Goal: Task Accomplishment & Management: Manage account settings

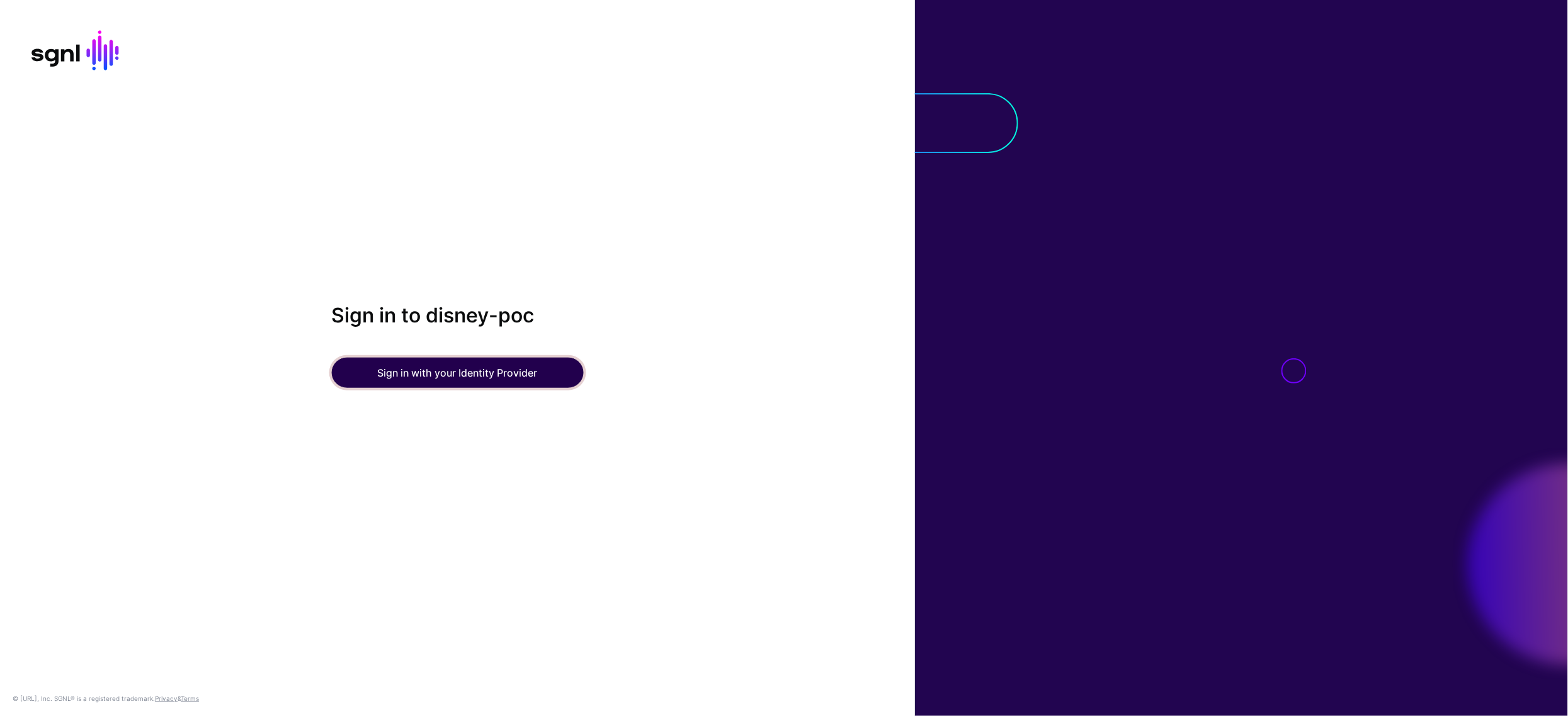
click at [519, 366] on button "Sign in with your Identity Provider" at bounding box center [457, 372] width 252 height 30
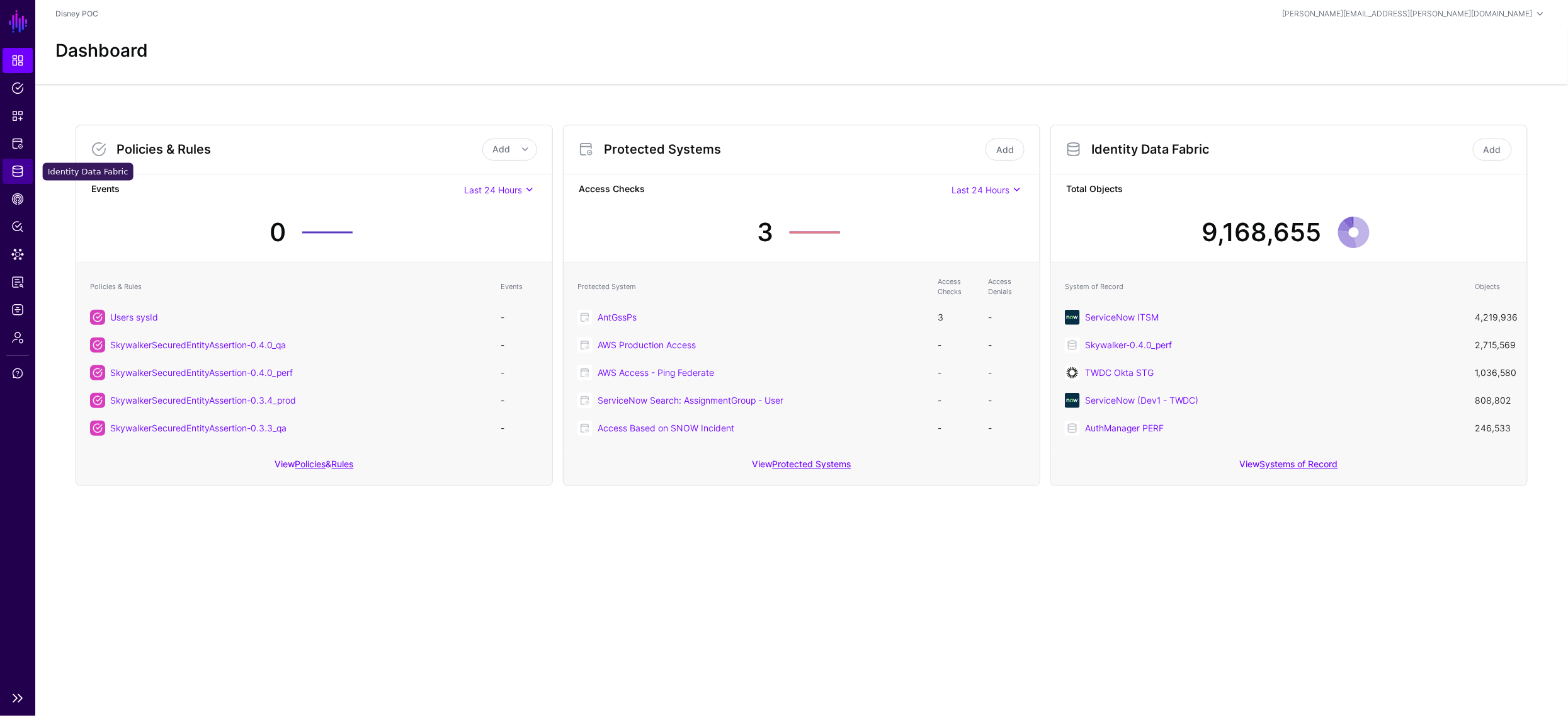
click at [19, 169] on span "Identity Data Fabric" at bounding box center [17, 171] width 12 height 12
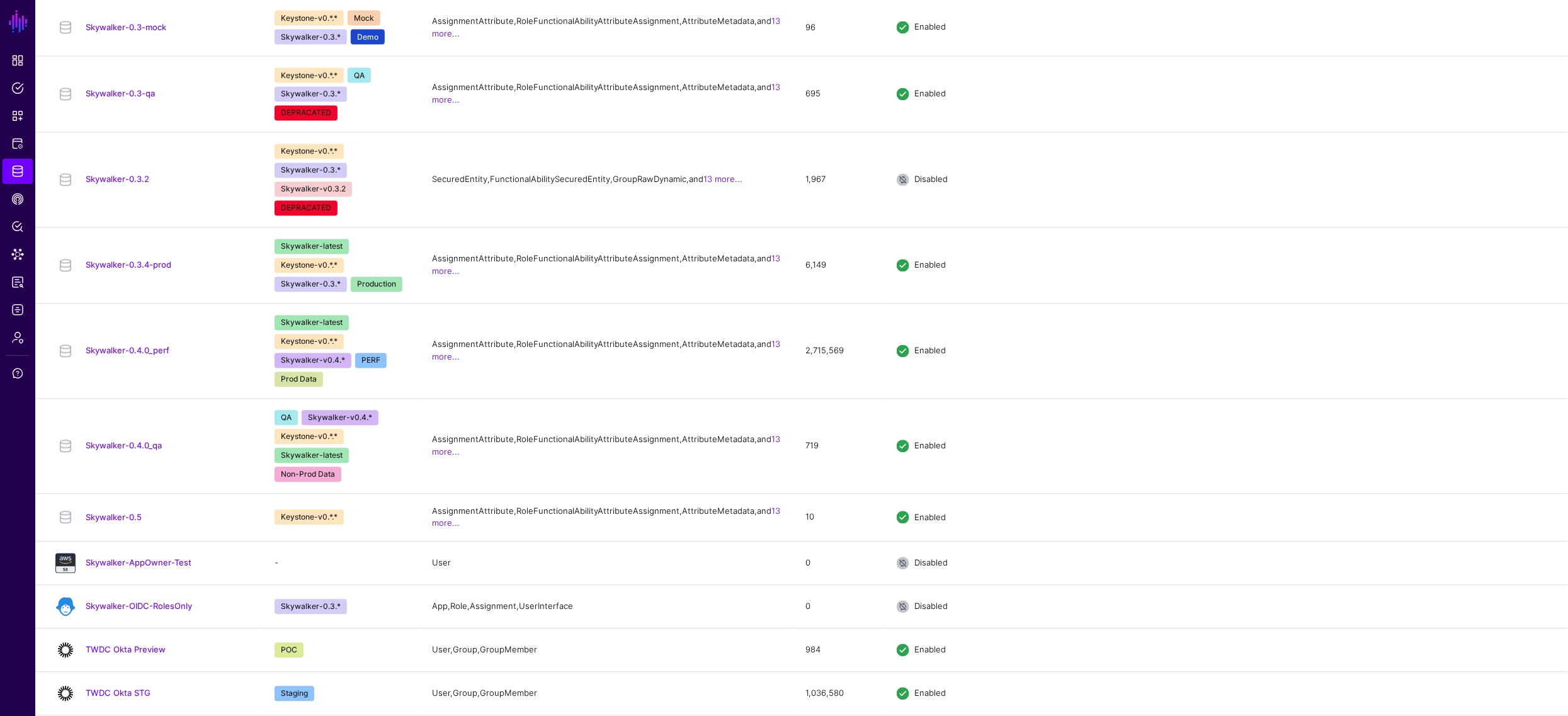
scroll to position [1235, 0]
click at [111, 695] on link "TWDC Okta STG" at bounding box center [118, 693] width 65 height 10
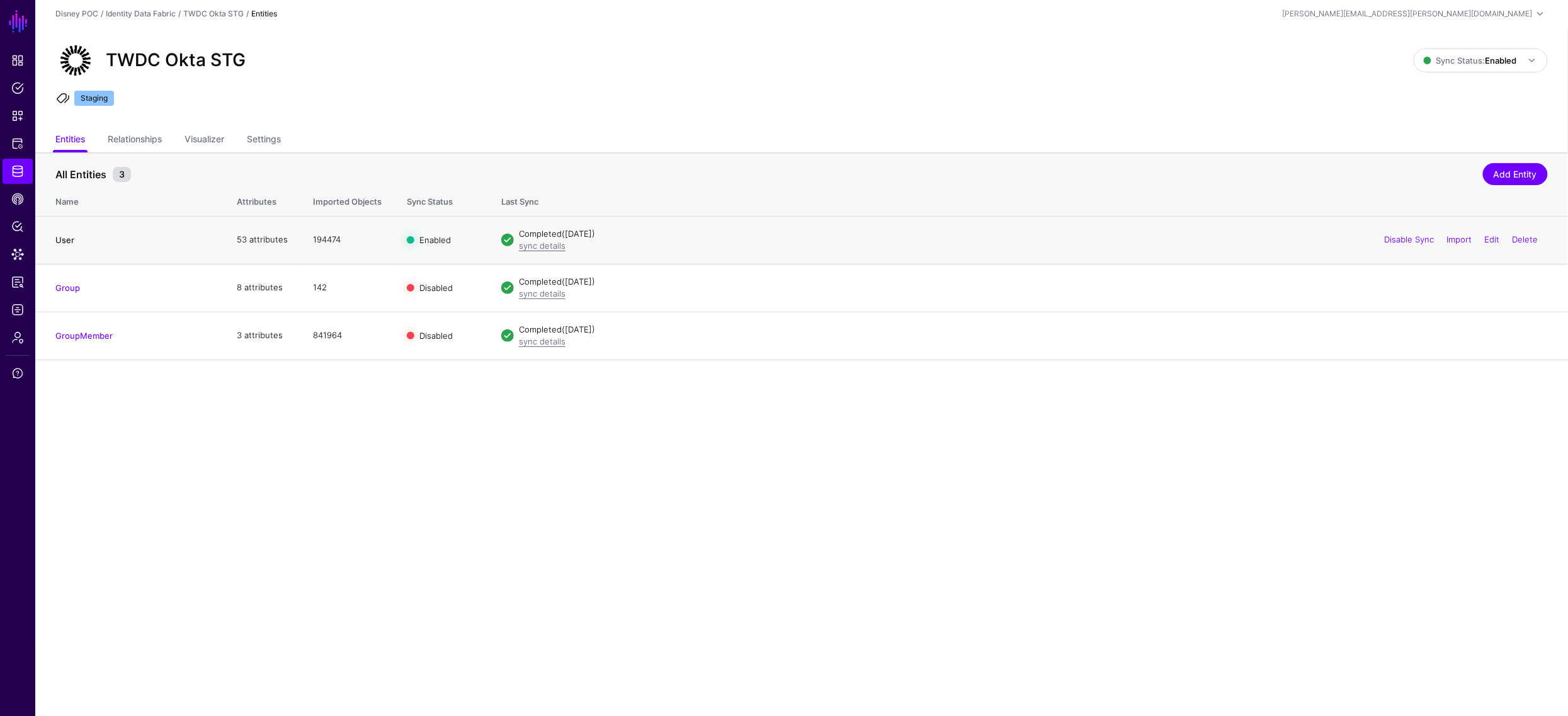
click at [63, 242] on link "User" at bounding box center [65, 240] width 19 height 10
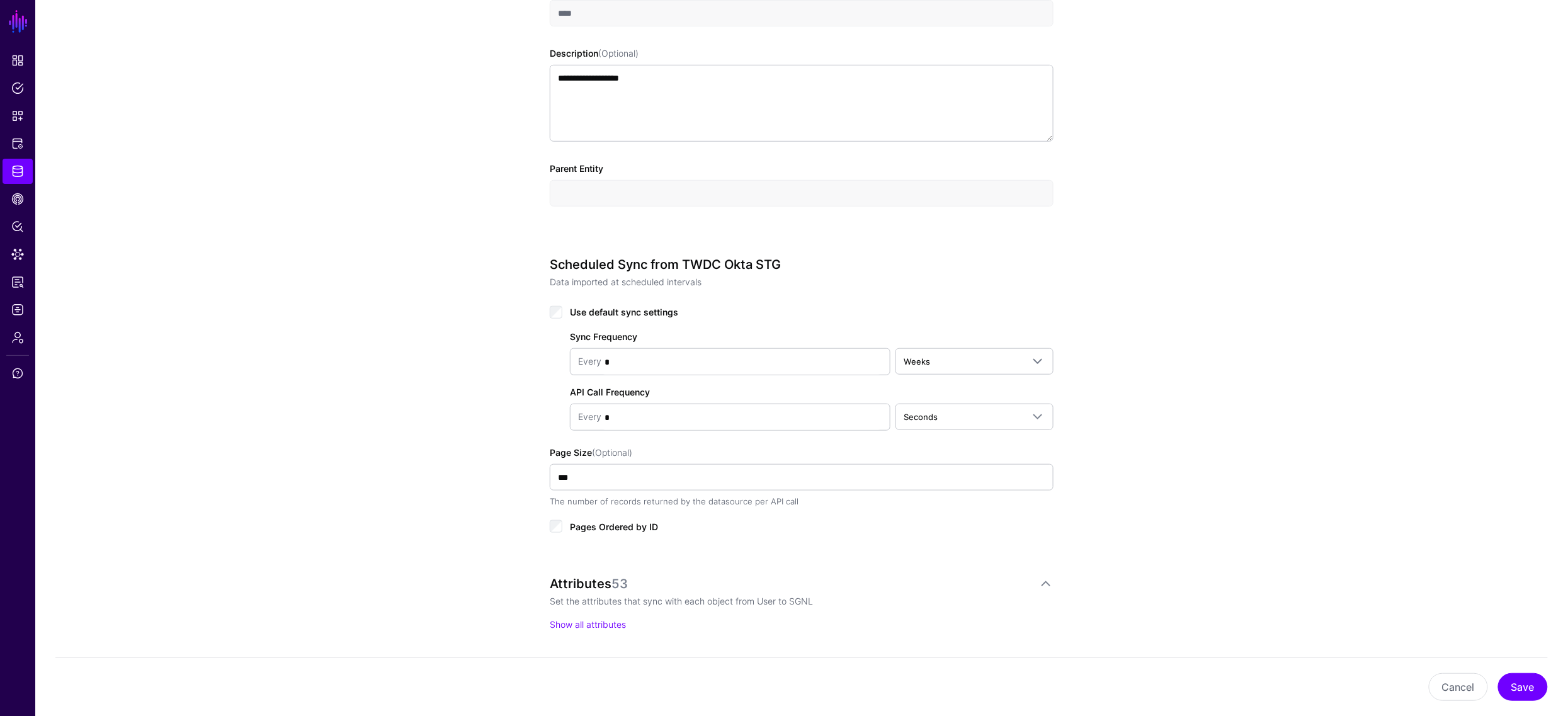
scroll to position [677, 0]
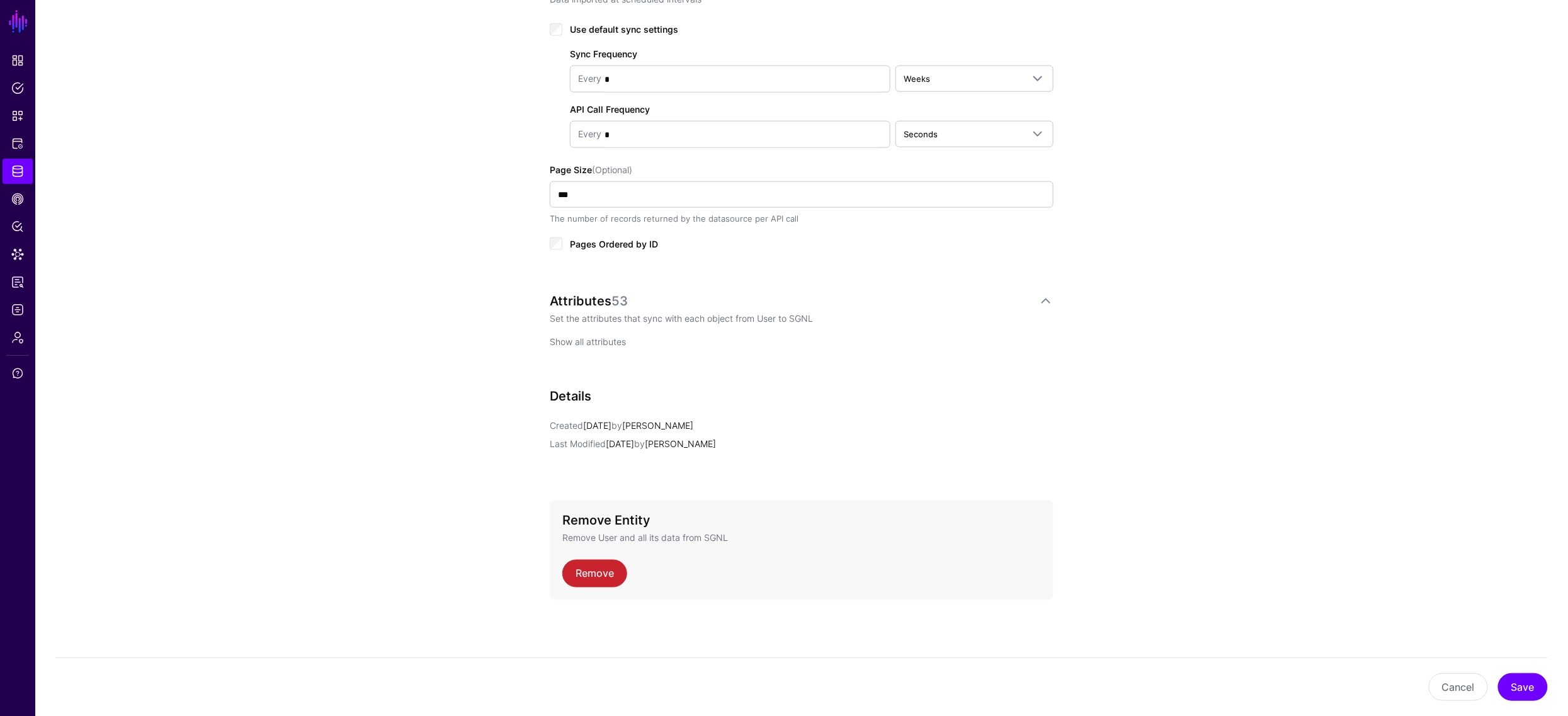
click at [602, 342] on link "Show all attributes" at bounding box center [588, 342] width 76 height 11
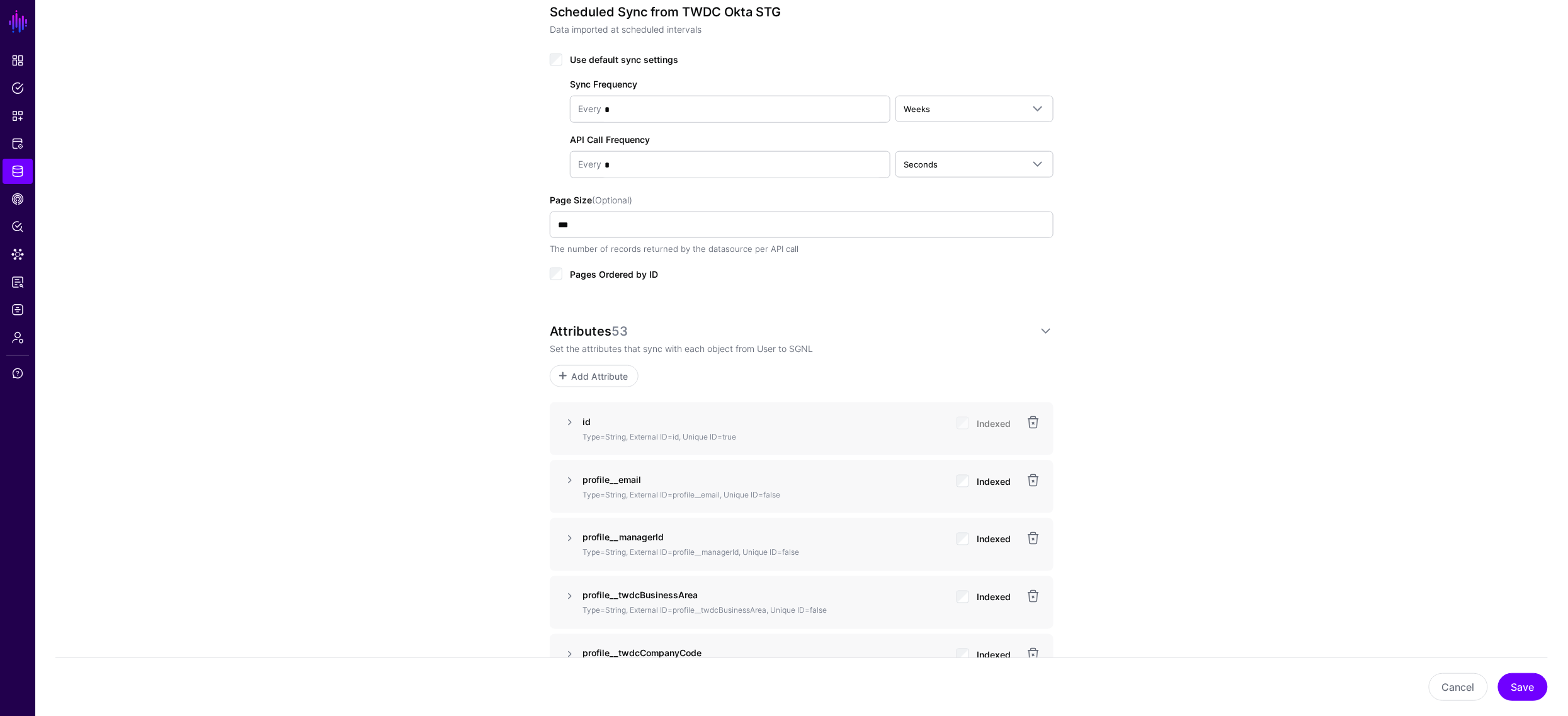
scroll to position [641, 0]
click at [607, 377] on span "Add Attribute" at bounding box center [600, 379] width 60 height 13
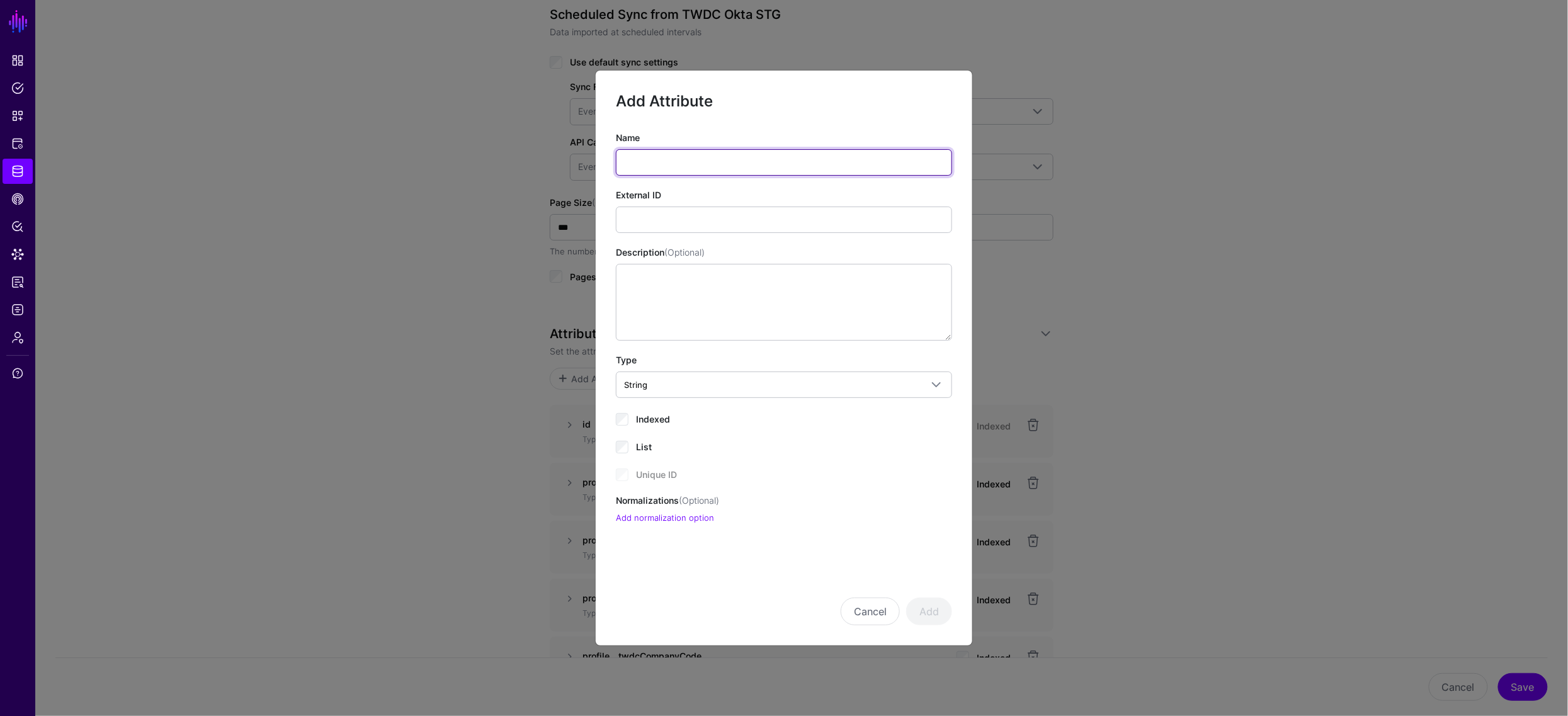
click at [684, 159] on input "Name" at bounding box center [784, 162] width 336 height 26
paste input "**********"
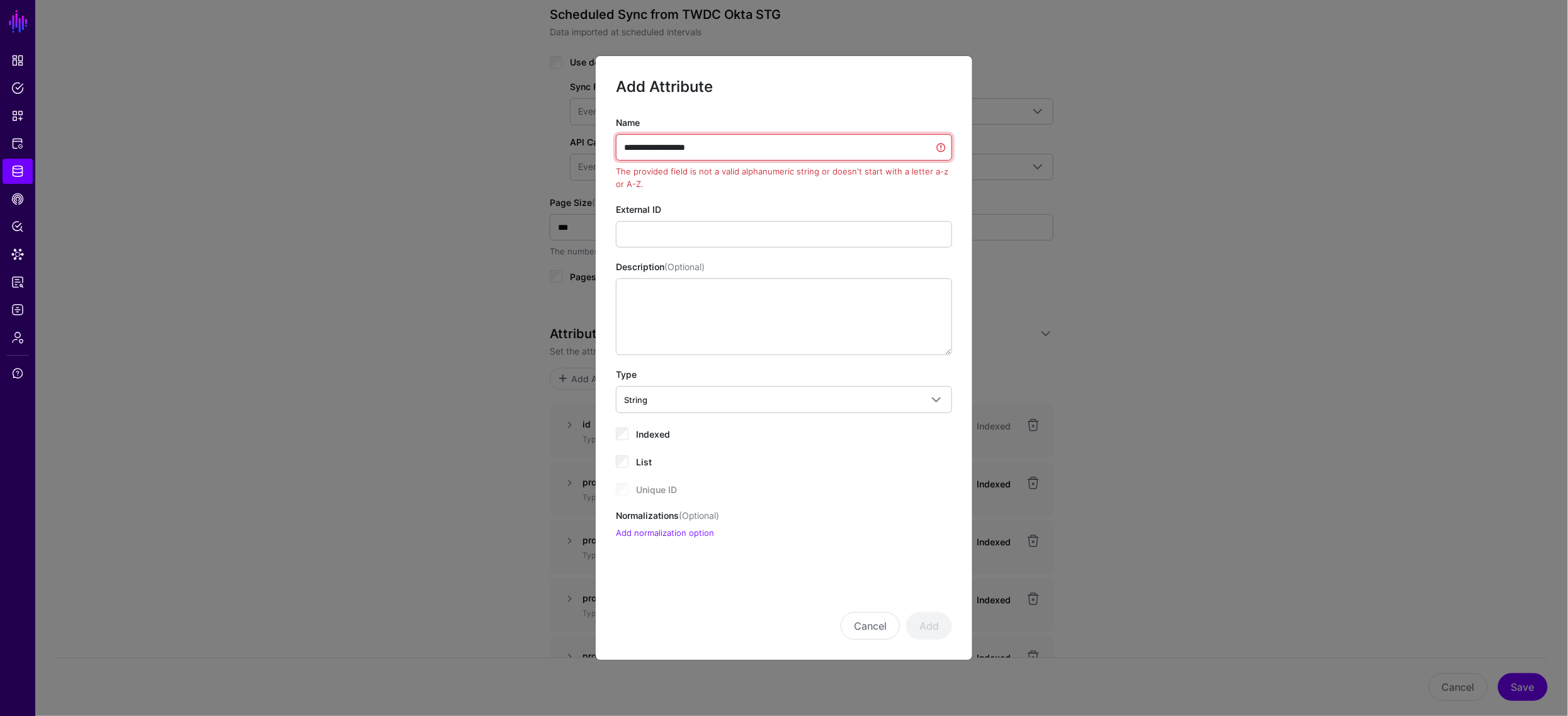
click at [657, 151] on input "**********" at bounding box center [784, 147] width 336 height 26
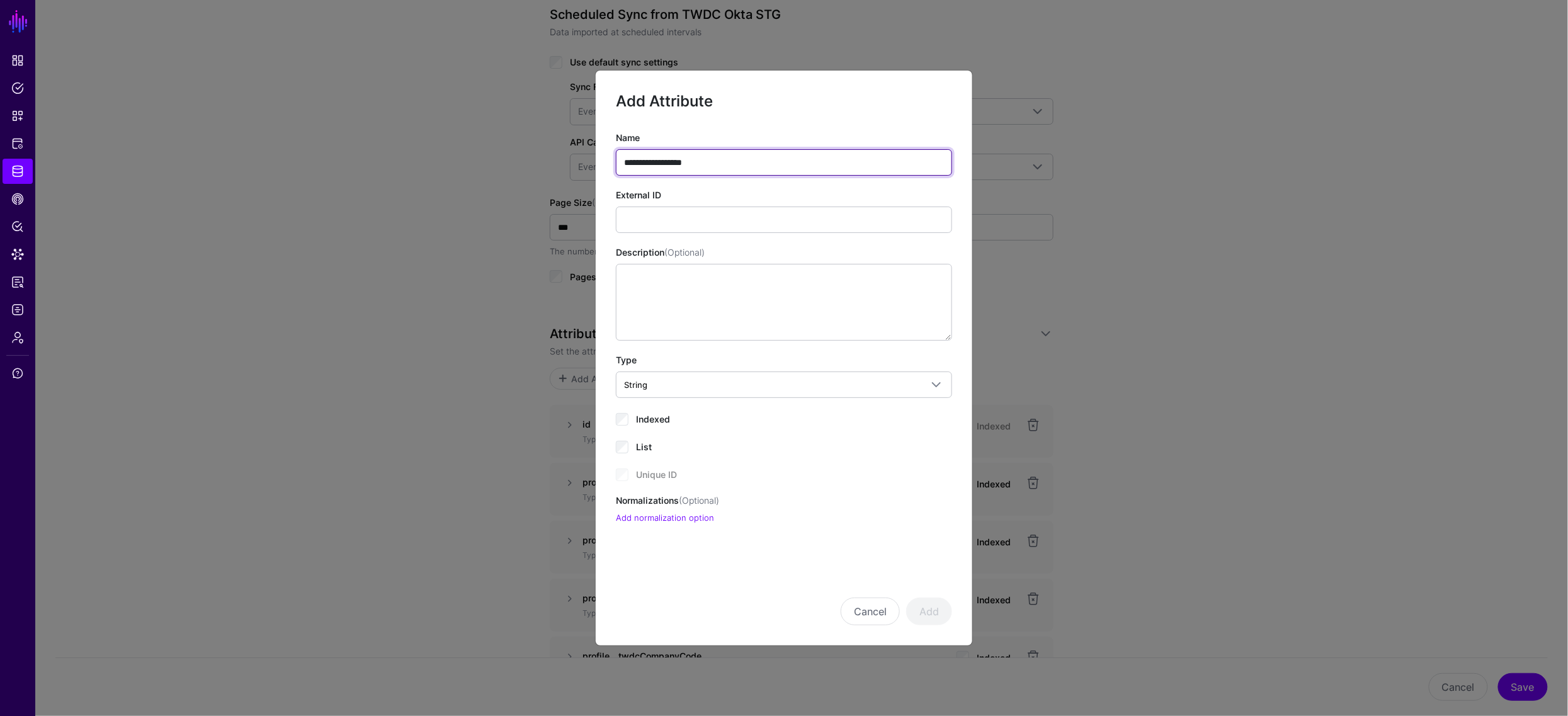
drag, startPoint x: 736, startPoint y: 162, endPoint x: 519, endPoint y: 147, distance: 217.5
click at [519, 147] on ngb-modal-window "**********" at bounding box center [784, 358] width 1568 height 716
type input "**********"
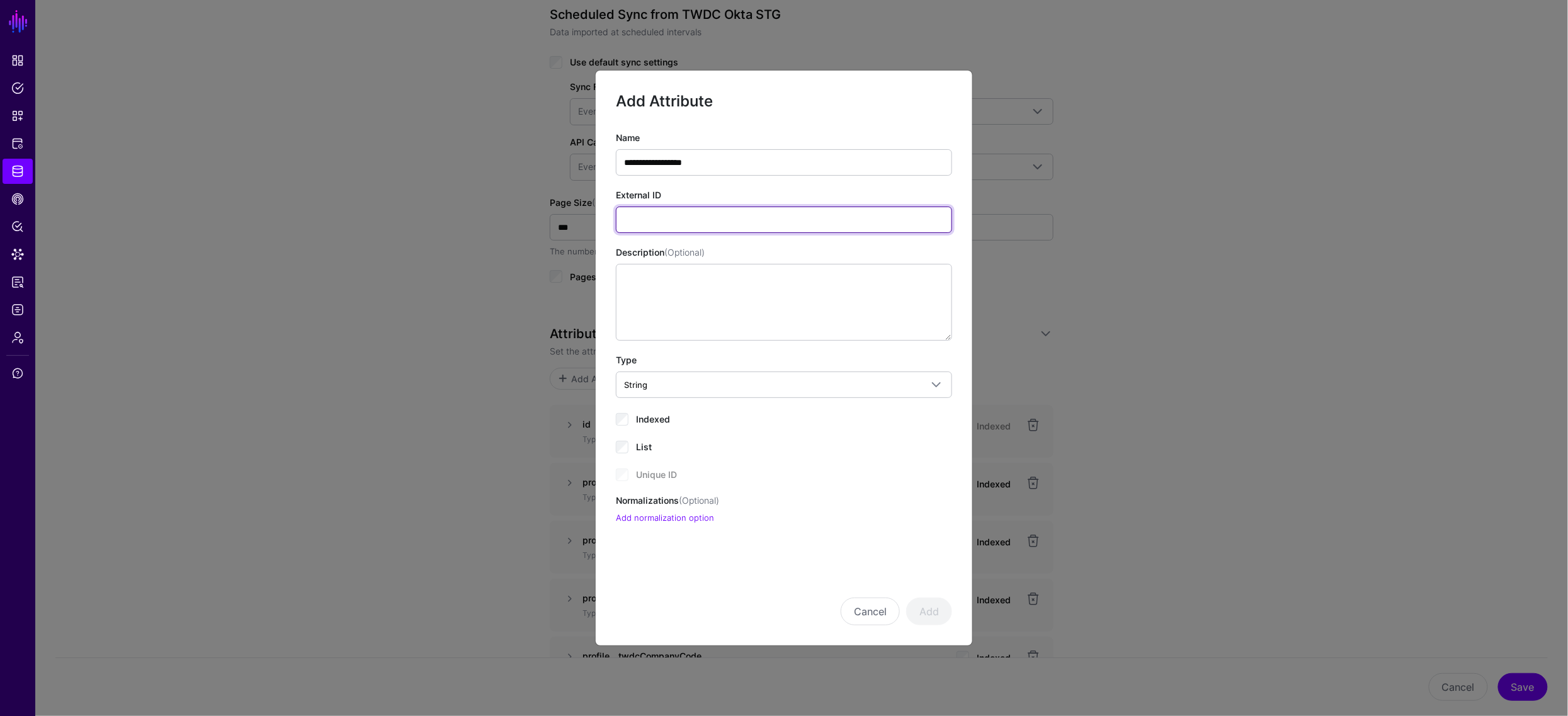
click at [670, 219] on input "External ID" at bounding box center [784, 219] width 336 height 26
paste input "**********"
type input "**********"
click at [921, 608] on button "Add" at bounding box center [929, 611] width 46 height 28
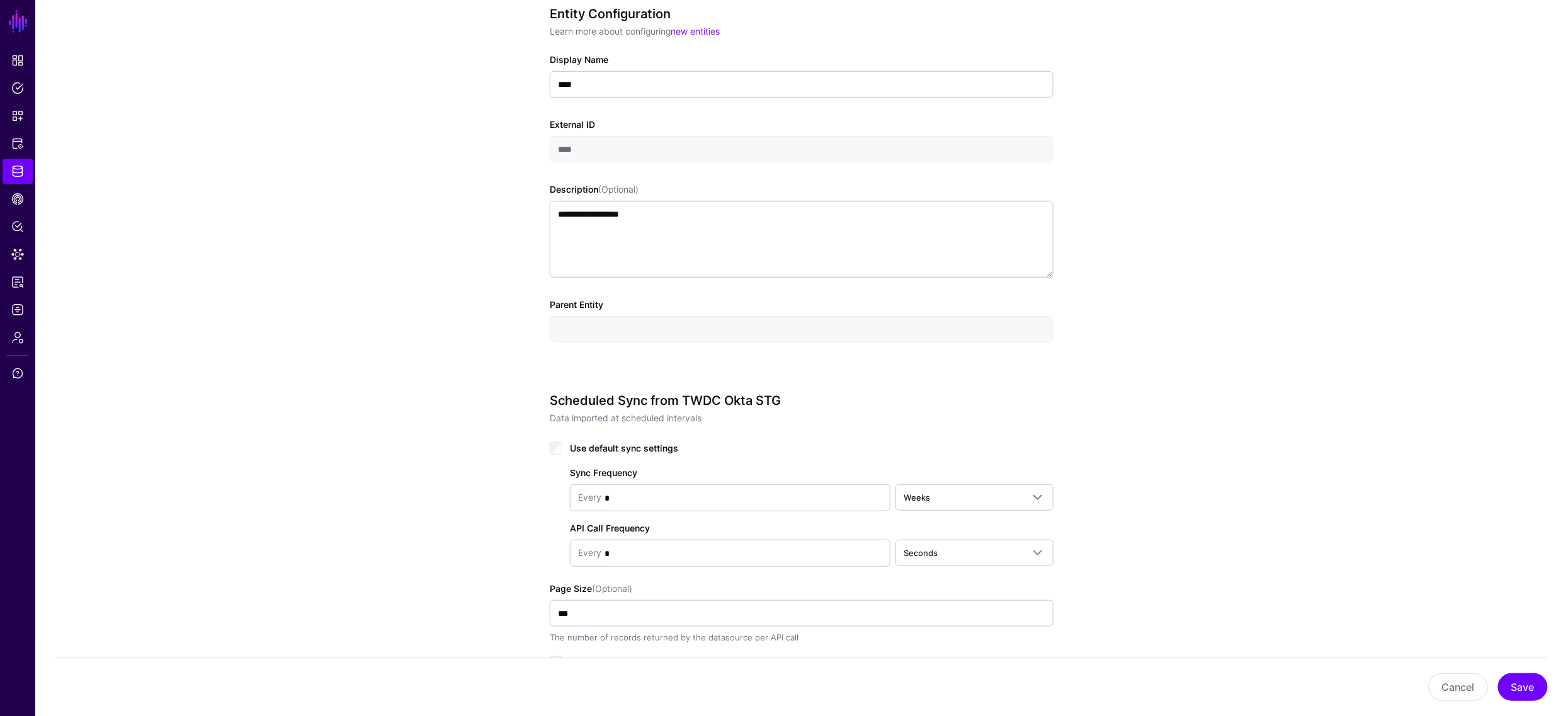
scroll to position [255, 0]
click at [1532, 685] on button "Save" at bounding box center [1523, 687] width 50 height 28
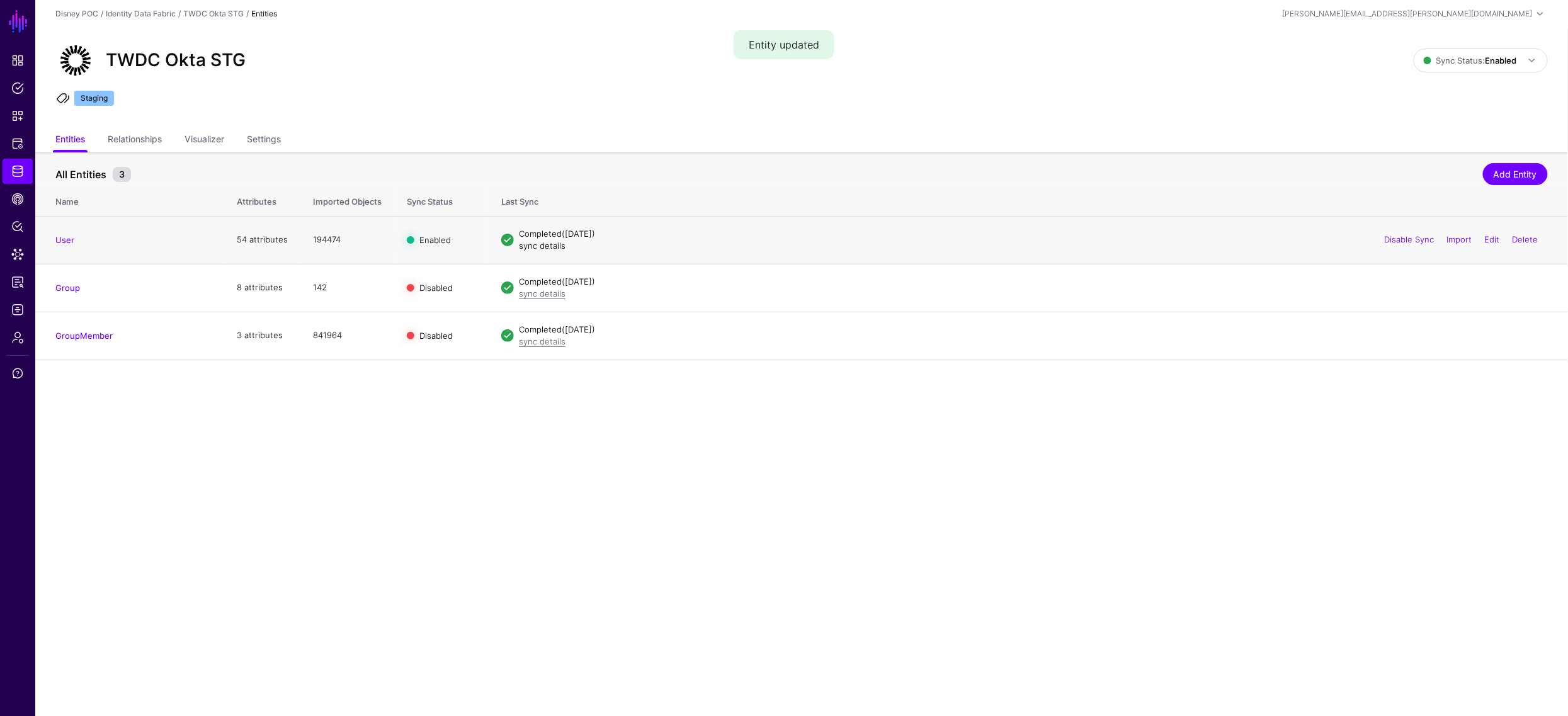
click at [536, 246] on link "sync details" at bounding box center [542, 246] width 47 height 10
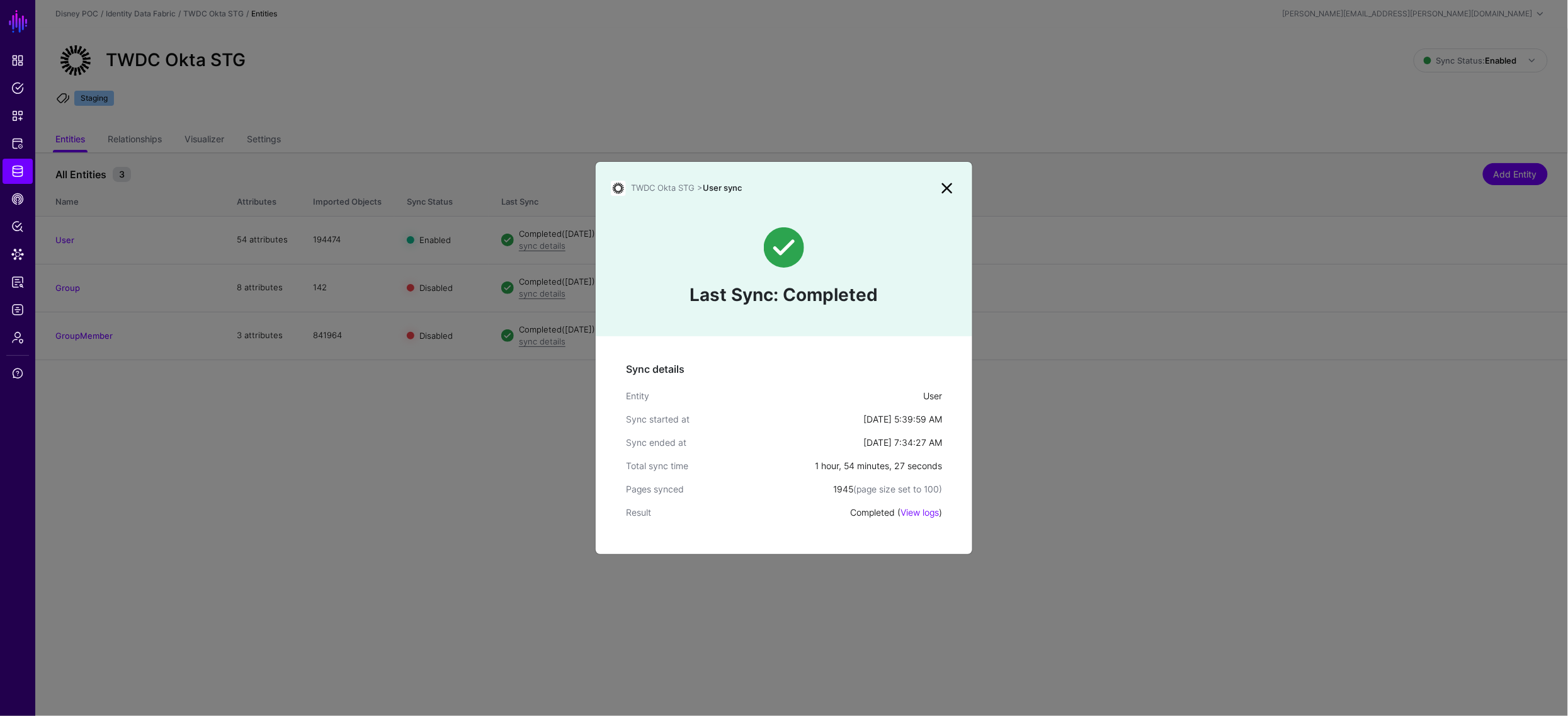
click at [949, 183] on link at bounding box center [947, 189] width 20 height 20
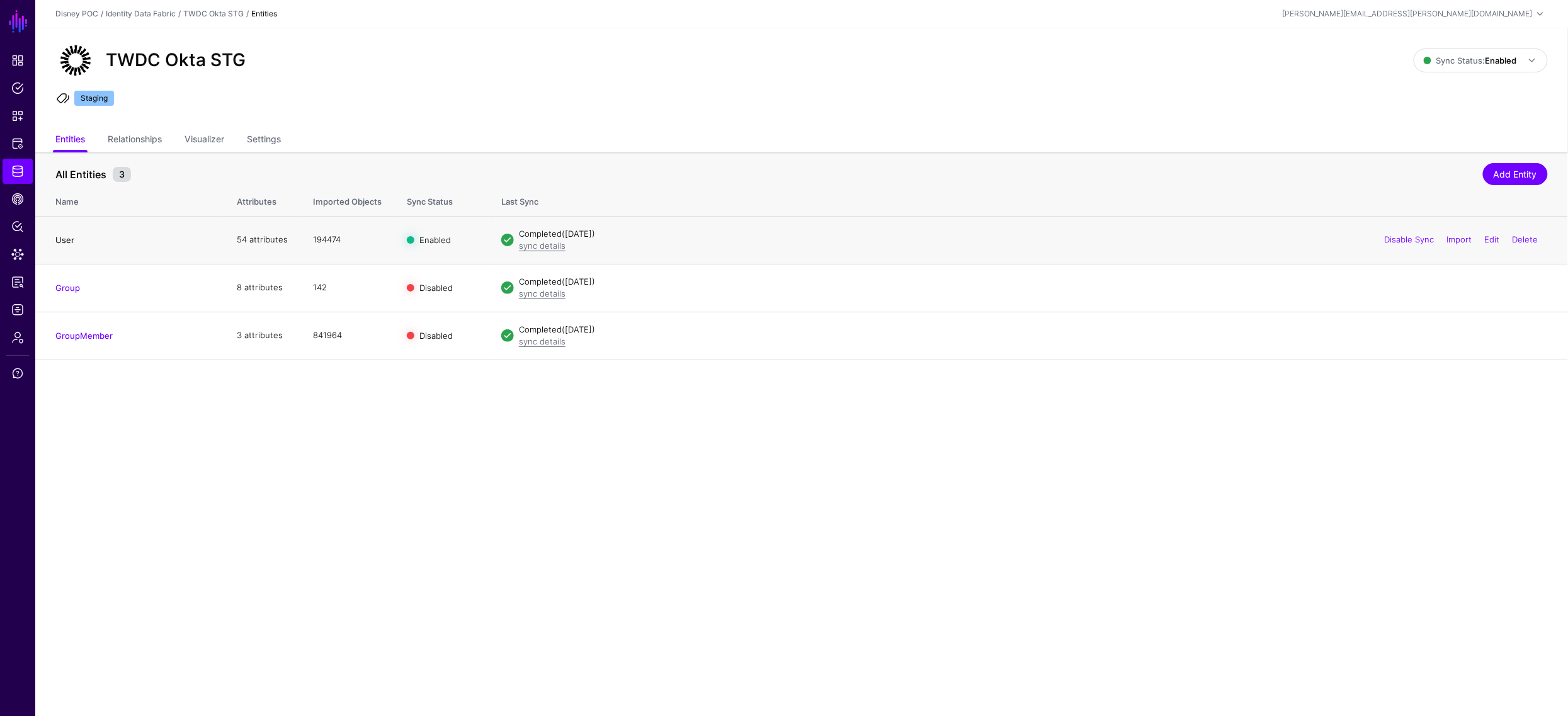
click at [67, 239] on link "User" at bounding box center [65, 240] width 19 height 10
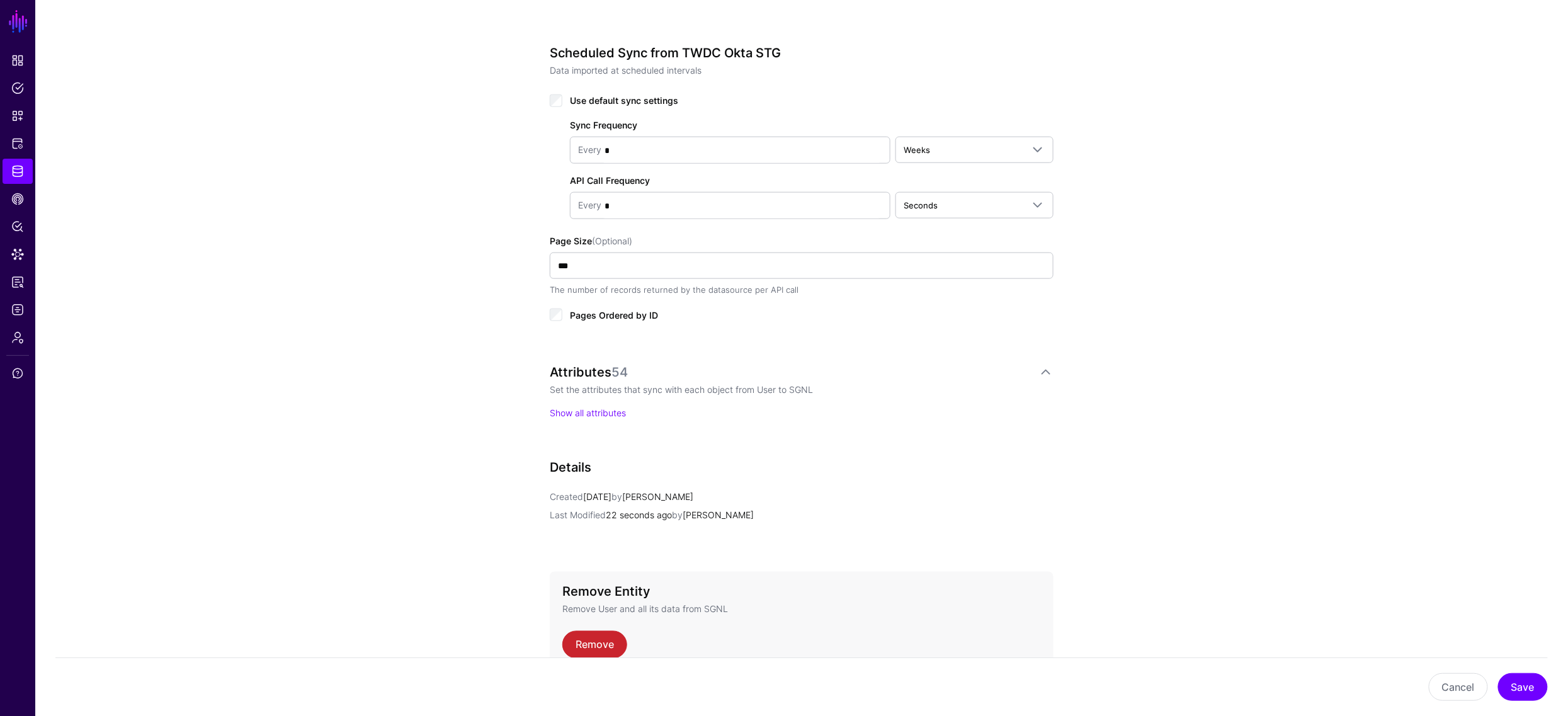
scroll to position [677, 0]
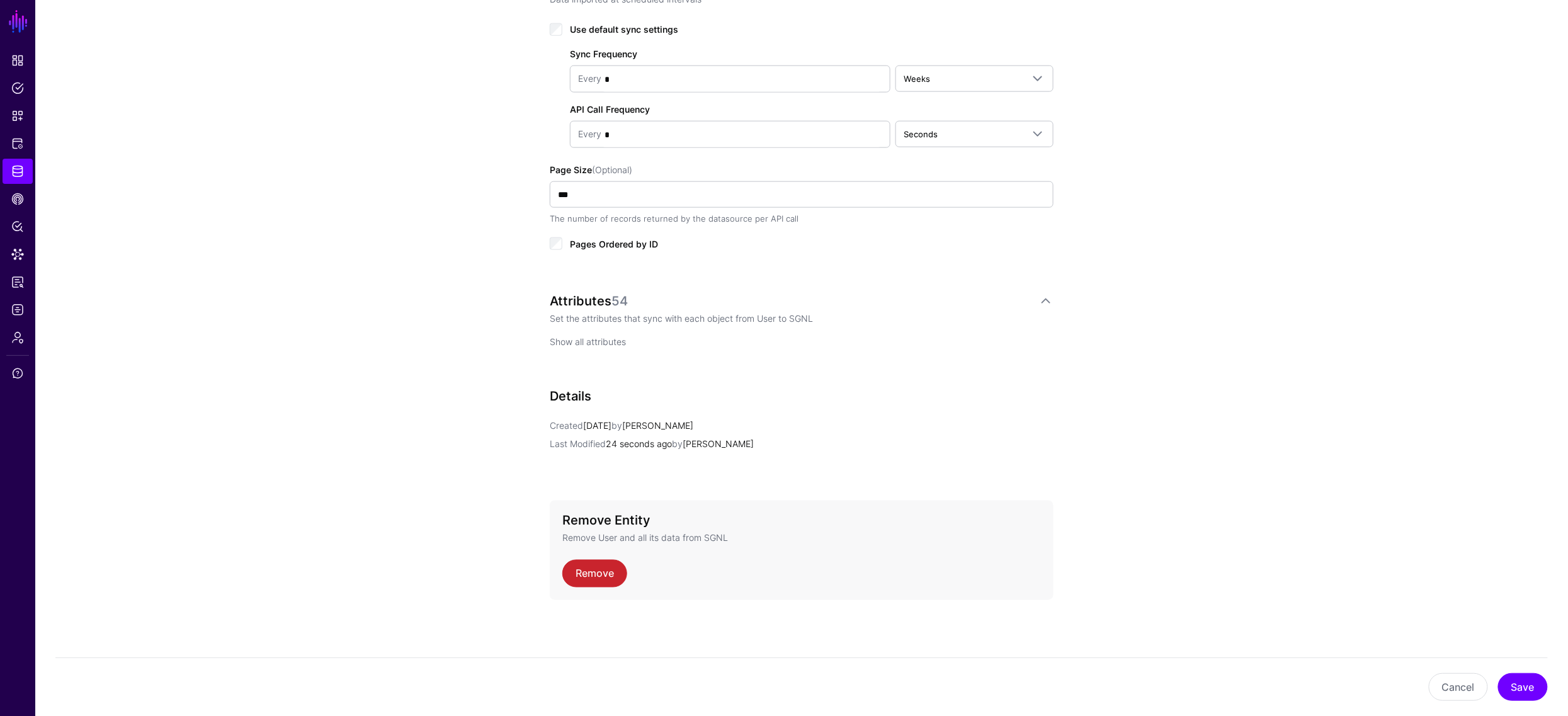
click at [584, 336] on link "Show all attributes" at bounding box center [588, 342] width 76 height 11
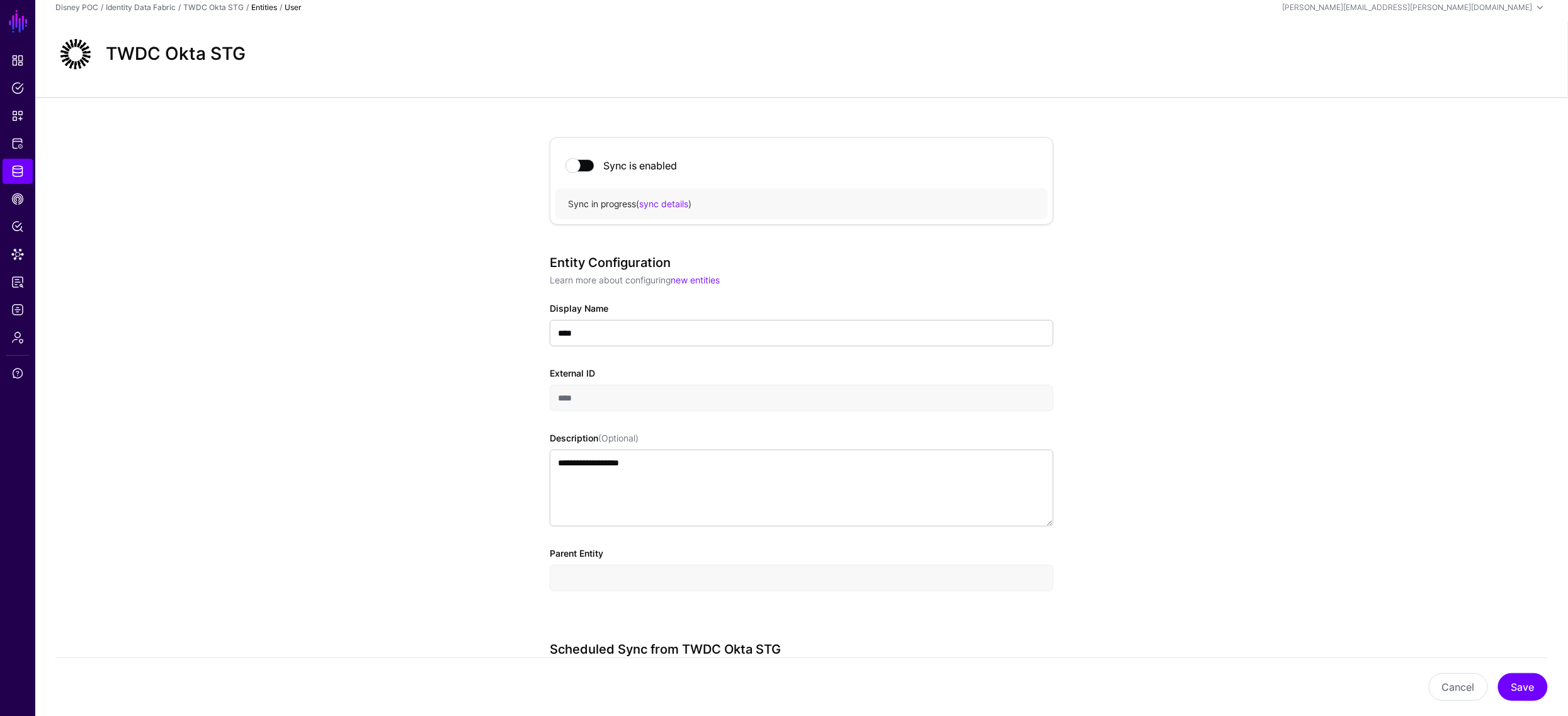
scroll to position [0, 0]
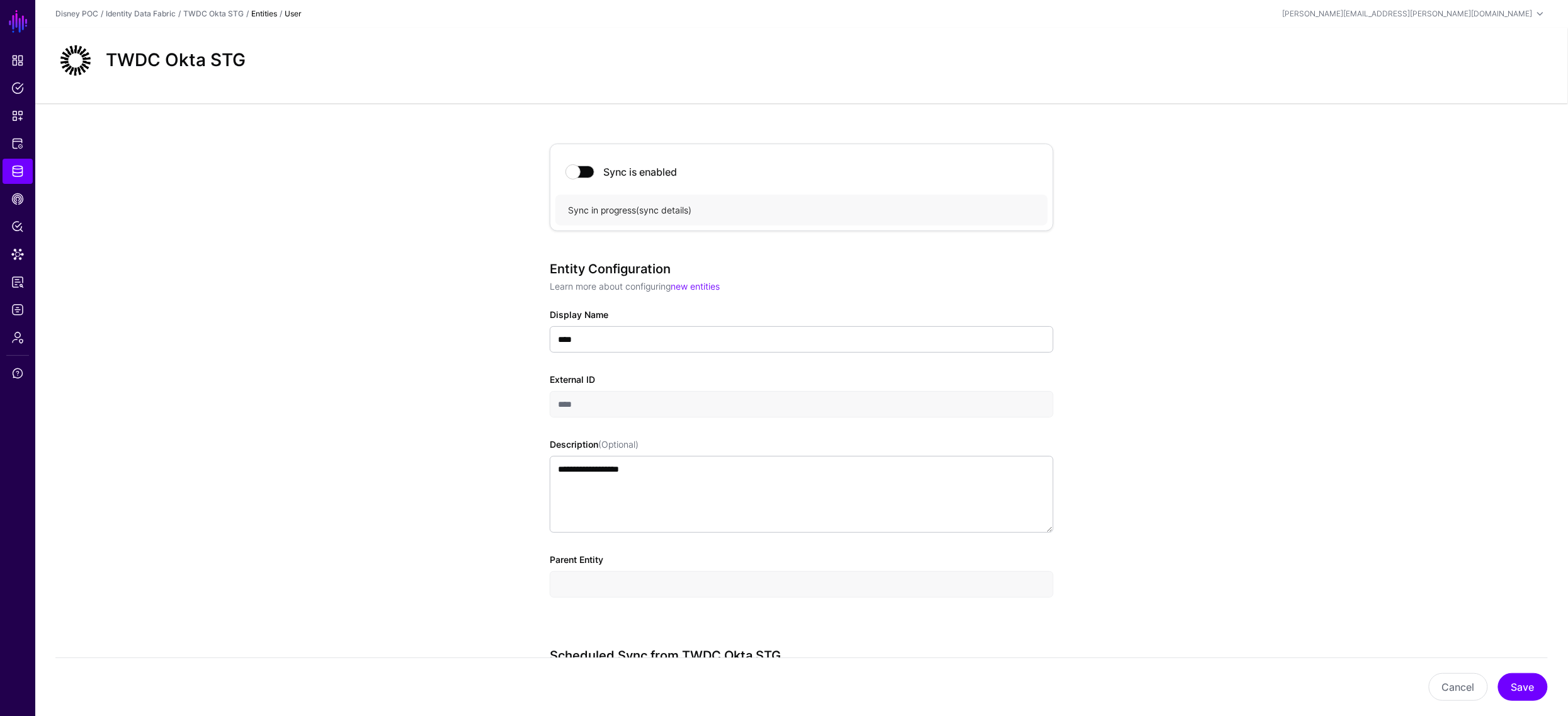
click at [674, 206] on link "sync details" at bounding box center [663, 210] width 49 height 11
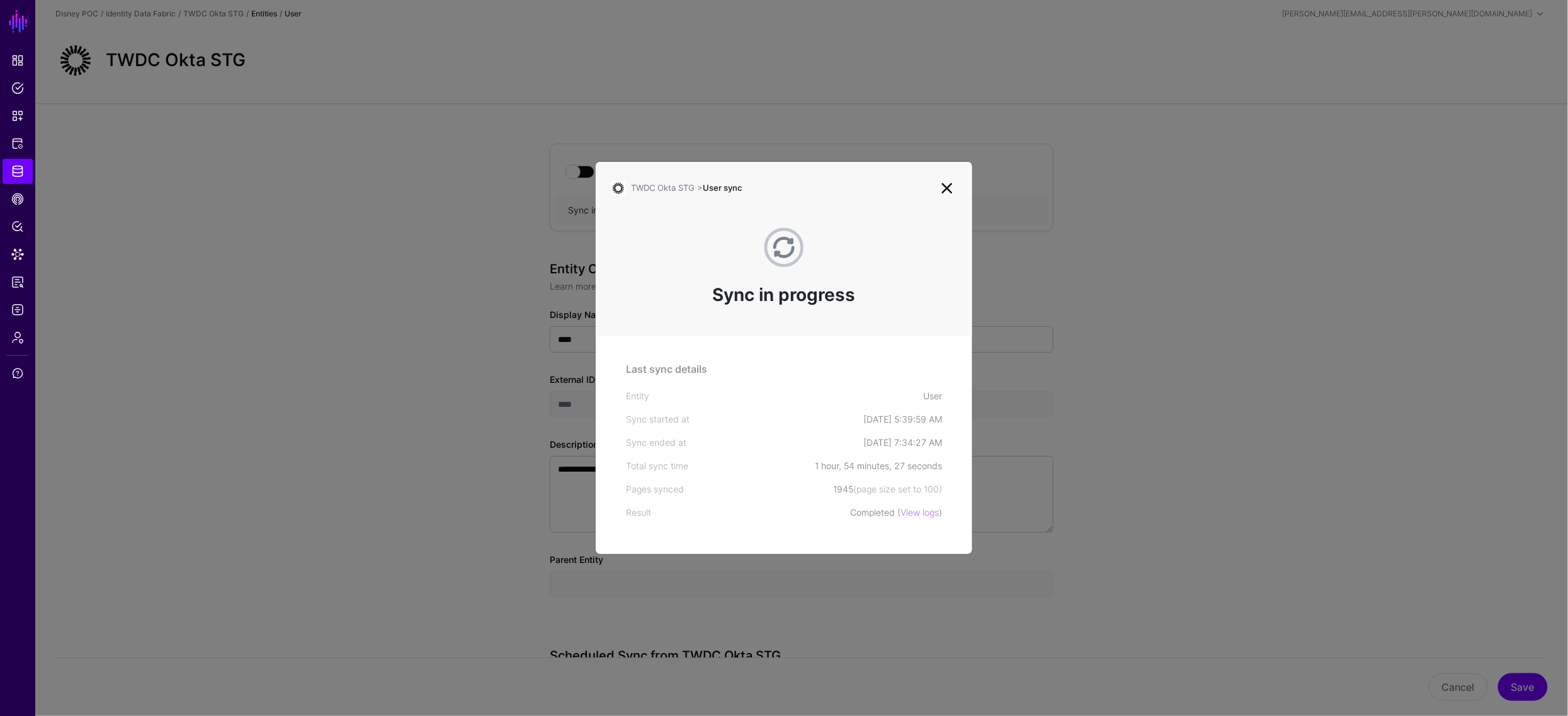
click at [949, 189] on link at bounding box center [947, 189] width 20 height 20
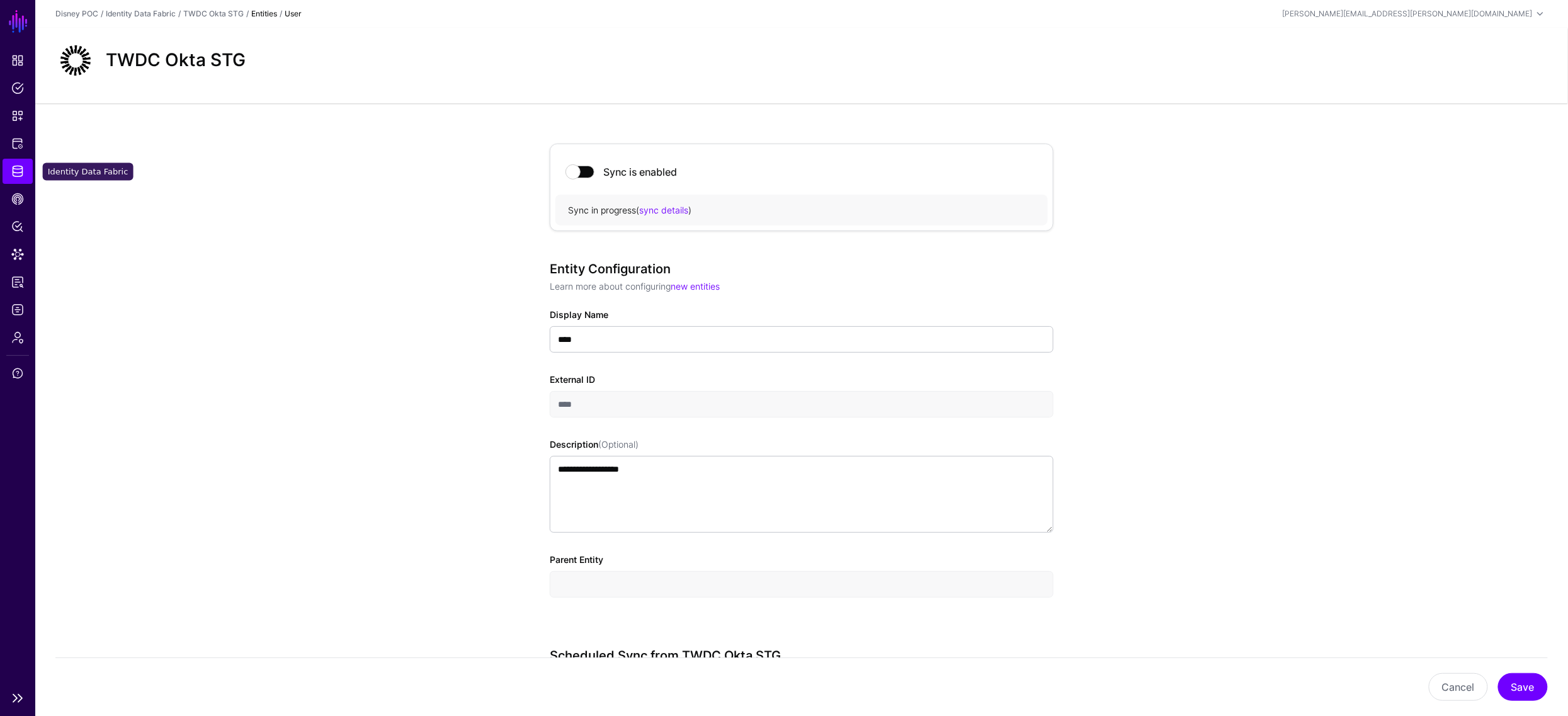
click at [12, 169] on span "Identity Data Fabric" at bounding box center [17, 171] width 12 height 12
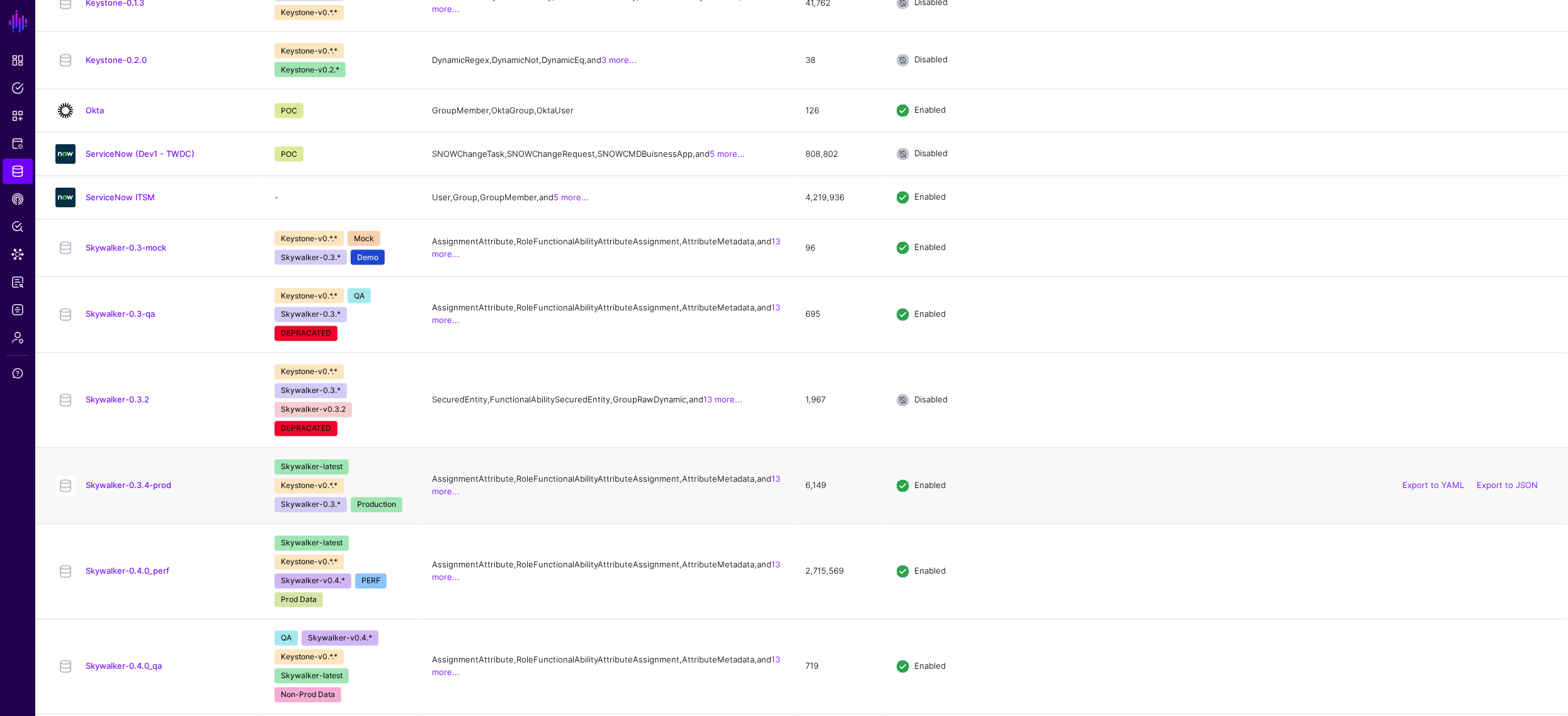
scroll to position [864, 0]
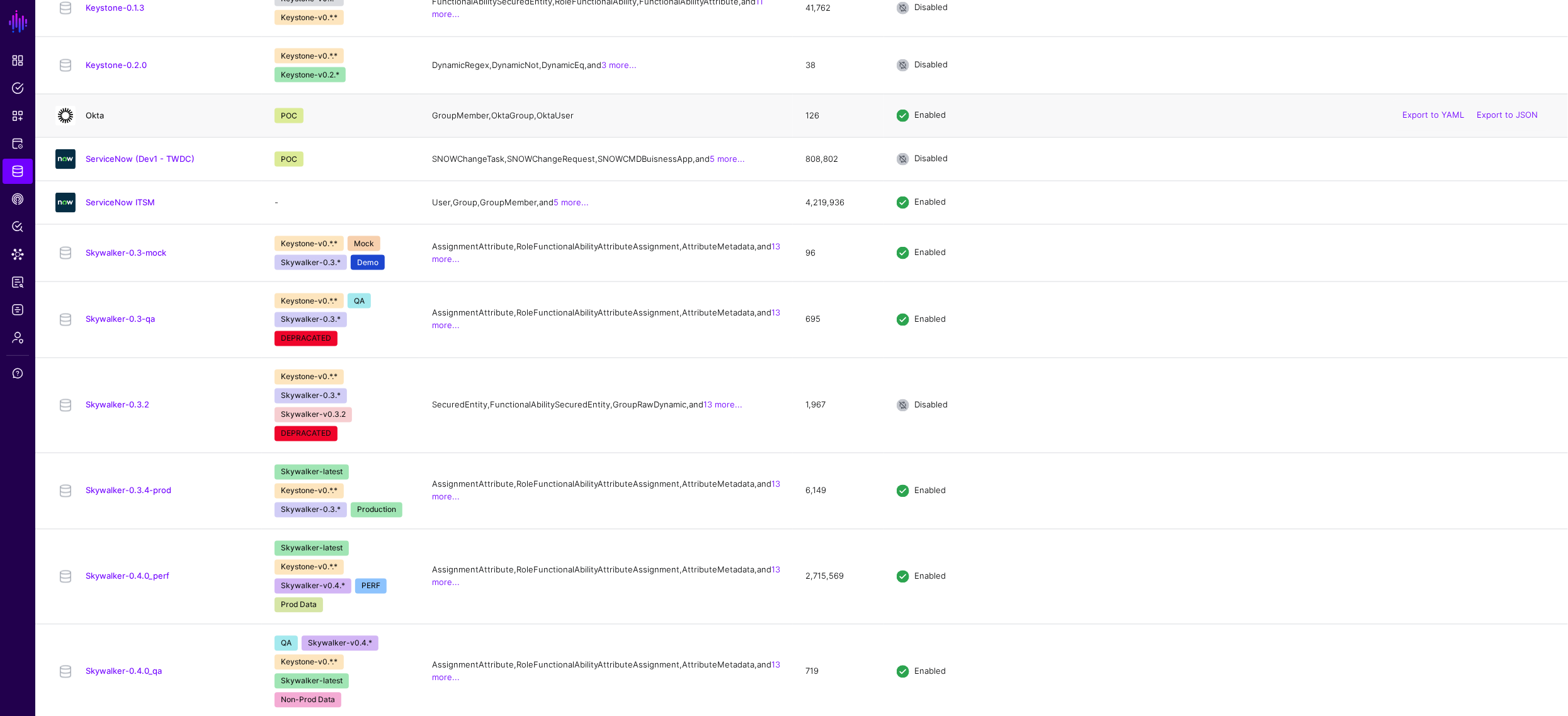
click at [97, 120] on link "Okta" at bounding box center [94, 116] width 18 height 10
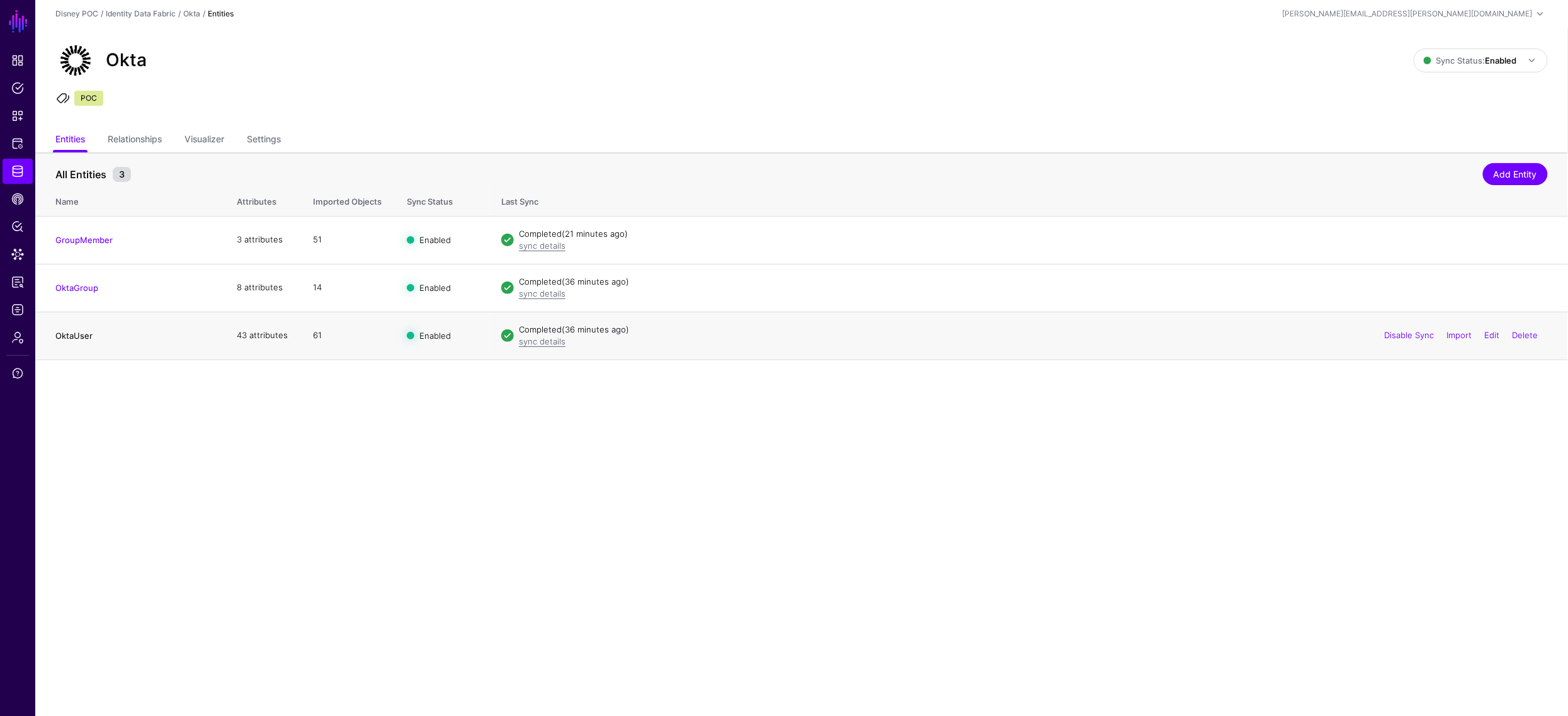
click at [84, 333] on link "OktaUser" at bounding box center [74, 336] width 37 height 10
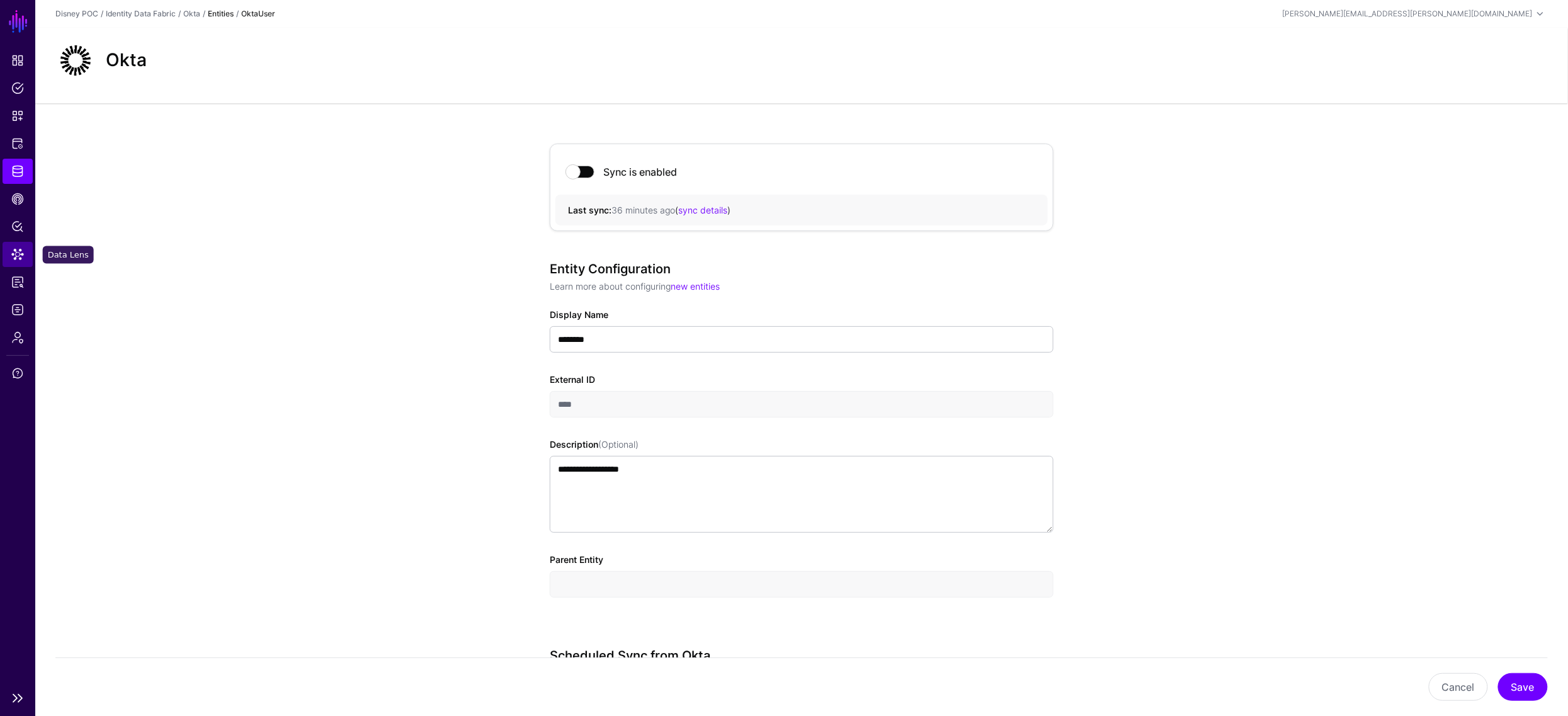
click at [21, 257] on span "Data Lens" at bounding box center [17, 254] width 12 height 12
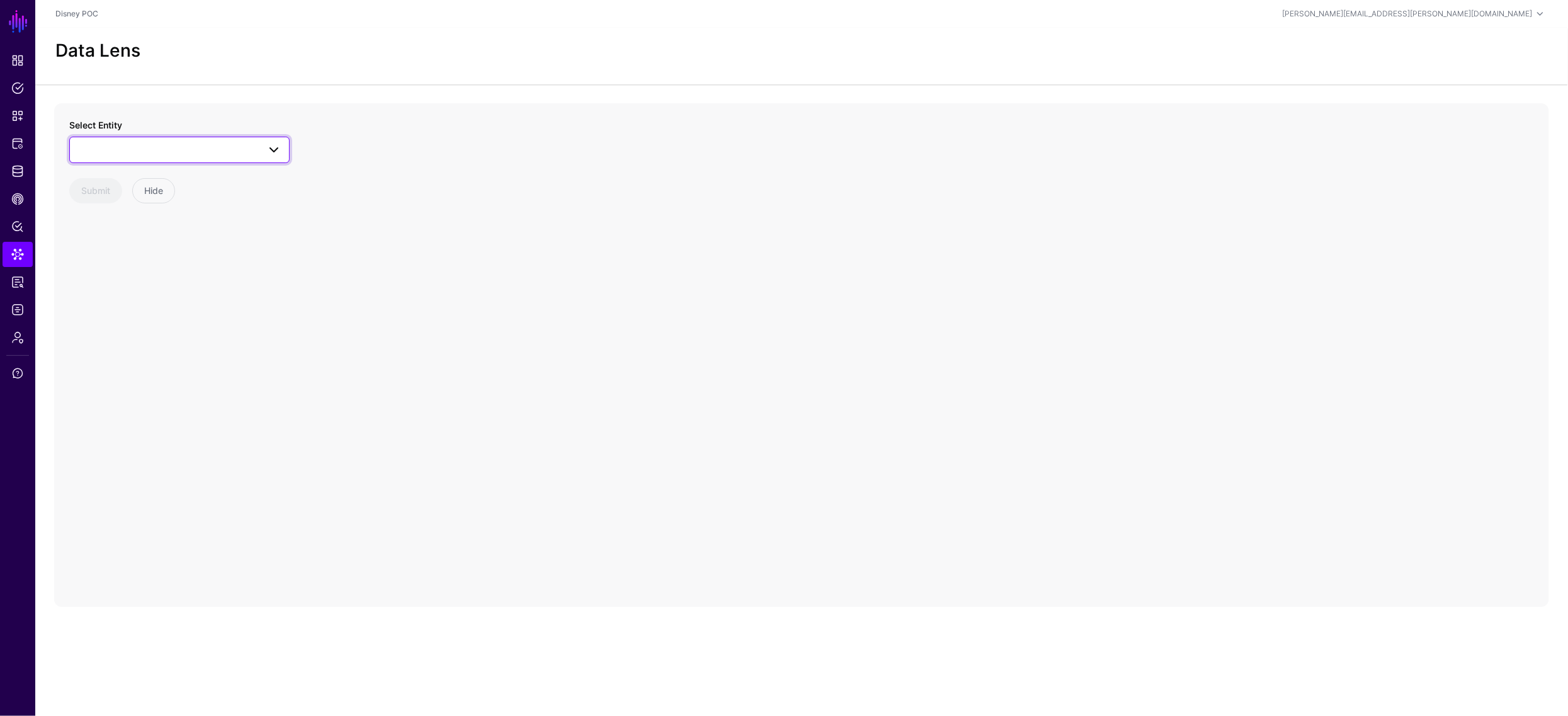
click at [190, 143] on span at bounding box center [179, 150] width 204 height 15
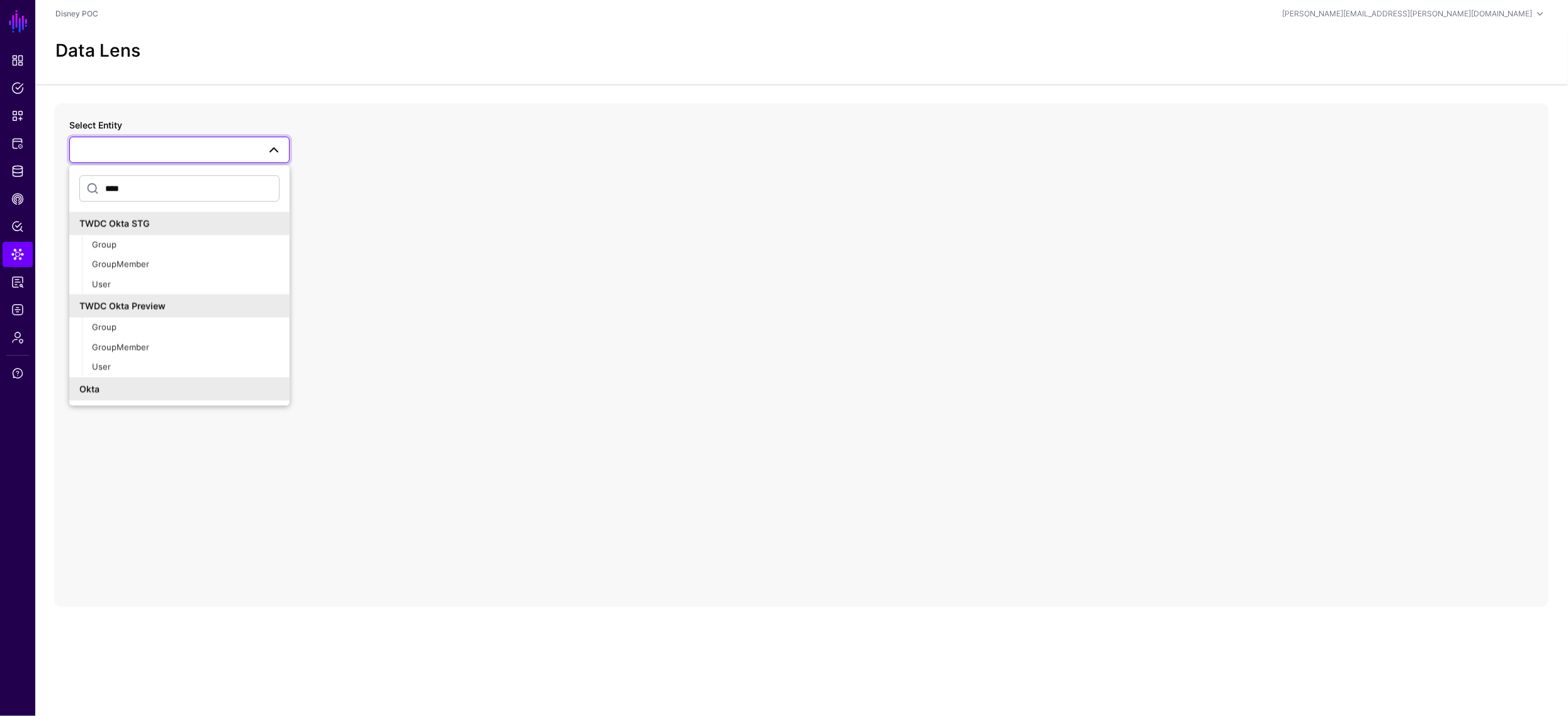
type input "****"
click at [135, 390] on div "Okta" at bounding box center [179, 389] width 200 height 13
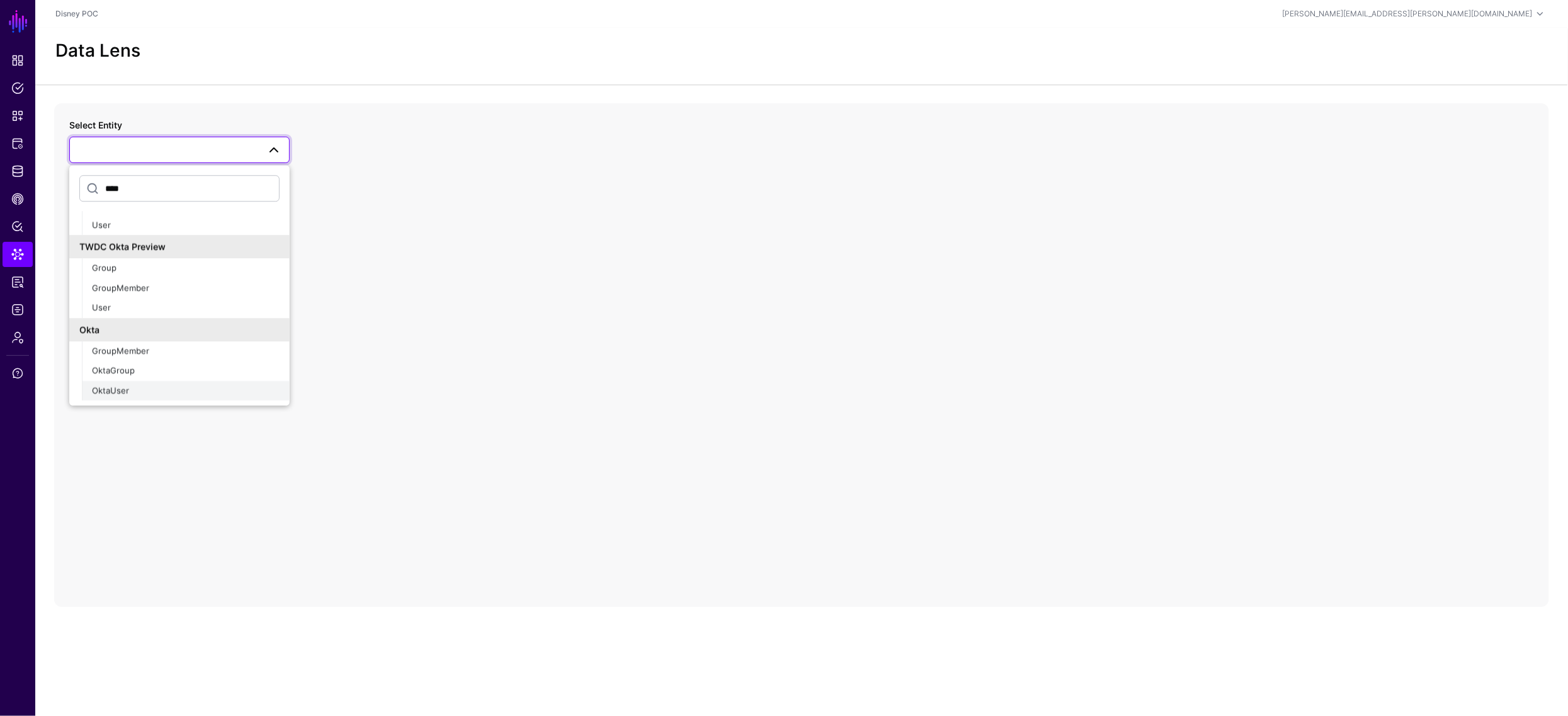
click at [124, 389] on span "OktaUser" at bounding box center [110, 391] width 37 height 10
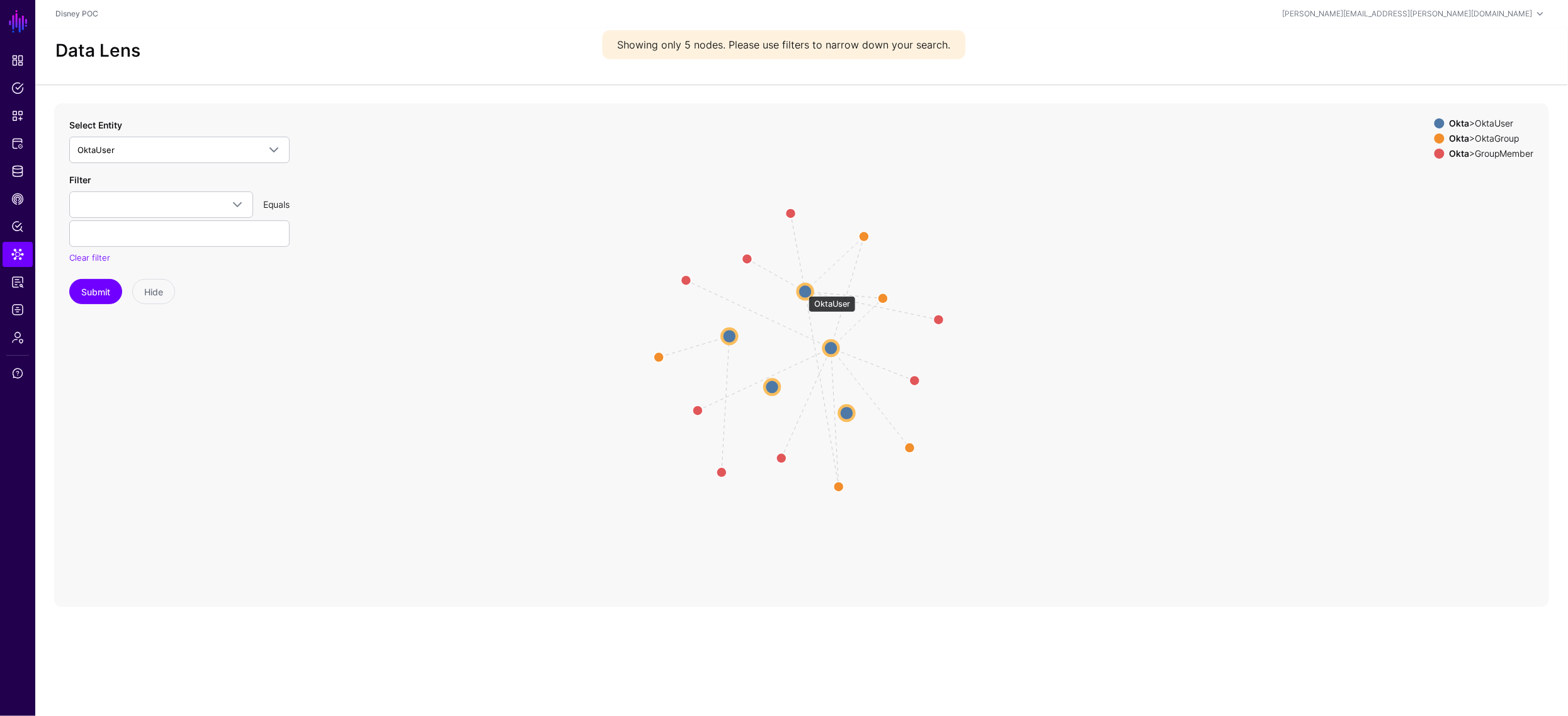
click at [802, 290] on circle at bounding box center [805, 291] width 15 height 15
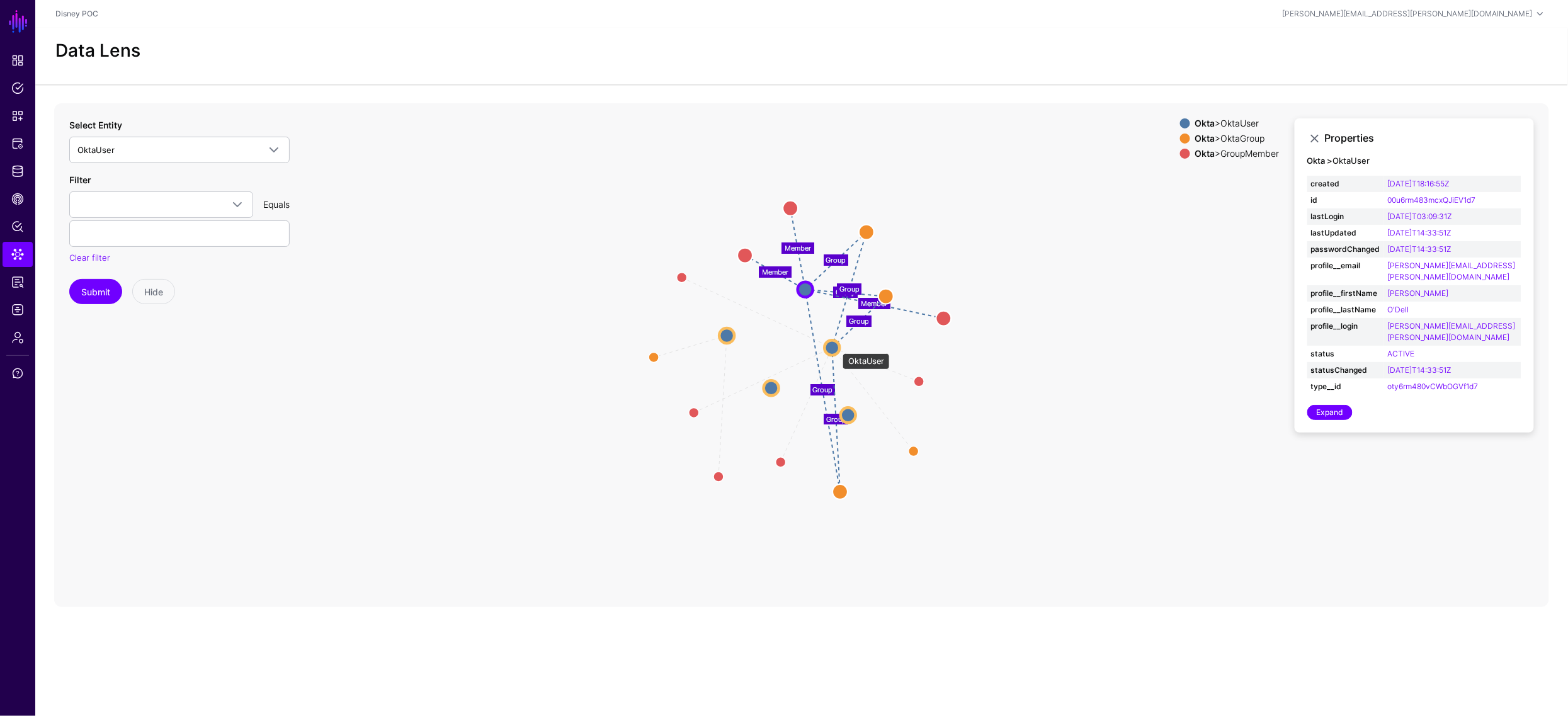
click at [836, 347] on circle at bounding box center [832, 347] width 15 height 15
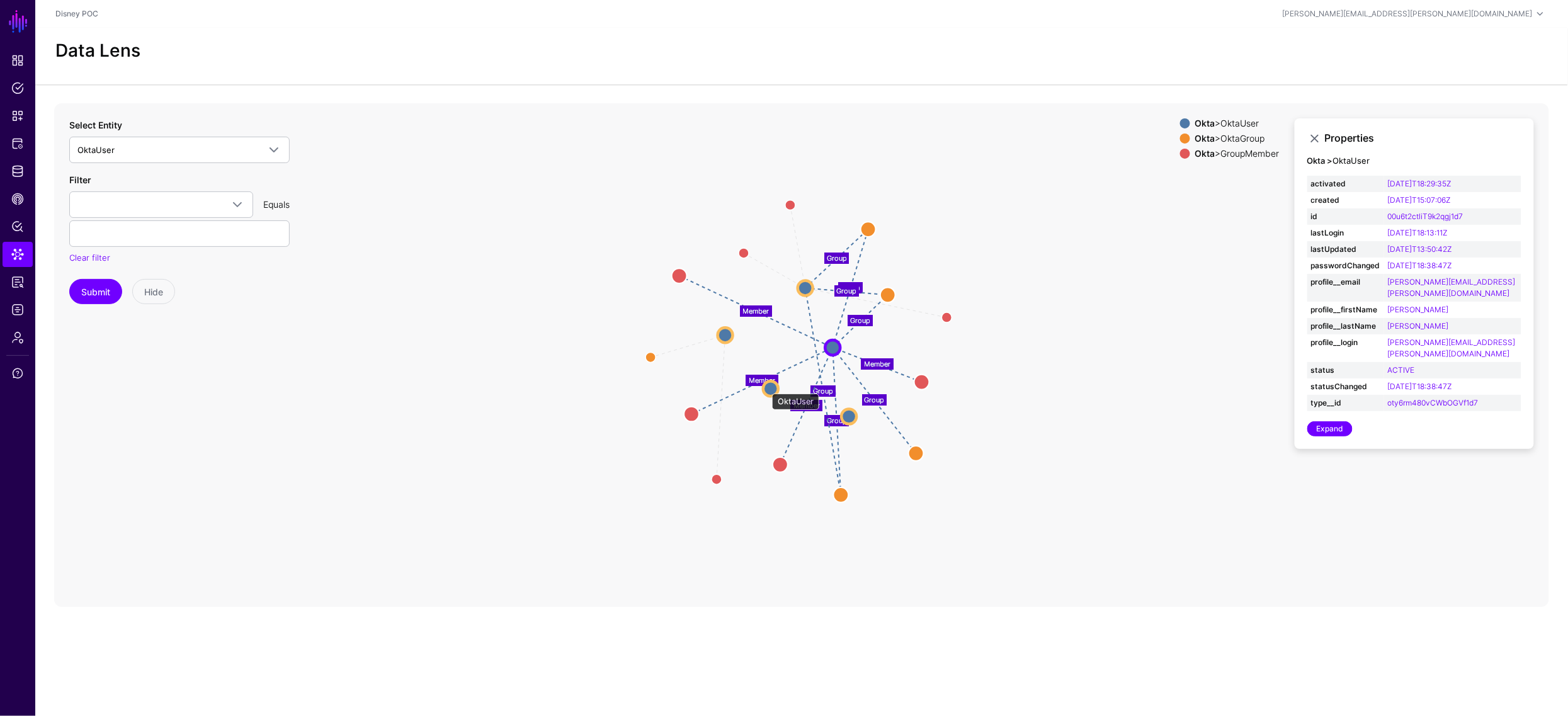
click at [766, 387] on circle at bounding box center [770, 388] width 15 height 15
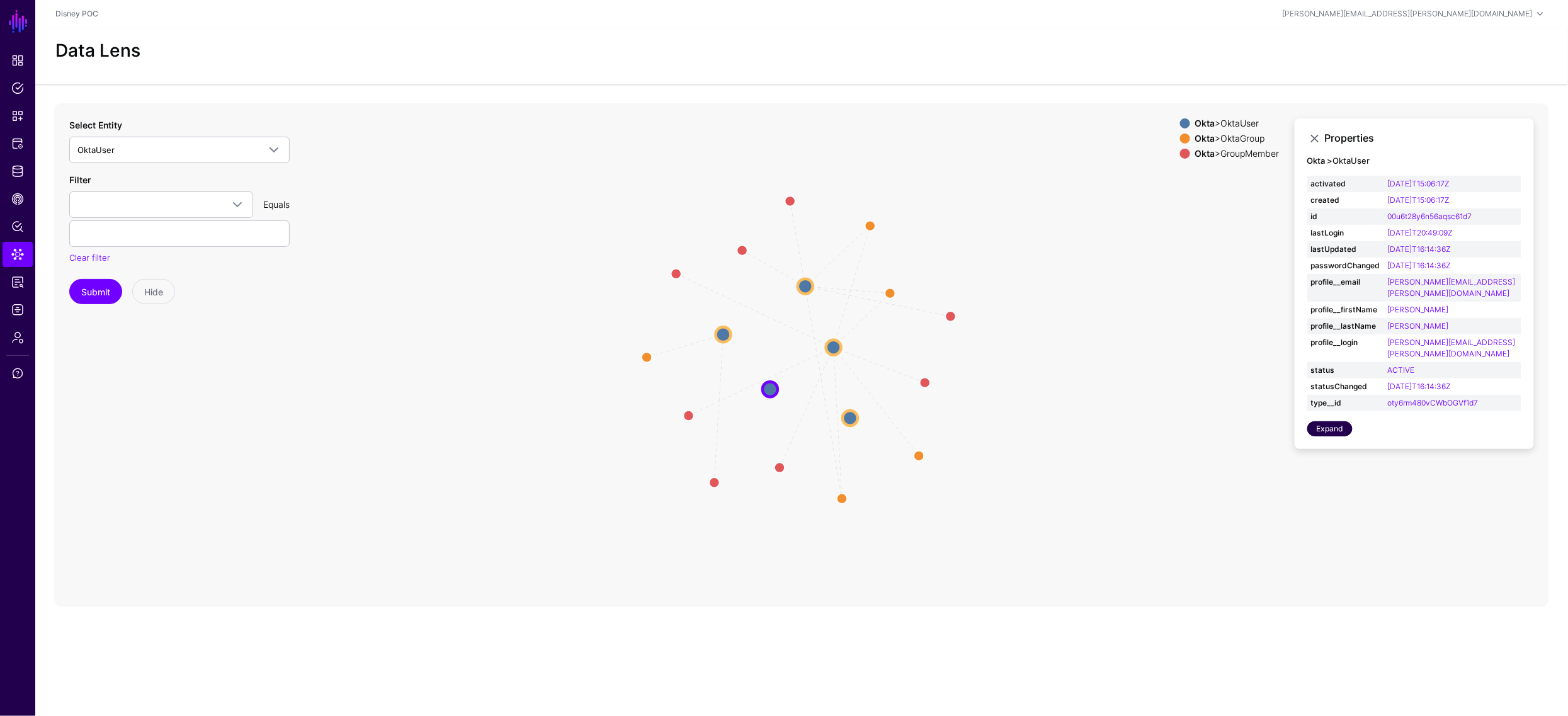
click at [1341, 421] on link "Expand" at bounding box center [1330, 429] width 45 height 15
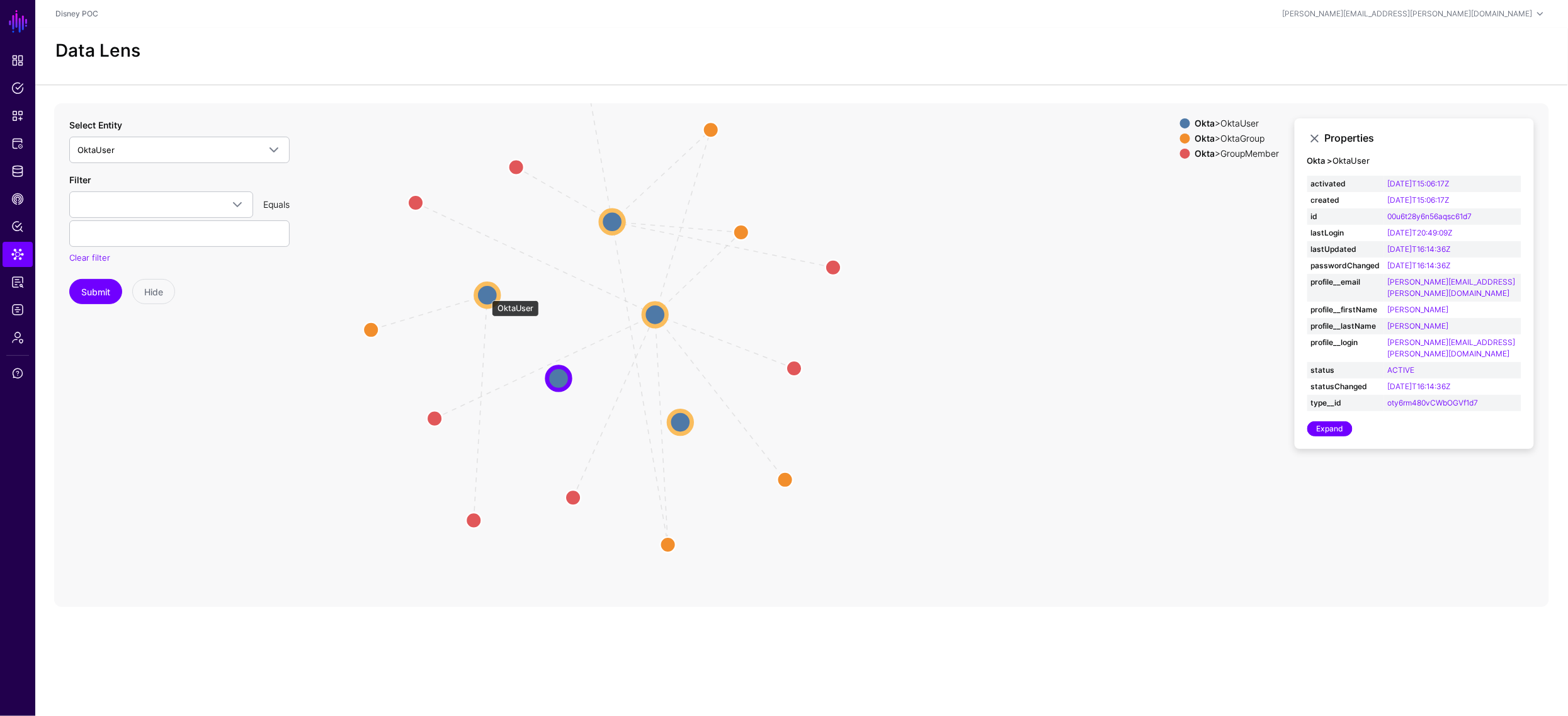
click at [486, 294] on circle at bounding box center [488, 295] width 23 height 23
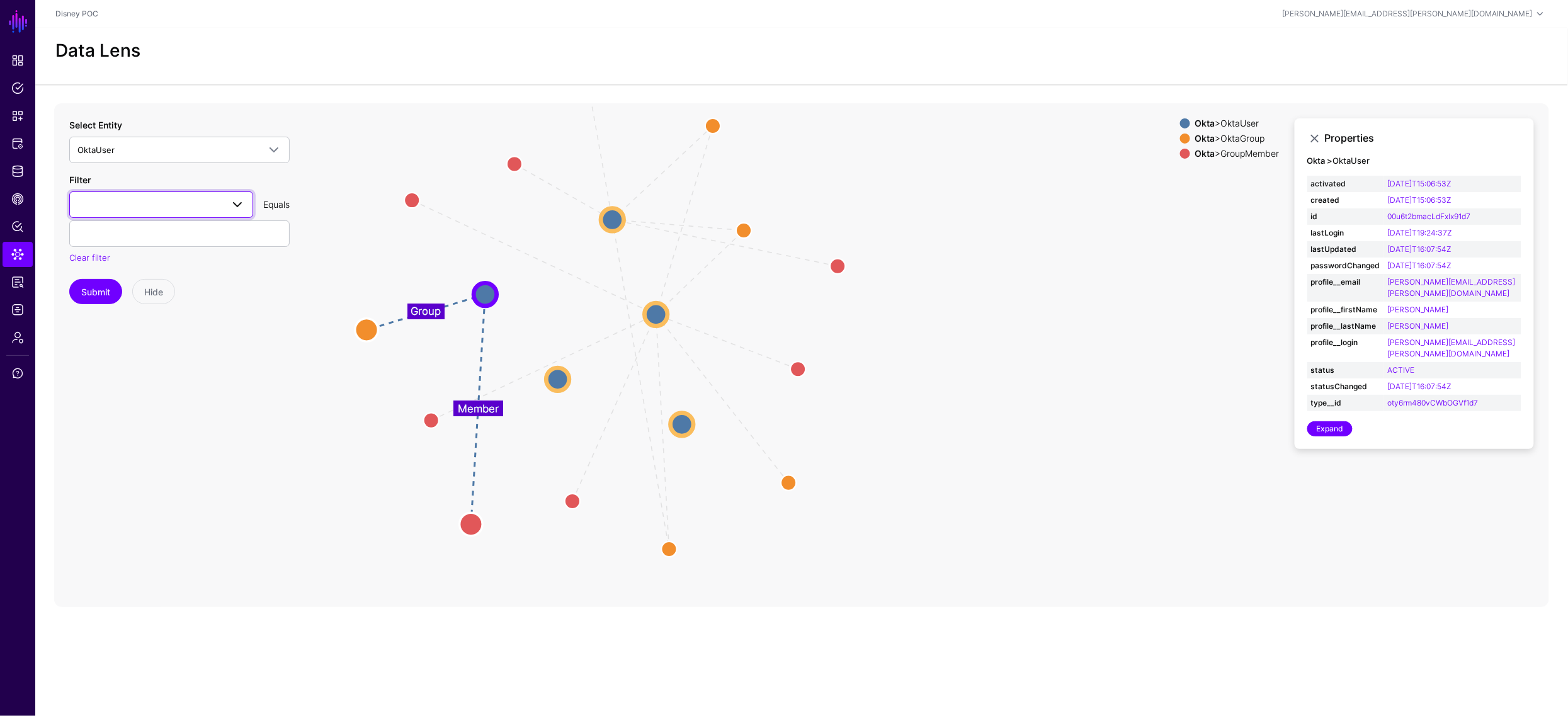
click at [233, 200] on span at bounding box center [237, 204] width 15 height 15
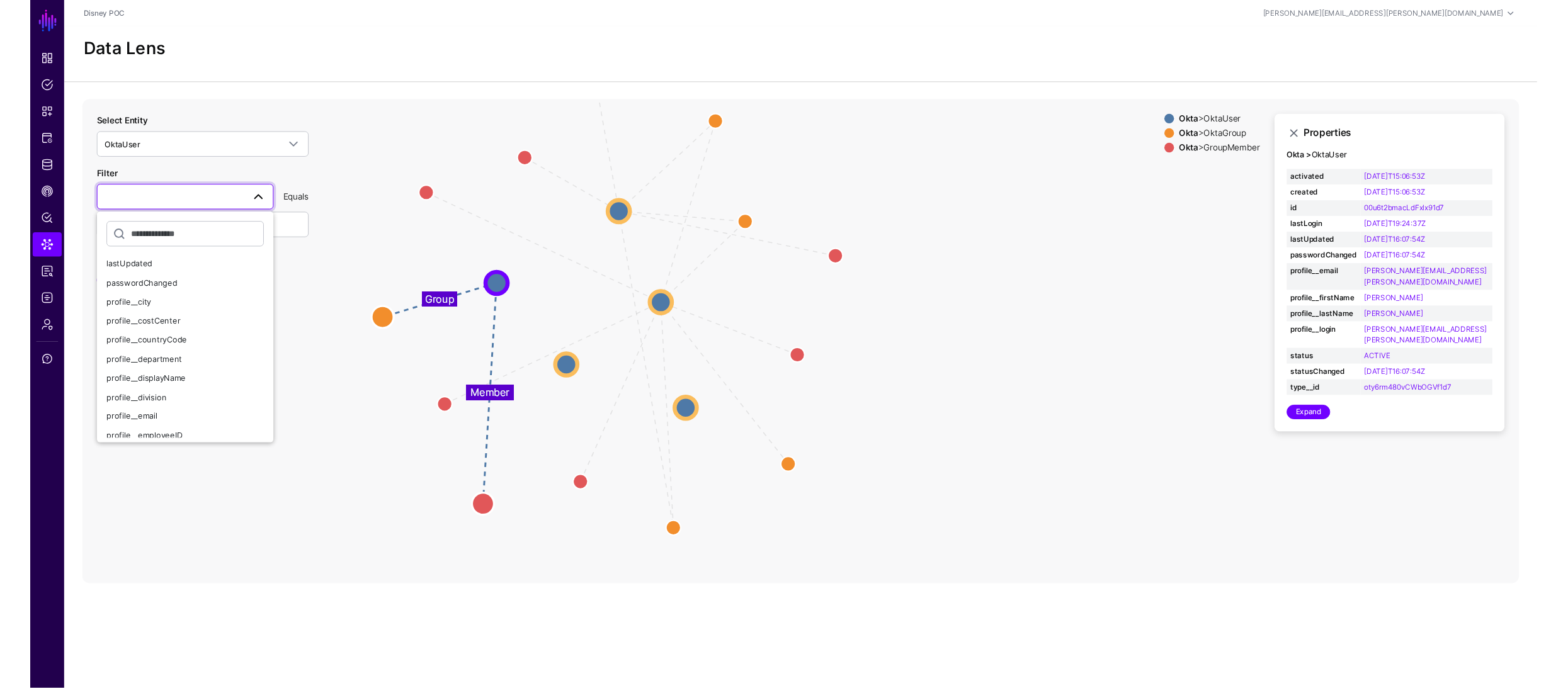
scroll to position [105, 0]
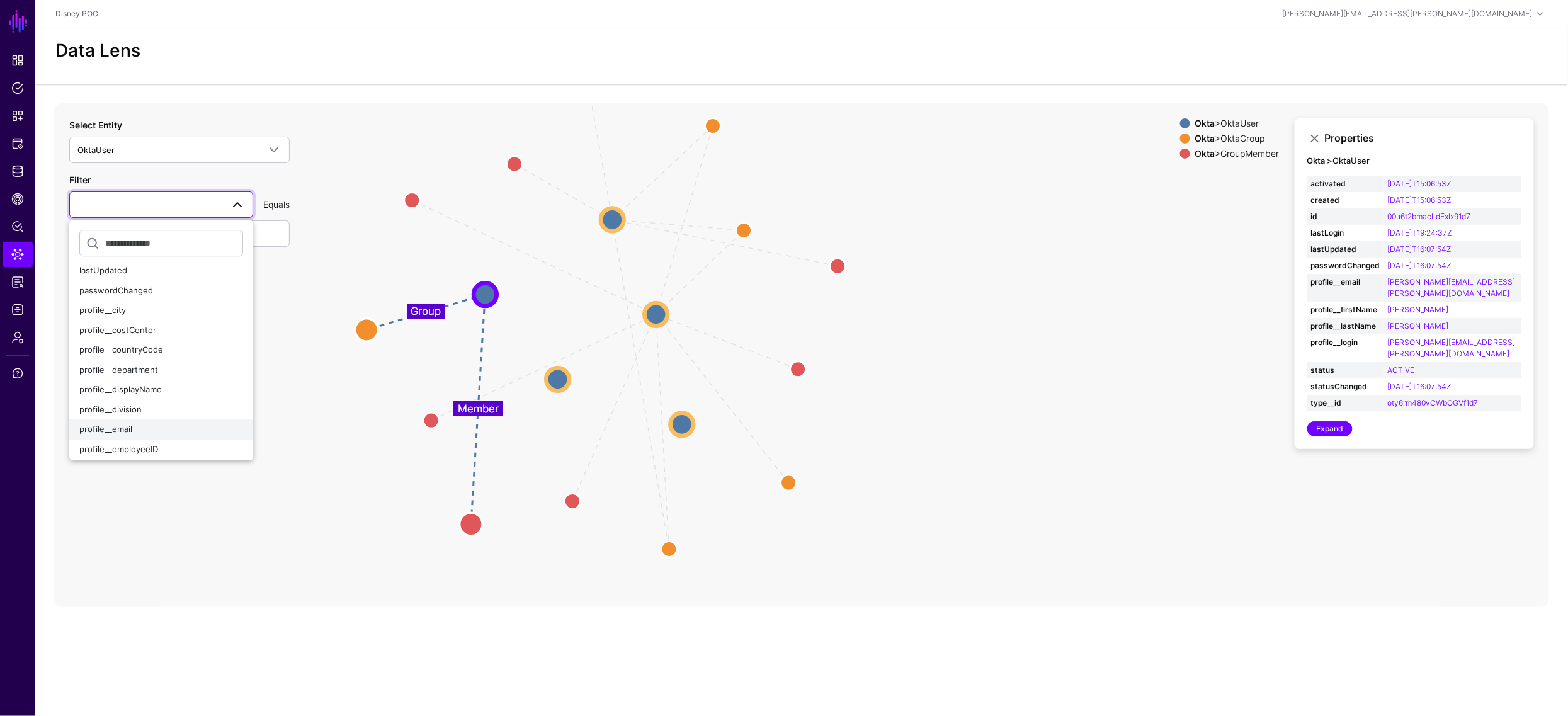
click at [151, 425] on div "profile__email" at bounding box center [161, 429] width 164 height 12
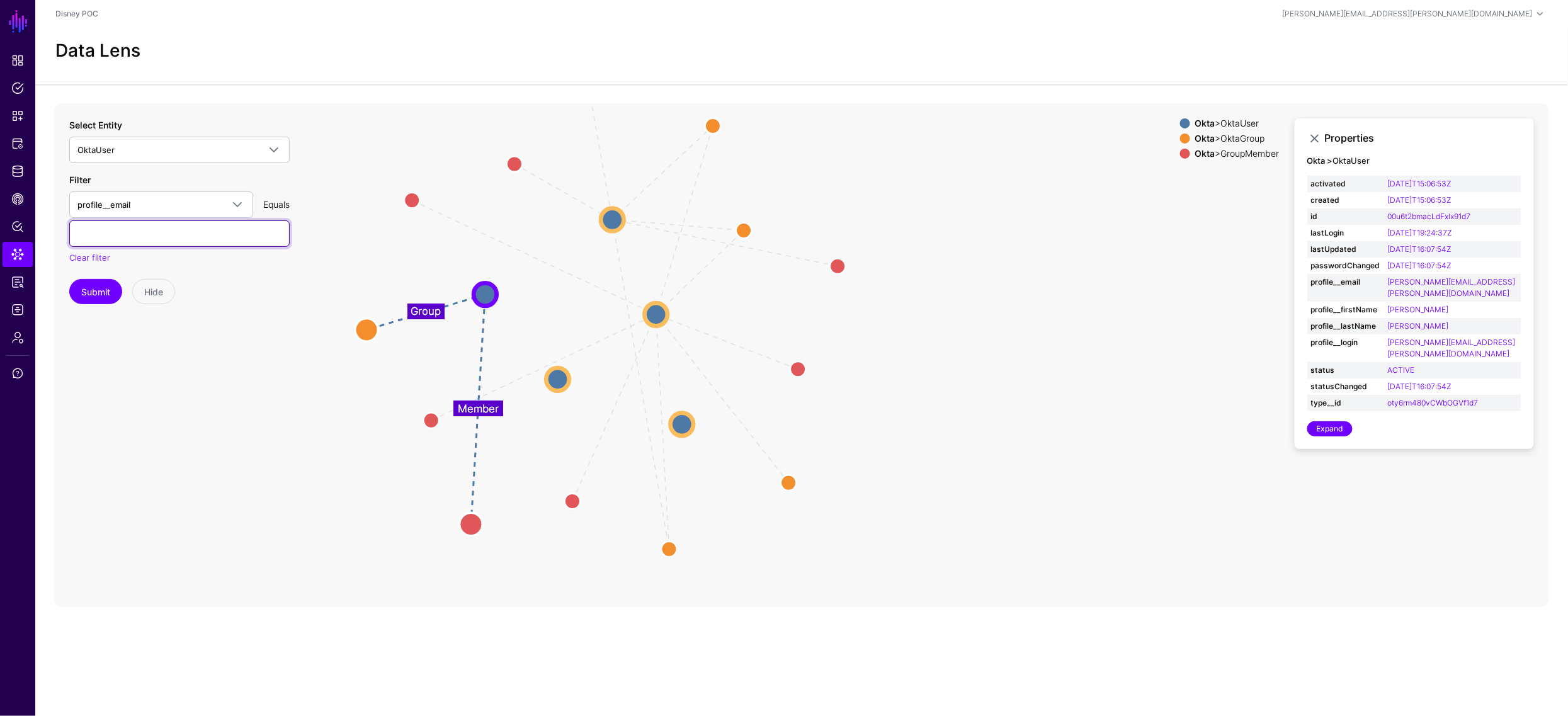
click at [163, 233] on input "text" at bounding box center [179, 233] width 220 height 26
type input "**********"
click at [97, 288] on button "Submit" at bounding box center [96, 291] width 53 height 25
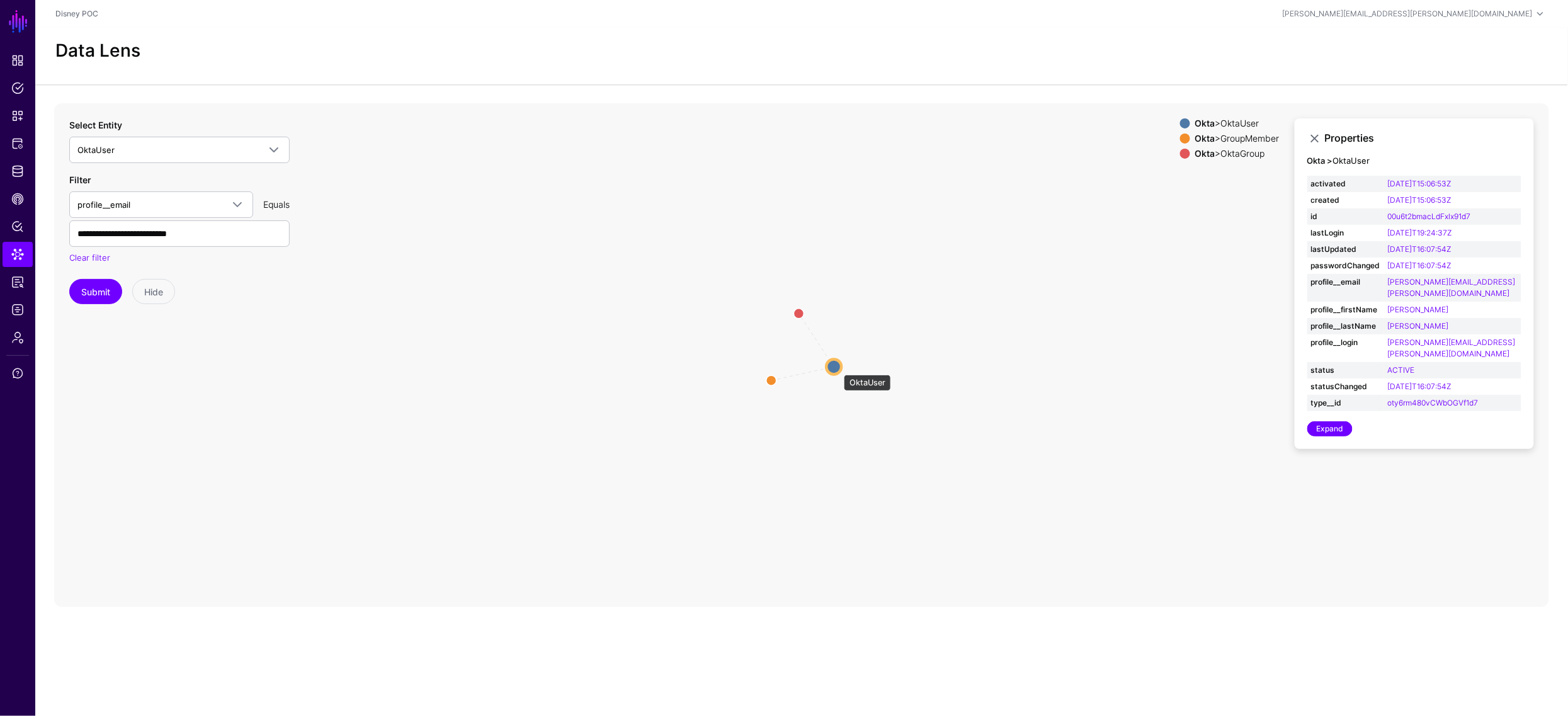
click at [837, 369] on circle at bounding box center [834, 366] width 15 height 15
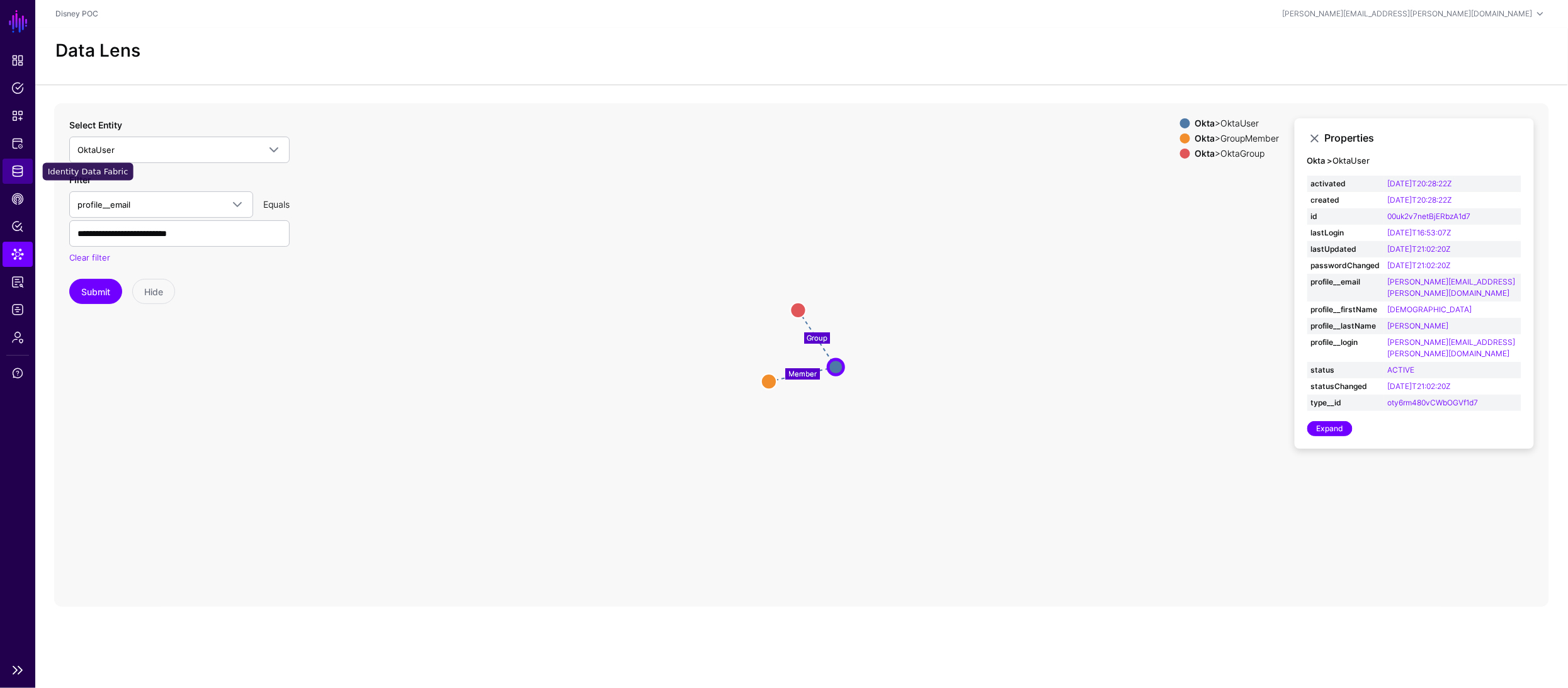
click at [18, 168] on span "Identity Data Fabric" at bounding box center [17, 171] width 12 height 12
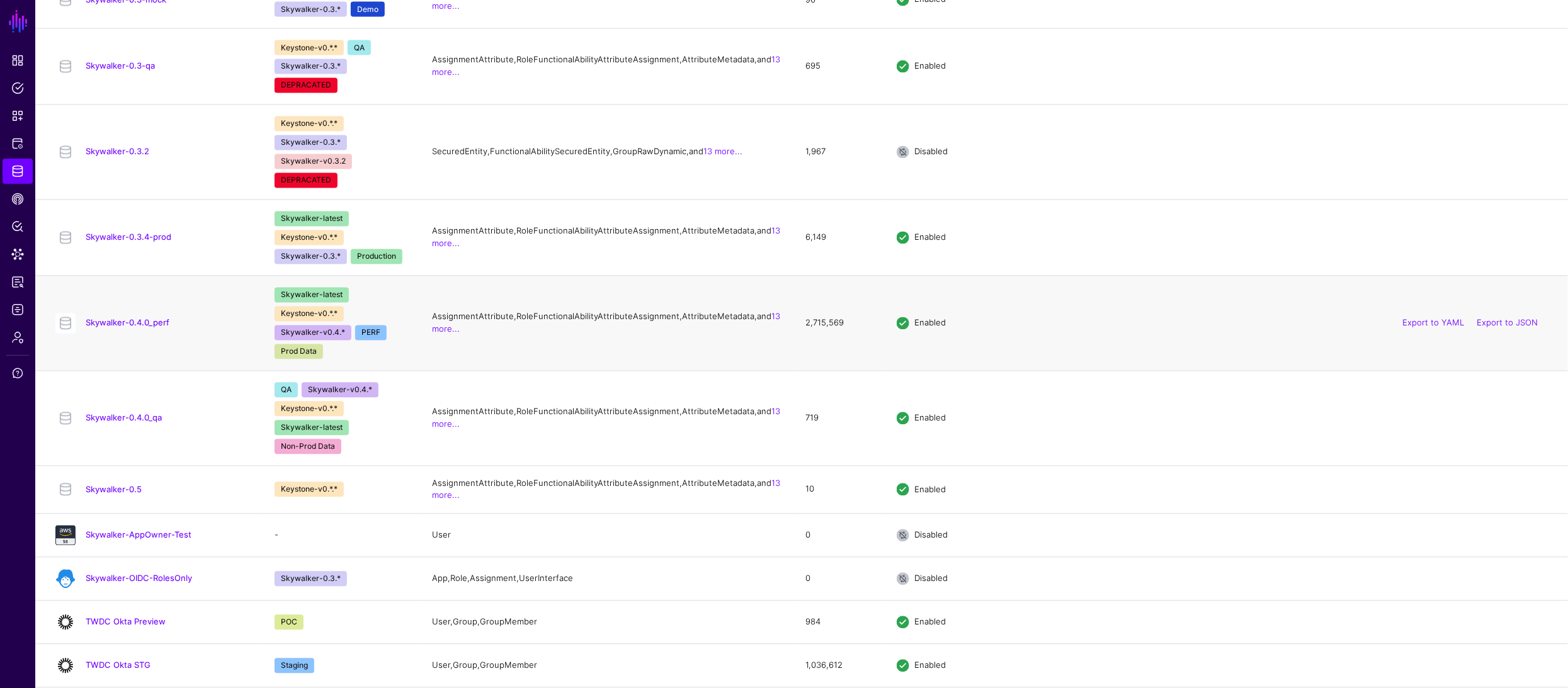
scroll to position [1262, 0]
click at [109, 665] on link "TWDC Okta STG" at bounding box center [118, 665] width 65 height 10
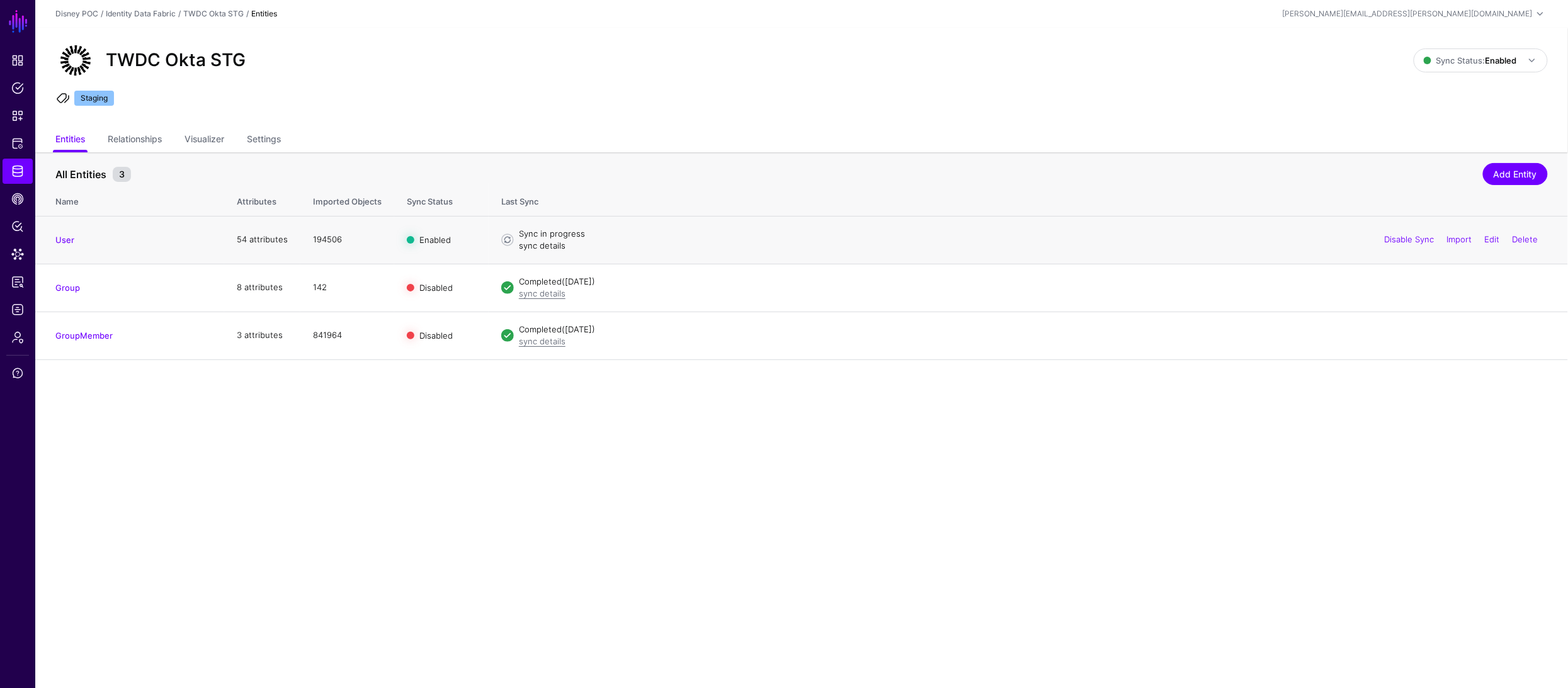
click at [554, 248] on link "sync details" at bounding box center [542, 246] width 47 height 10
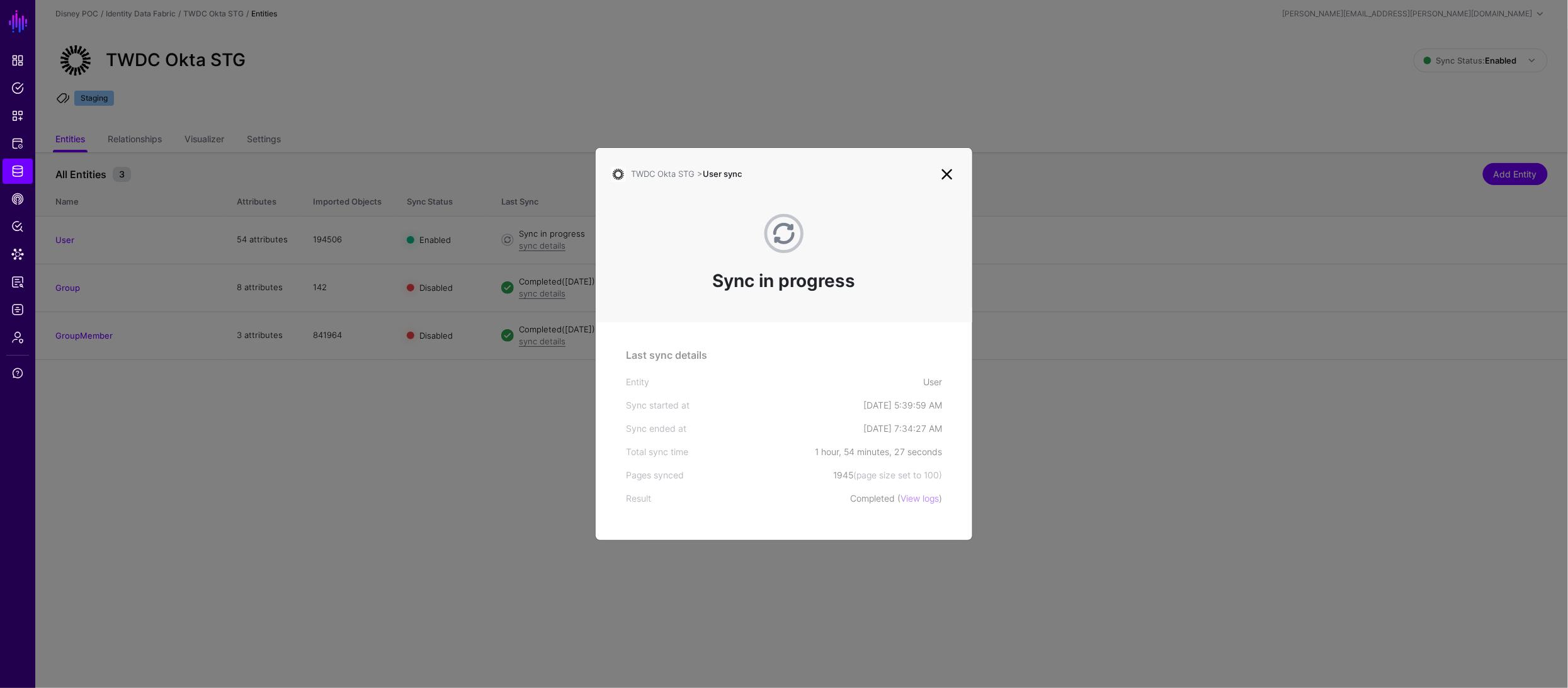
click at [949, 174] on link at bounding box center [947, 175] width 20 height 20
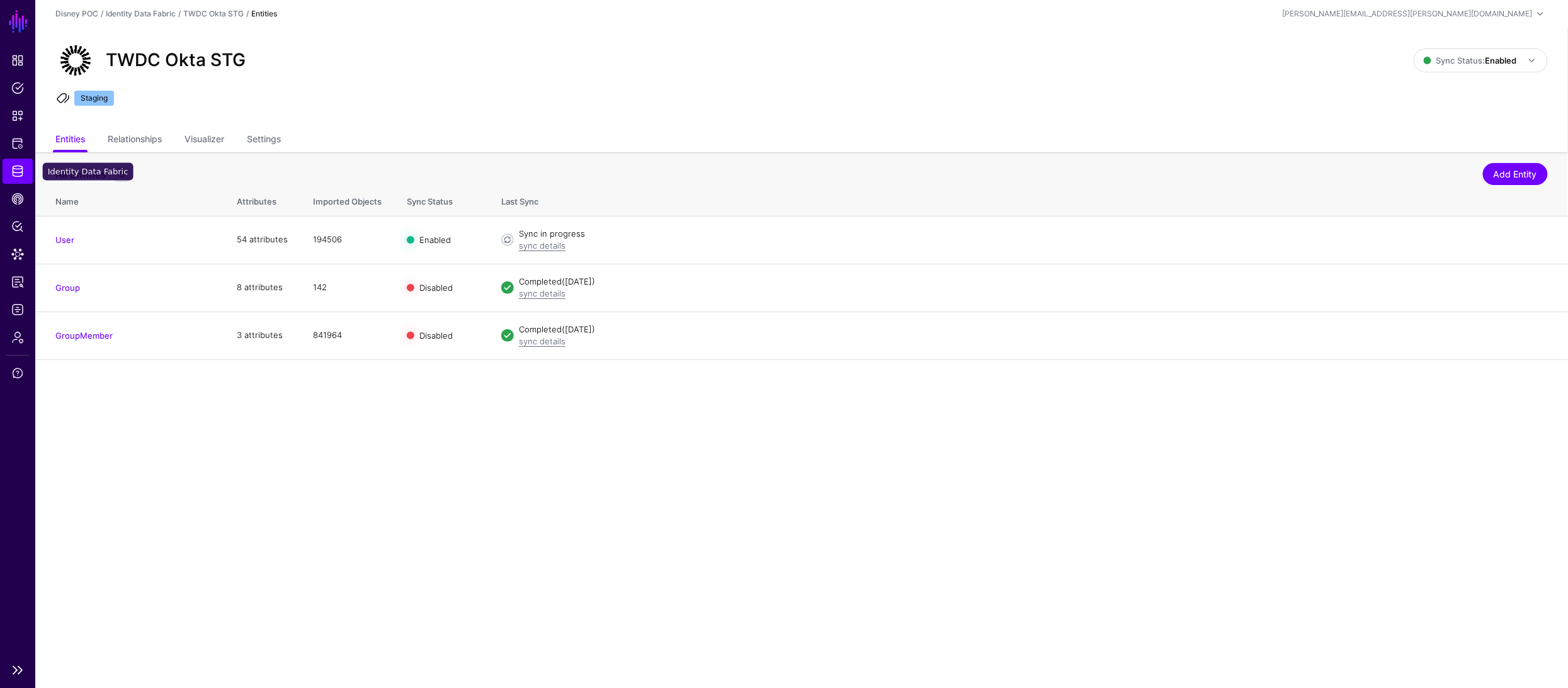
click at [20, 168] on span "Identity Data Fabric" at bounding box center [17, 171] width 12 height 12
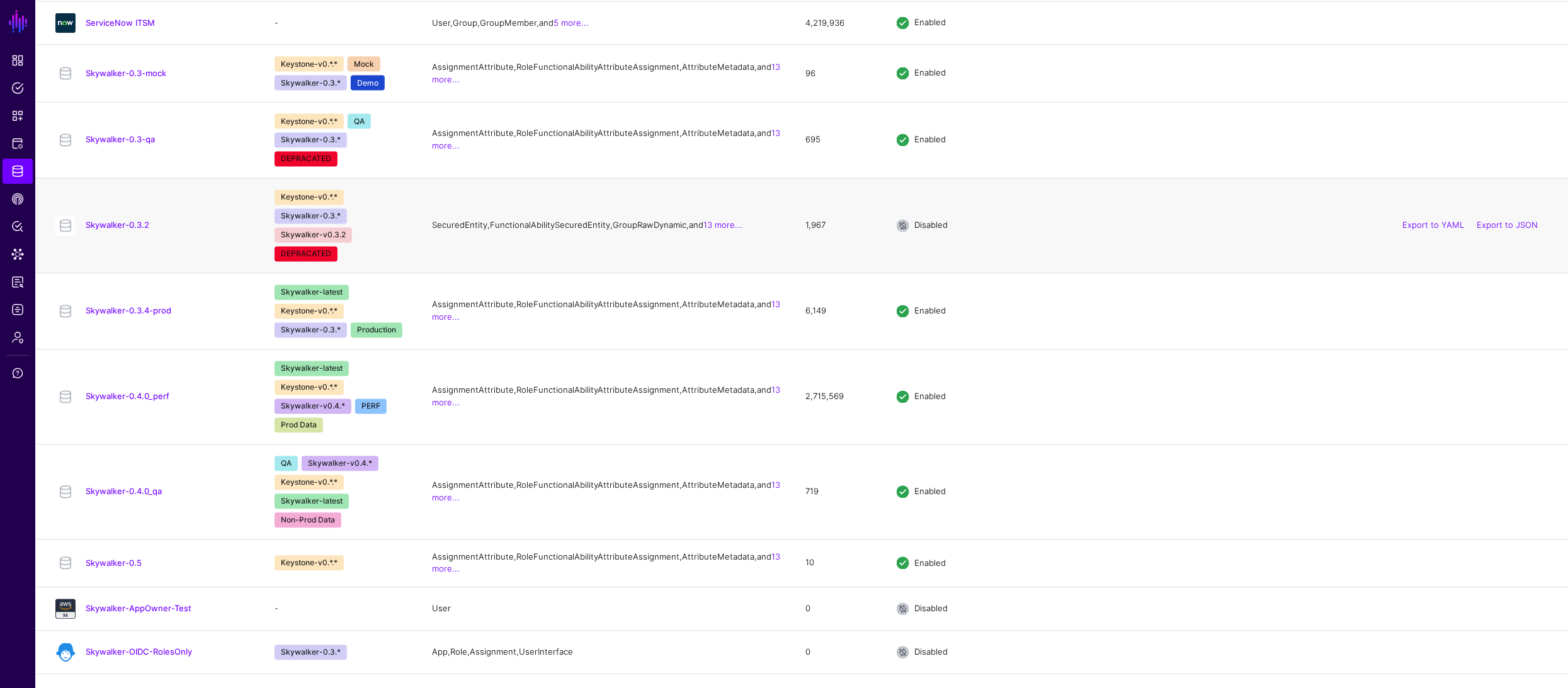
scroll to position [1262, 0]
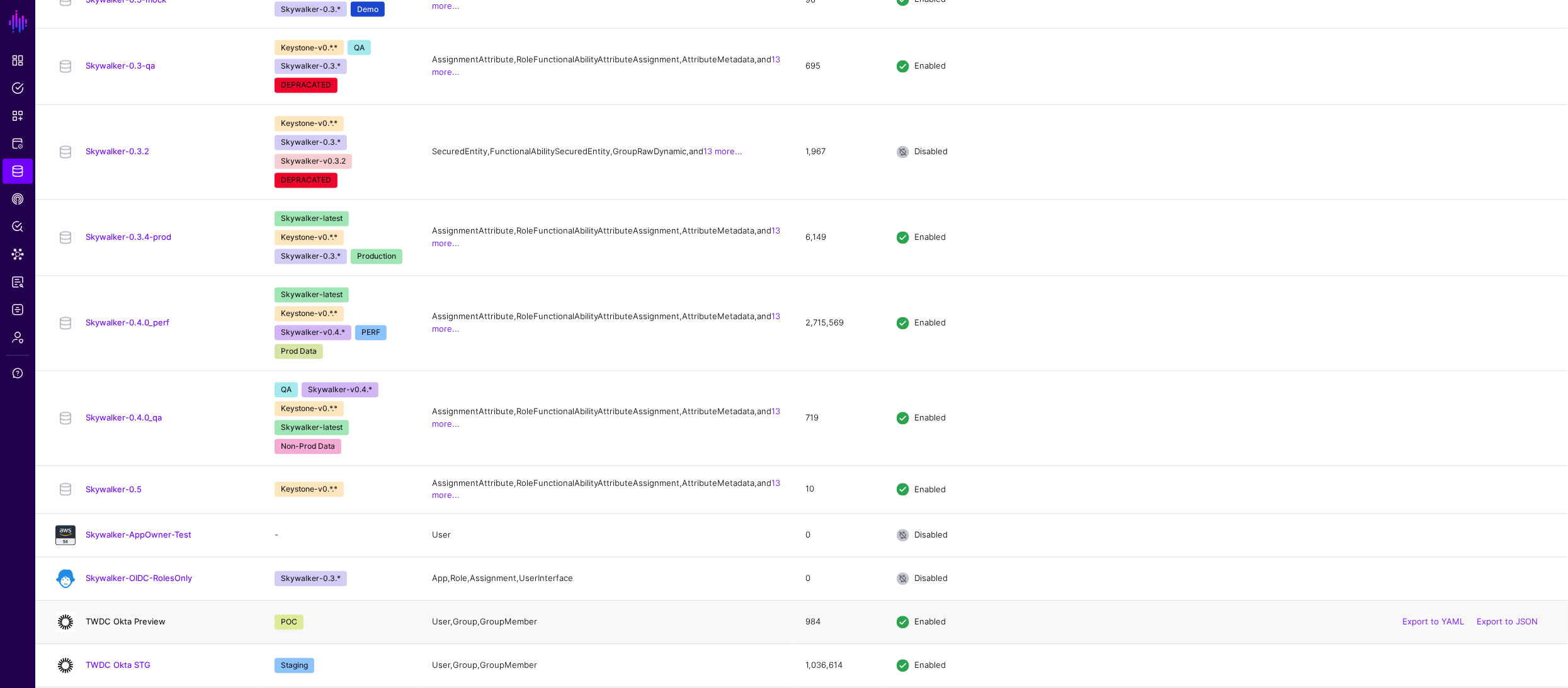
click at [130, 623] on link "TWDC Okta Preview" at bounding box center [125, 622] width 80 height 10
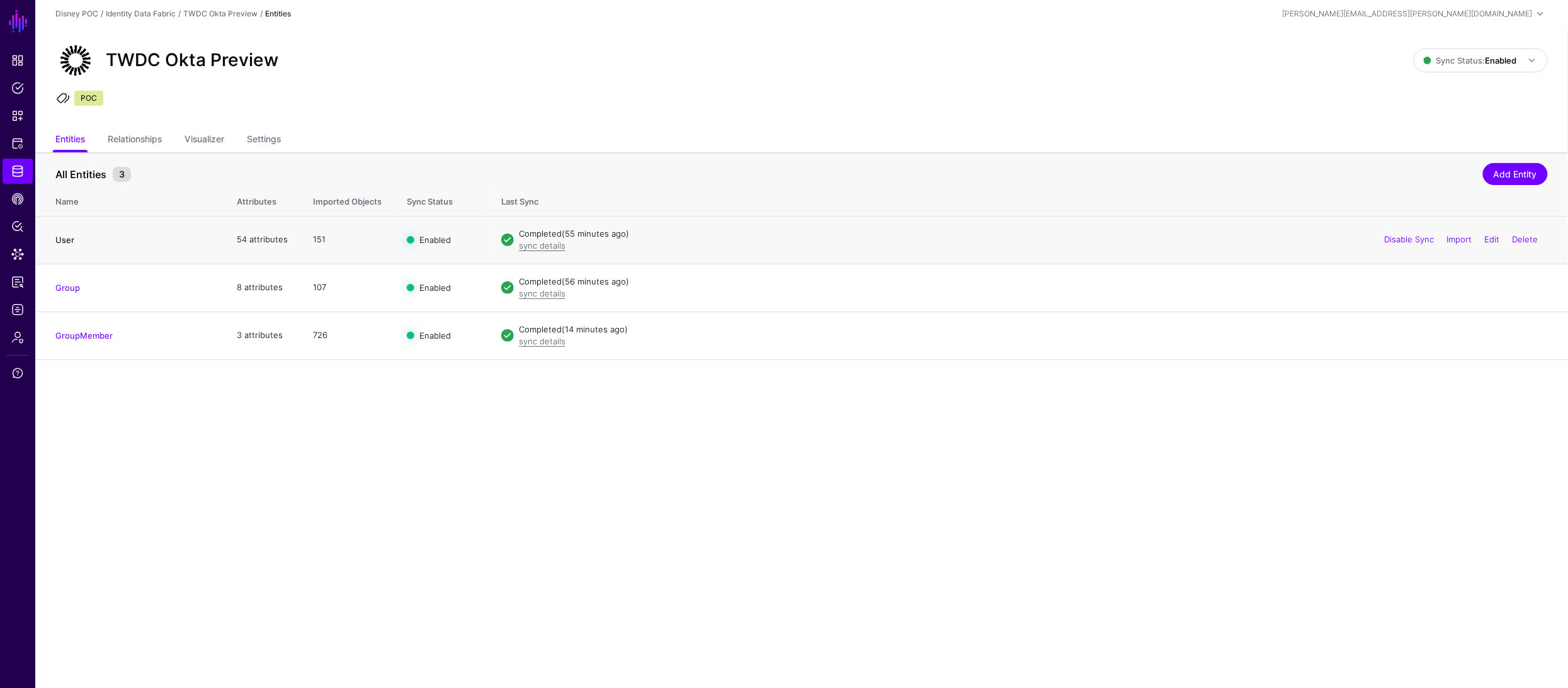
click at [66, 238] on link "User" at bounding box center [65, 240] width 19 height 10
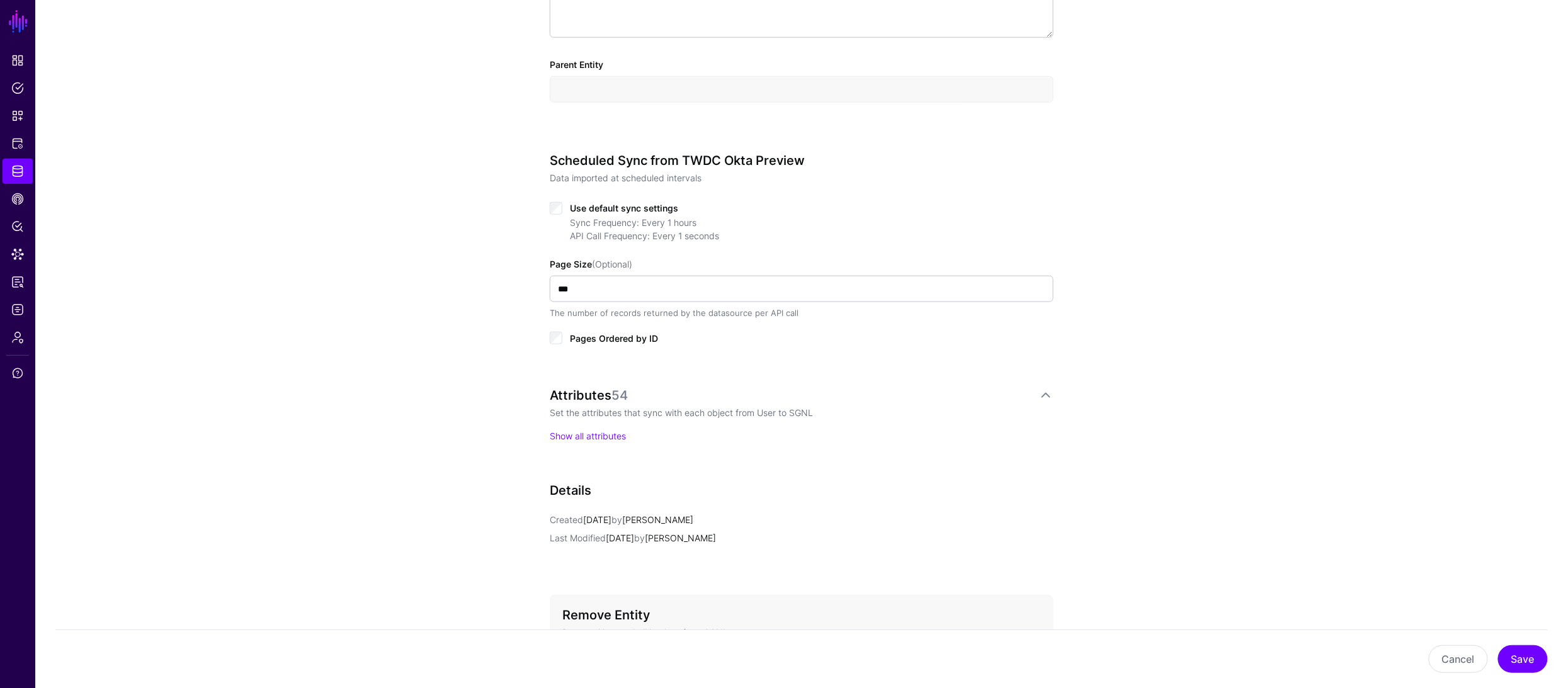
scroll to position [619, 0]
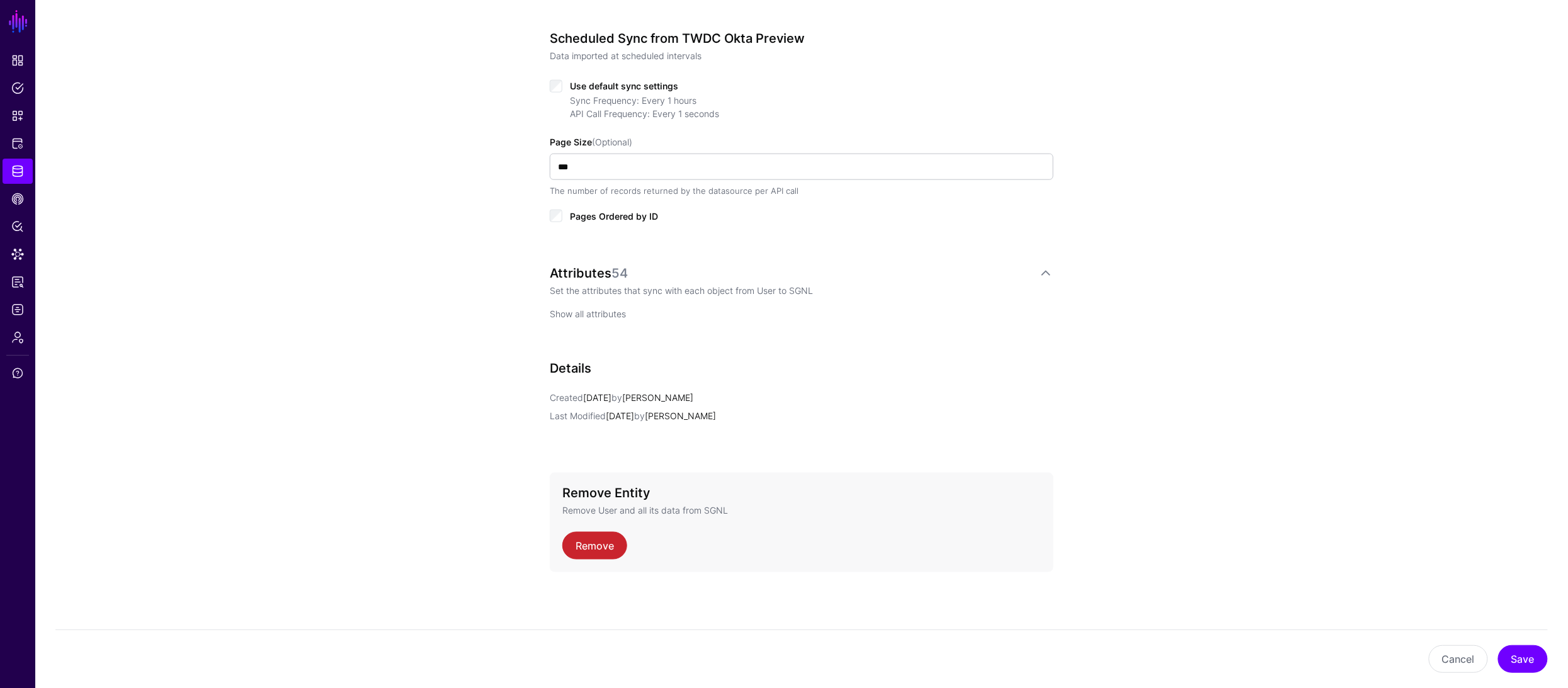
click at [591, 313] on link "Show all attributes" at bounding box center [588, 314] width 76 height 11
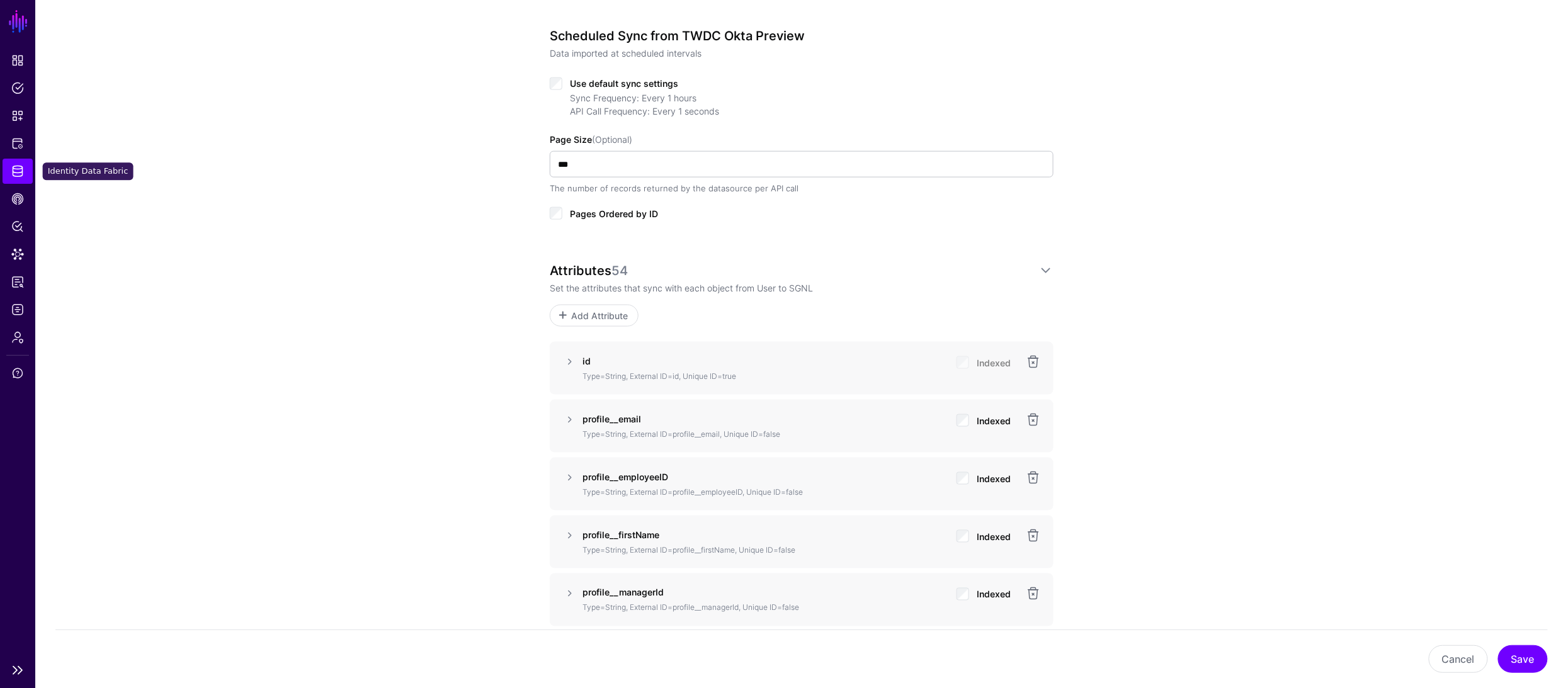
click at [18, 167] on span "Identity Data Fabric" at bounding box center [17, 171] width 12 height 12
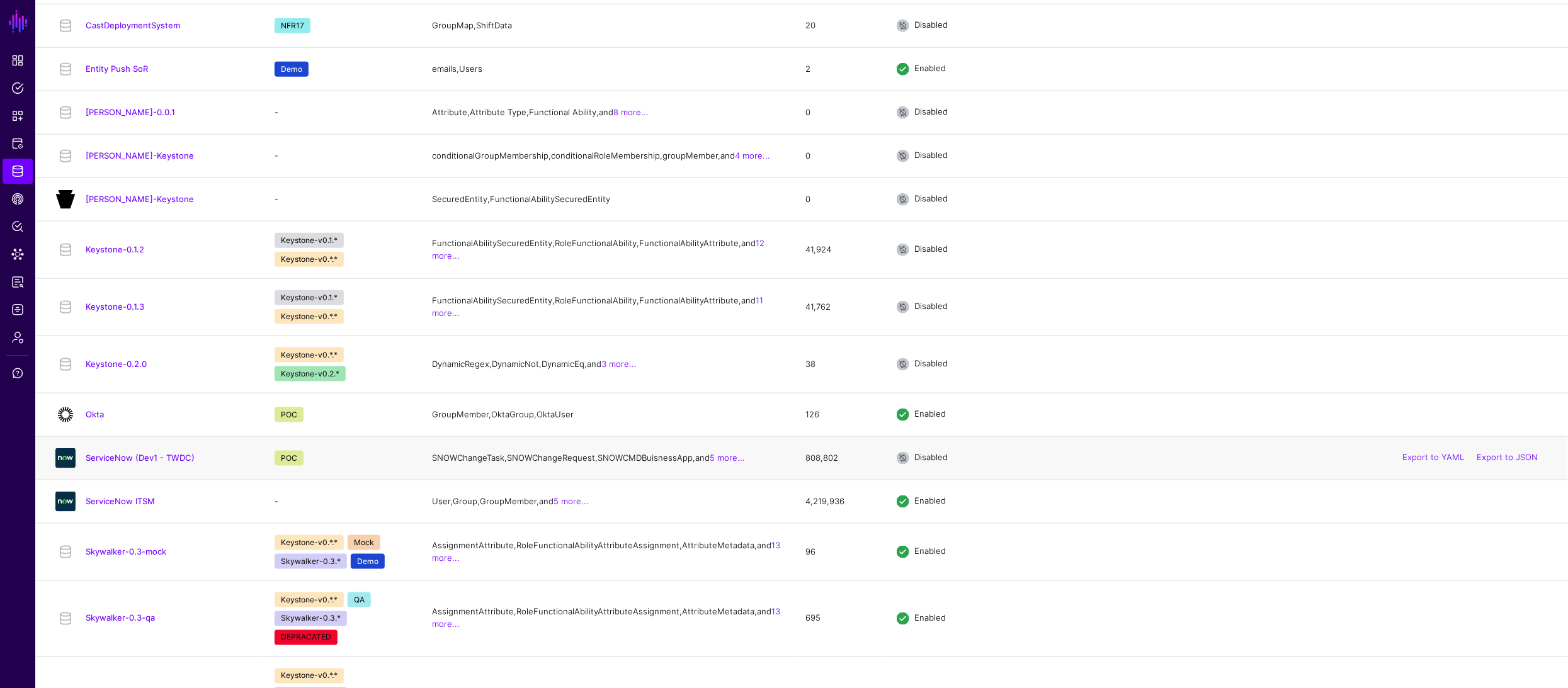
scroll to position [580, 0]
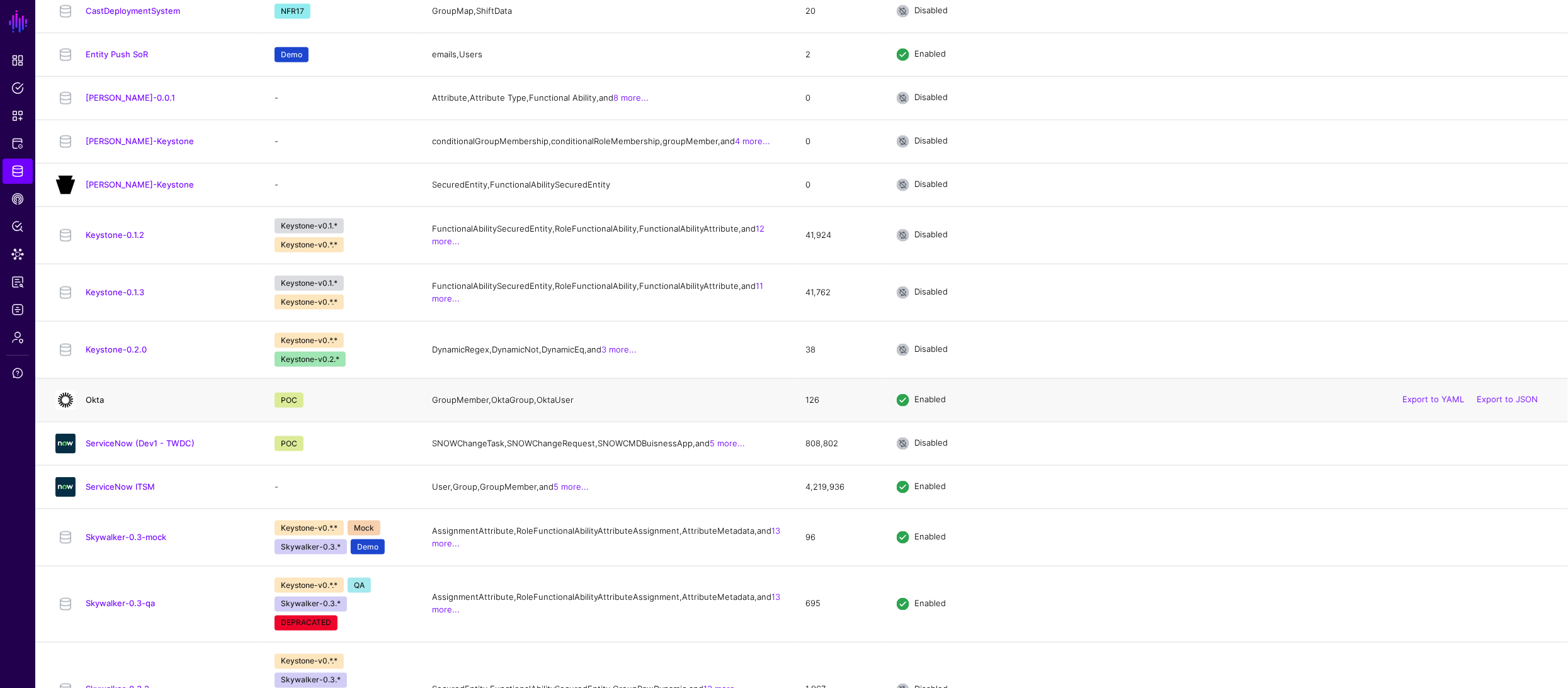
click at [97, 405] on link "Okta" at bounding box center [94, 400] width 18 height 10
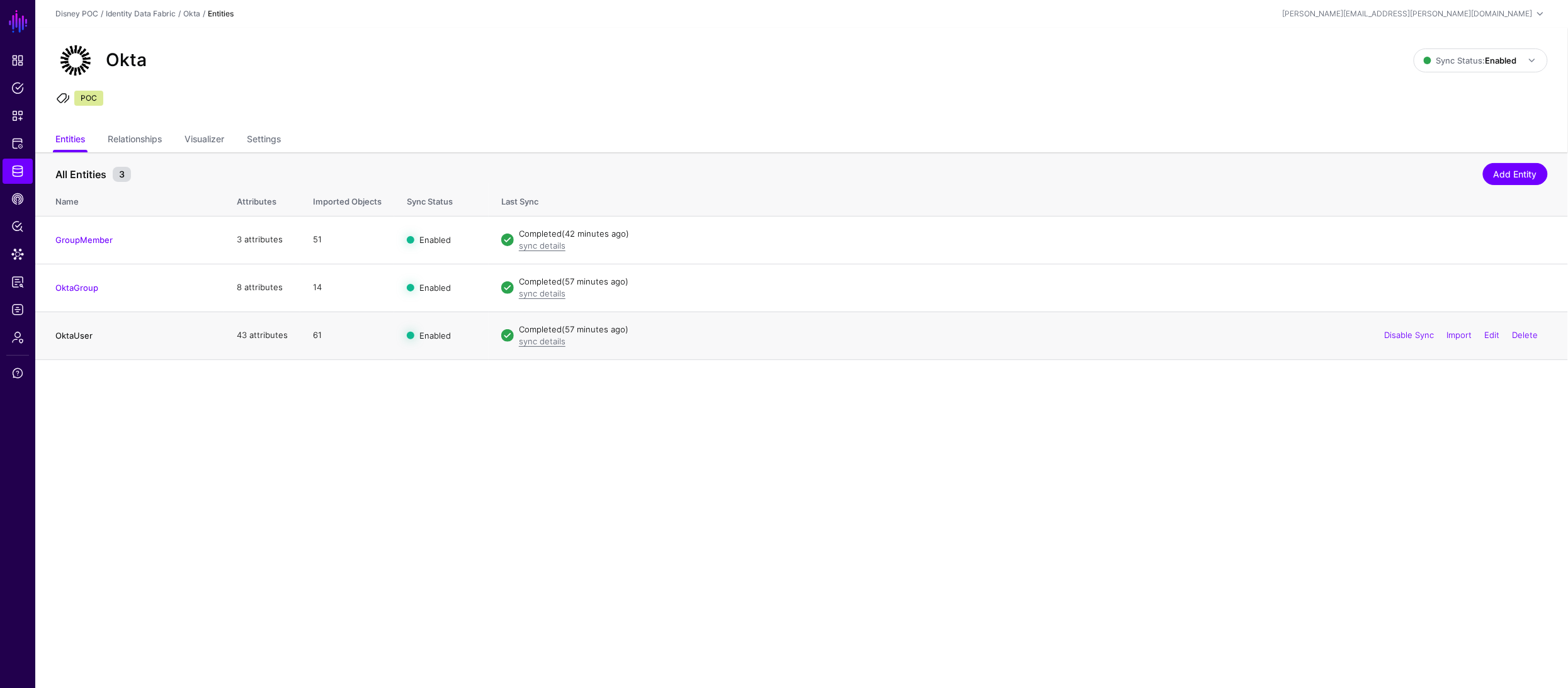
click at [84, 337] on link "OktaUser" at bounding box center [74, 336] width 37 height 10
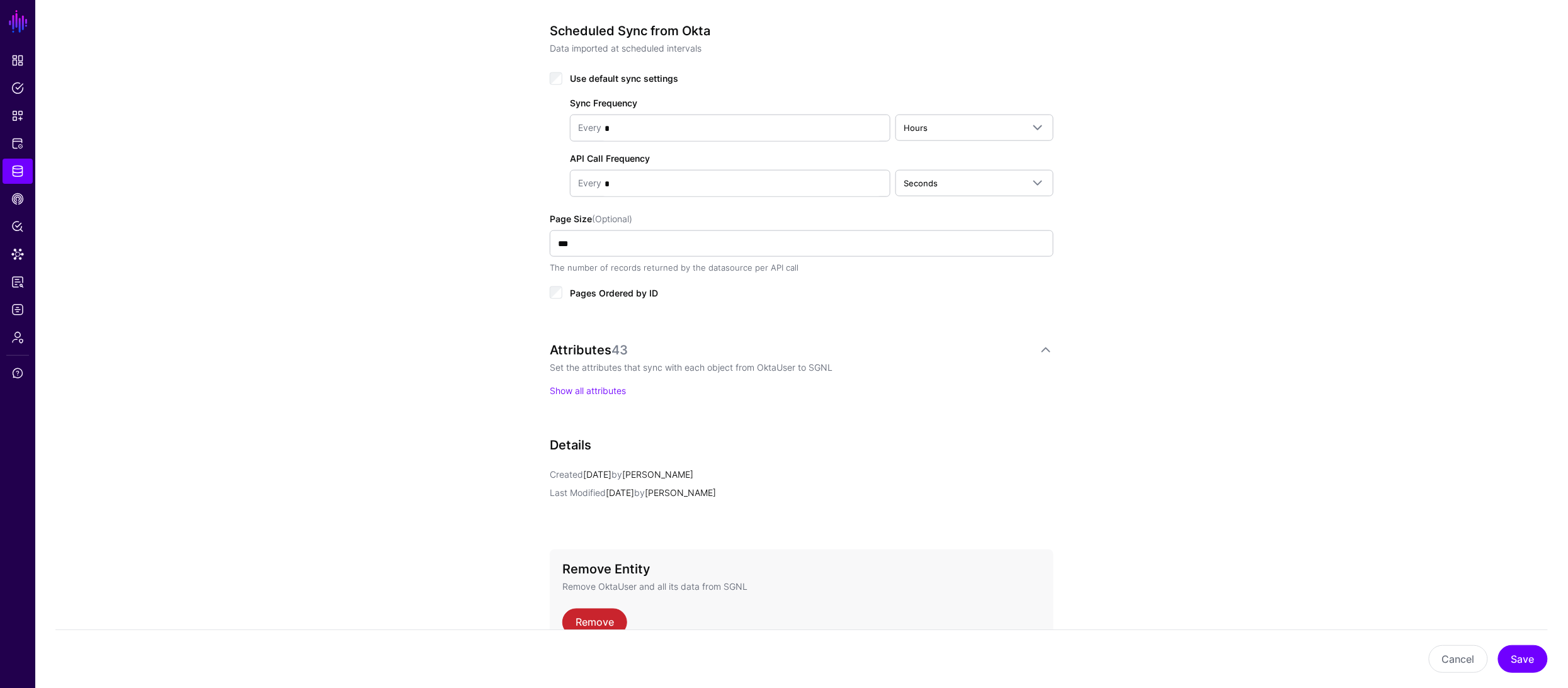
scroll to position [704, 0]
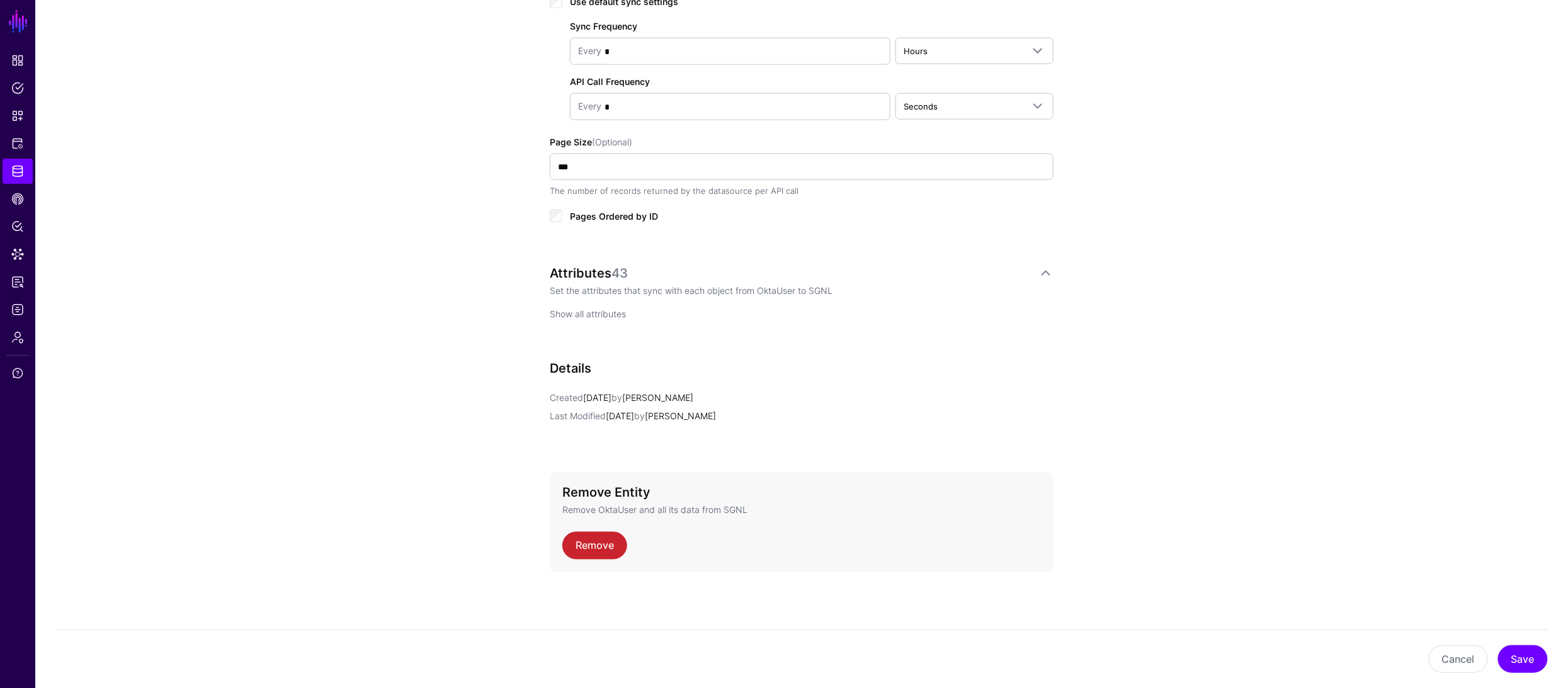
click at [589, 309] on link "Show all attributes" at bounding box center [588, 314] width 76 height 11
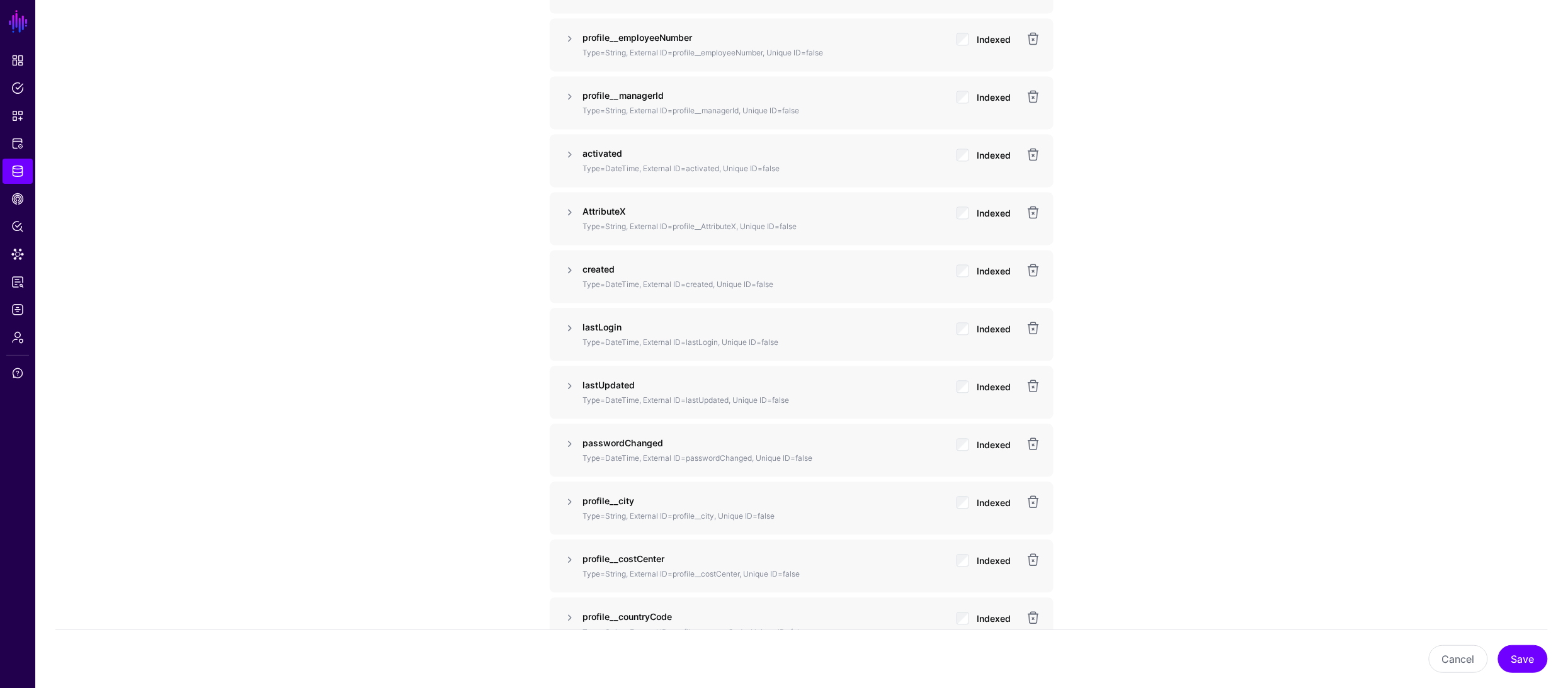
scroll to position [1198, 0]
click at [614, 102] on strong "profile__managerId" at bounding box center [622, 98] width 81 height 11
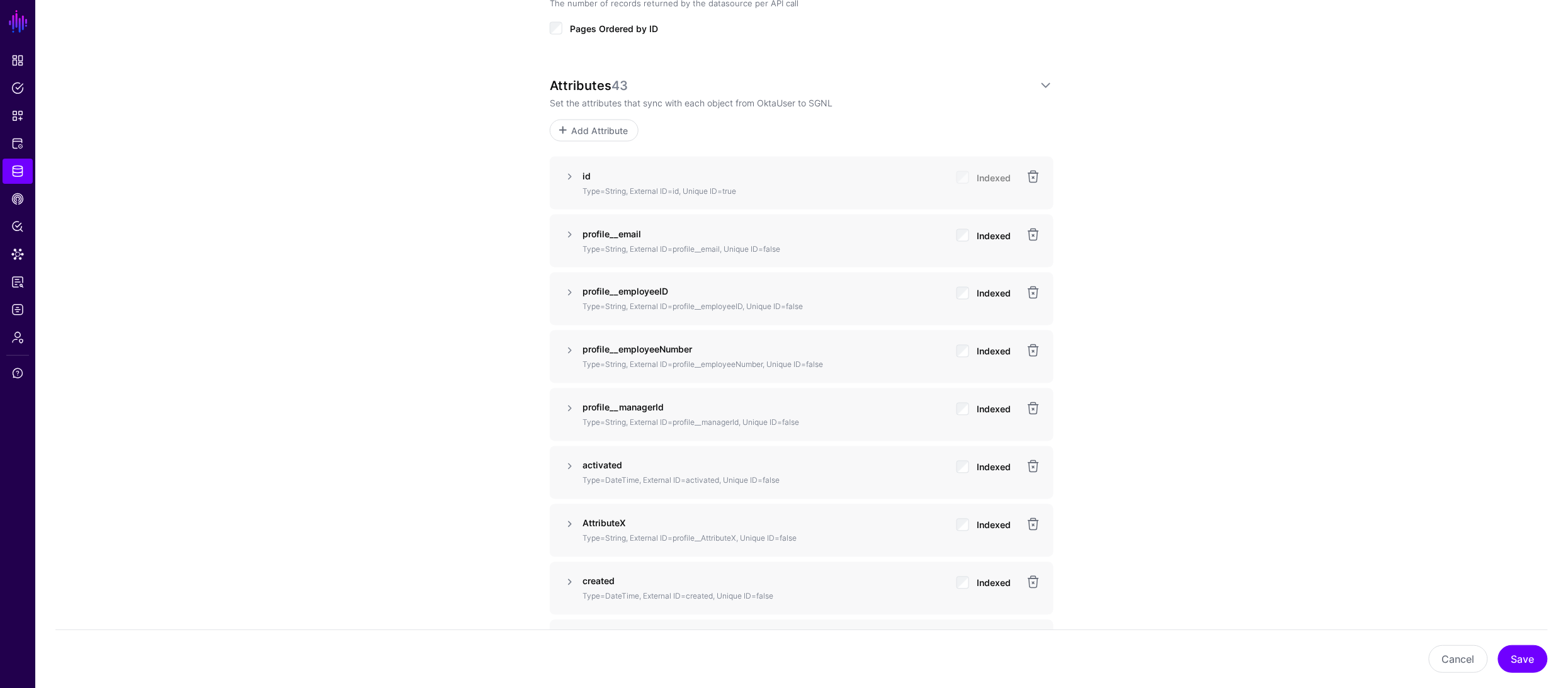
scroll to position [884, 0]
click at [20, 252] on span "Data Lens" at bounding box center [17, 254] width 12 height 12
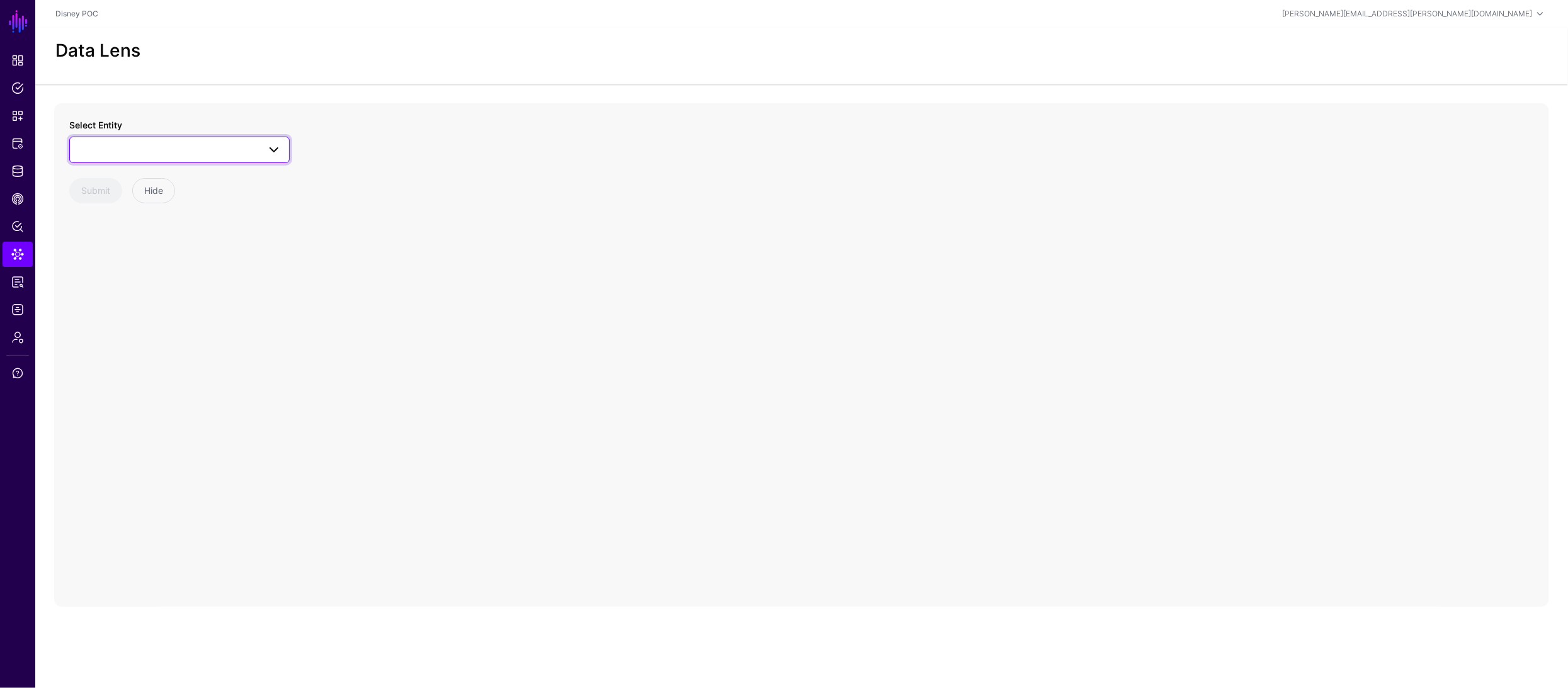
click at [157, 145] on span at bounding box center [179, 150] width 204 height 15
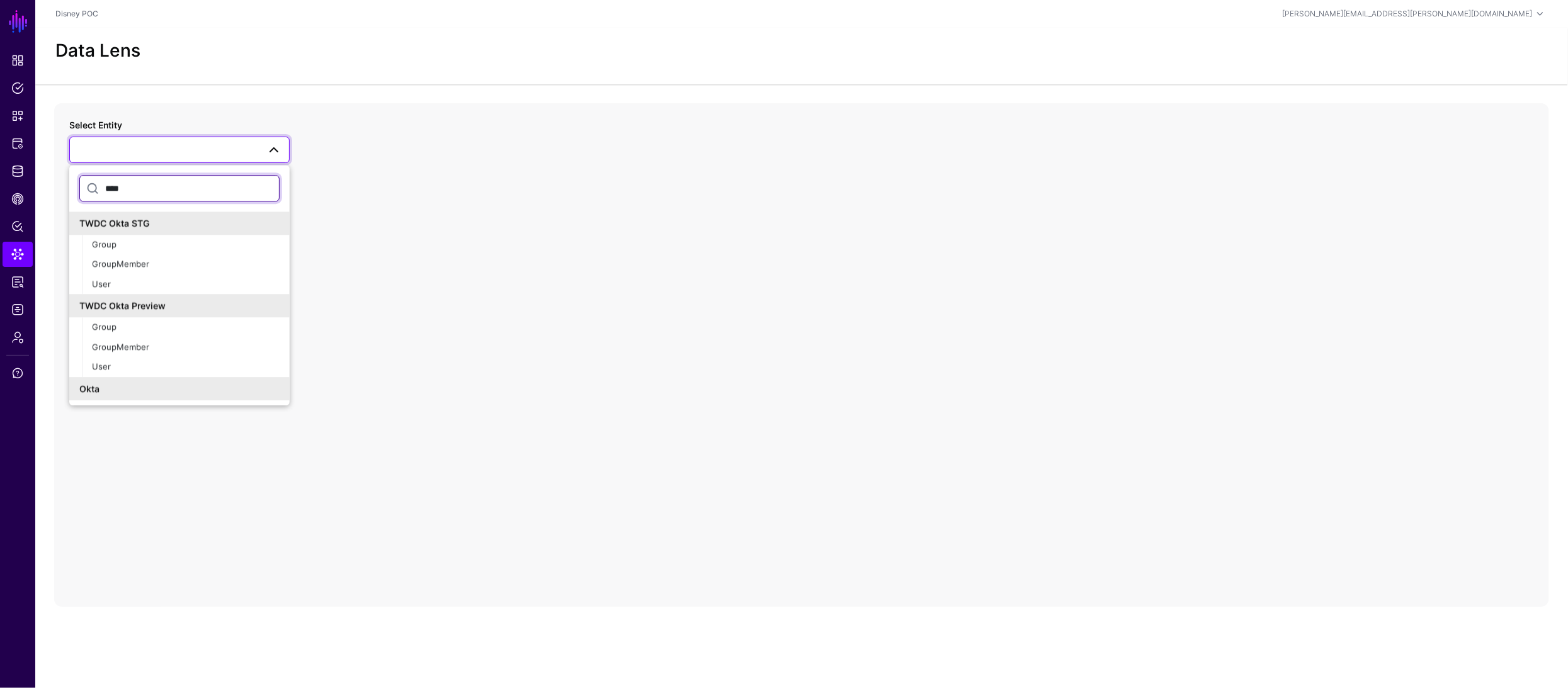
scroll to position [59, 0]
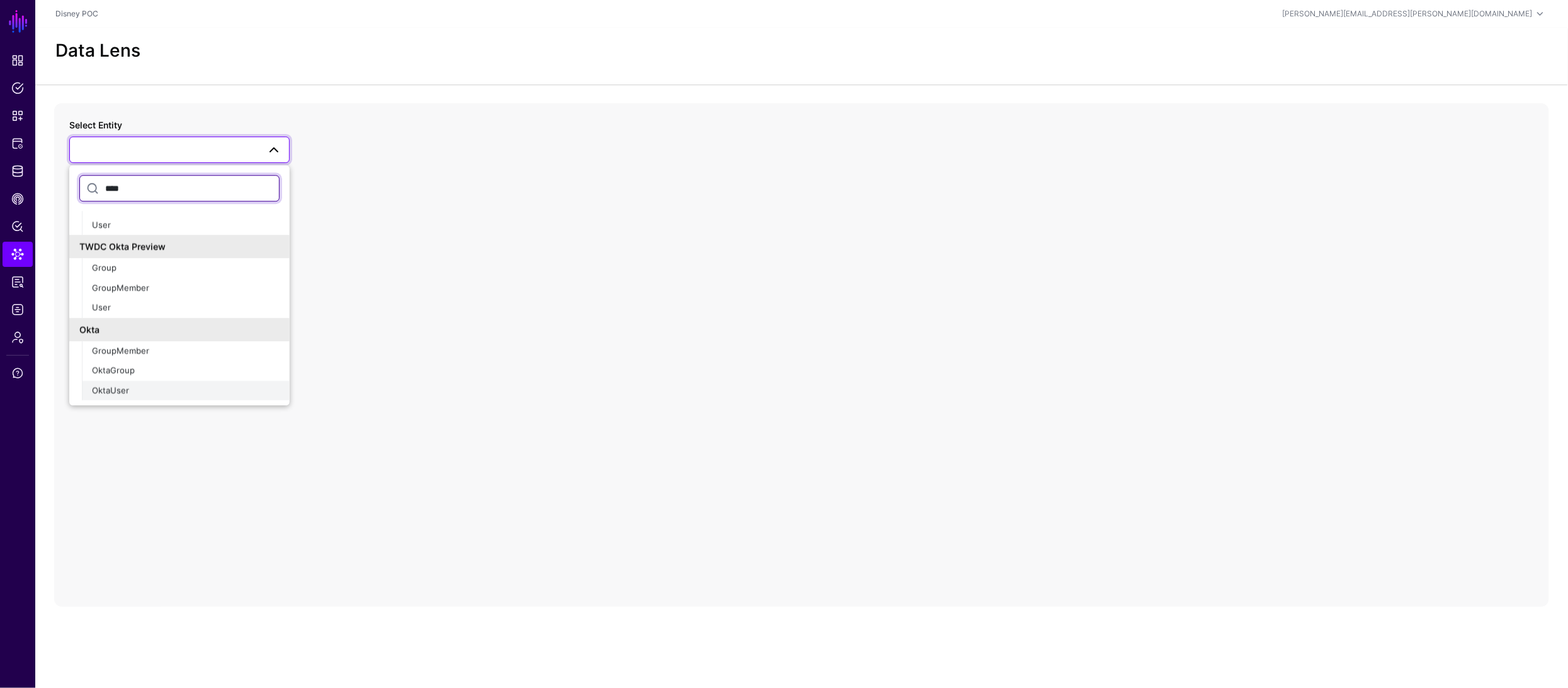
type input "****"
click at [143, 386] on div "OktaUser" at bounding box center [186, 390] width 188 height 12
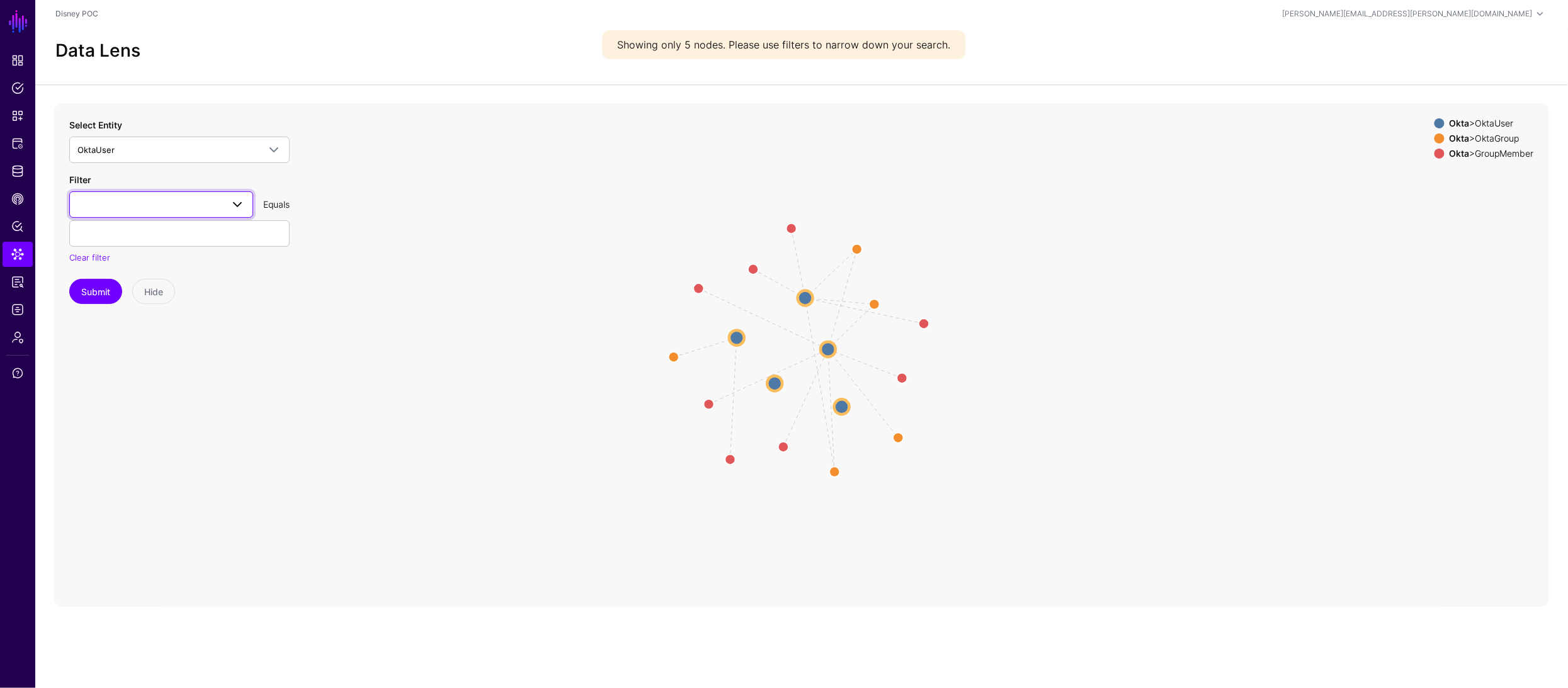
click at [177, 204] on span at bounding box center [161, 204] width 167 height 15
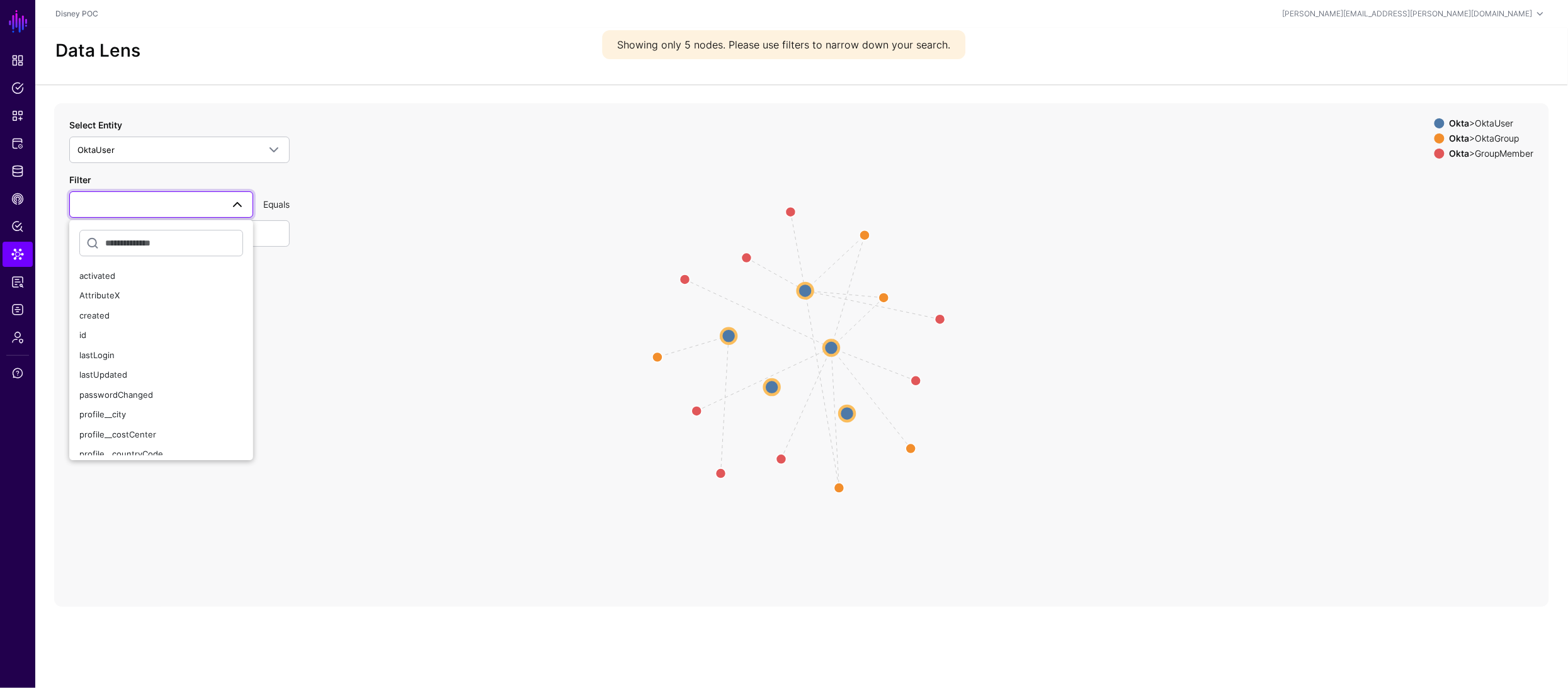
click at [197, 243] on input "text" at bounding box center [161, 243] width 164 height 26
type input "*****"
click at [143, 270] on div "profile__email" at bounding box center [161, 276] width 164 height 12
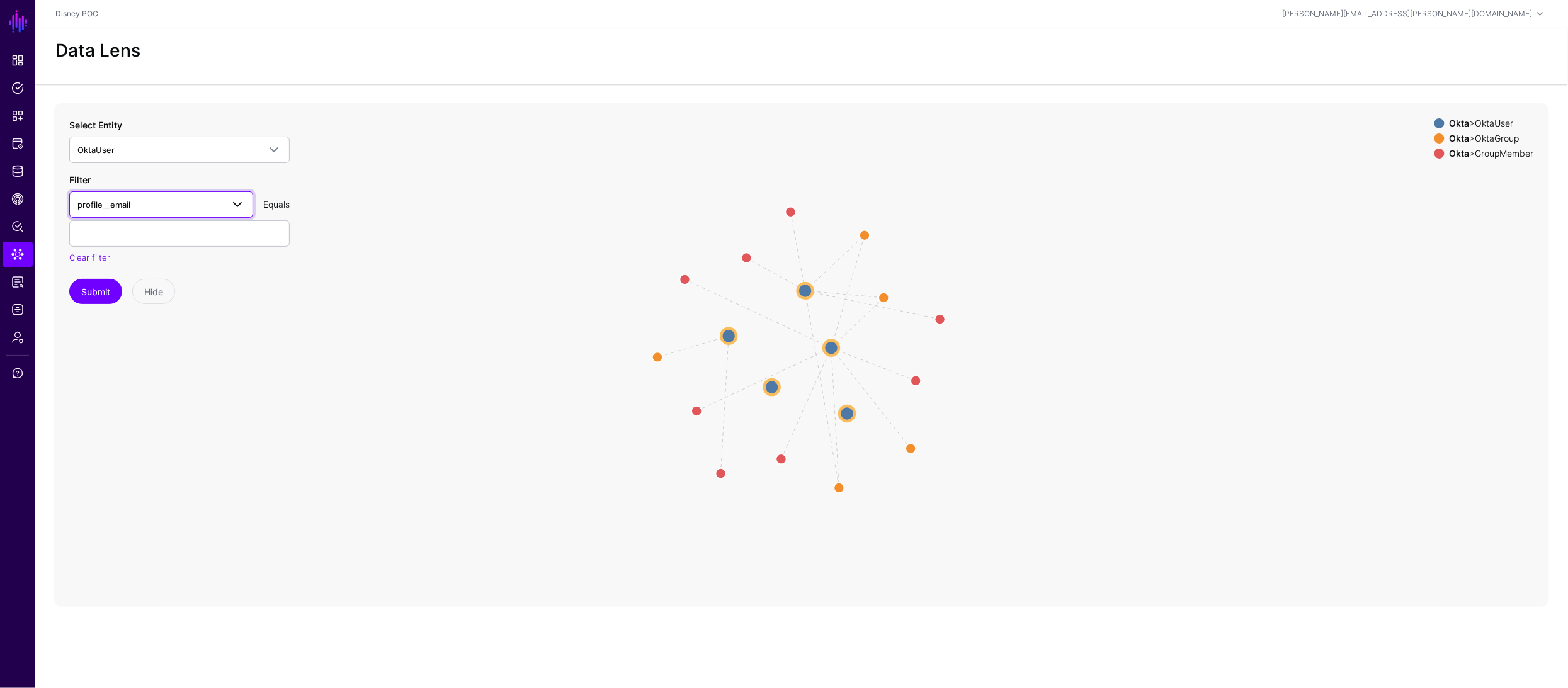
click at [173, 209] on span "profile__email" at bounding box center [150, 204] width 145 height 14
drag, startPoint x: 143, startPoint y: 241, endPoint x: 81, endPoint y: 235, distance: 62.3
click at [81, 235] on input "*****" at bounding box center [161, 243] width 164 height 26
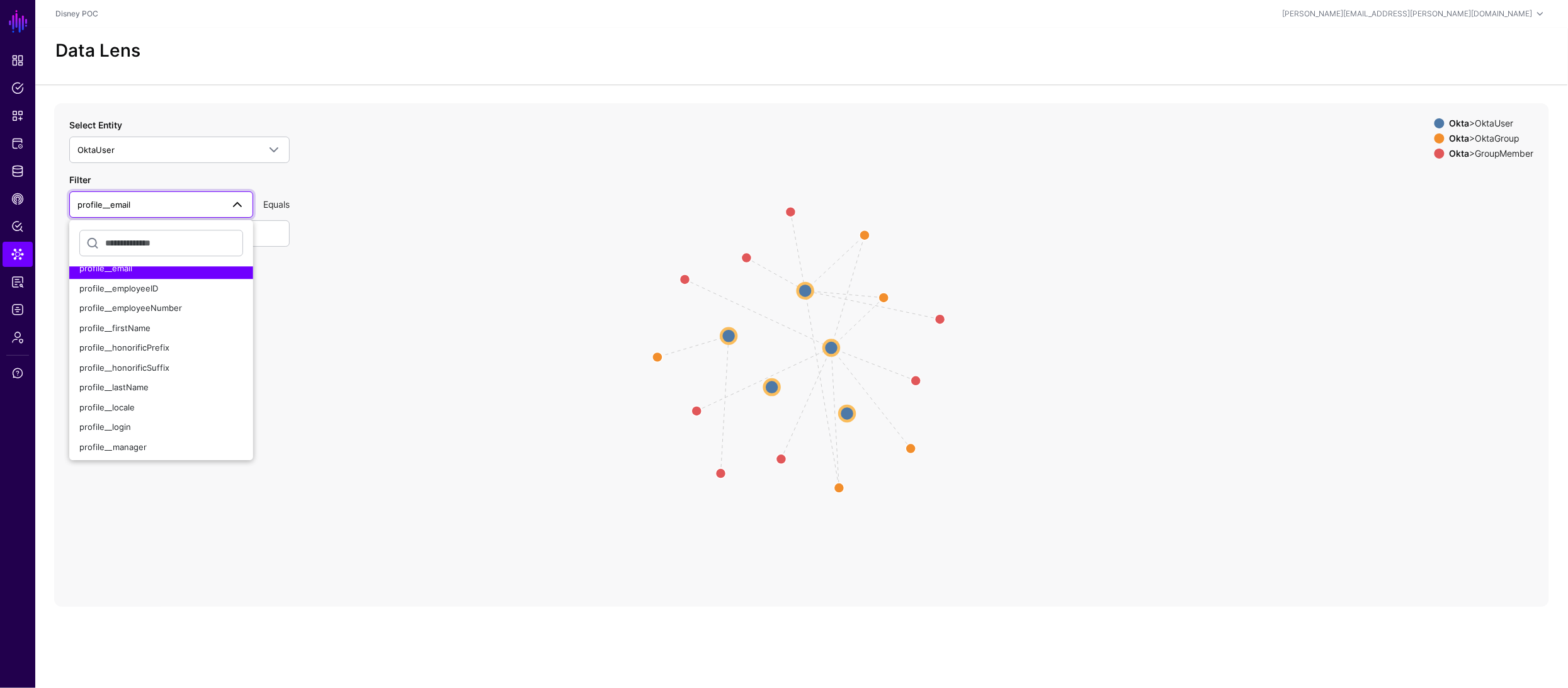
scroll to position [267, 0]
click at [108, 324] on span "profile__firstName" at bounding box center [114, 326] width 71 height 10
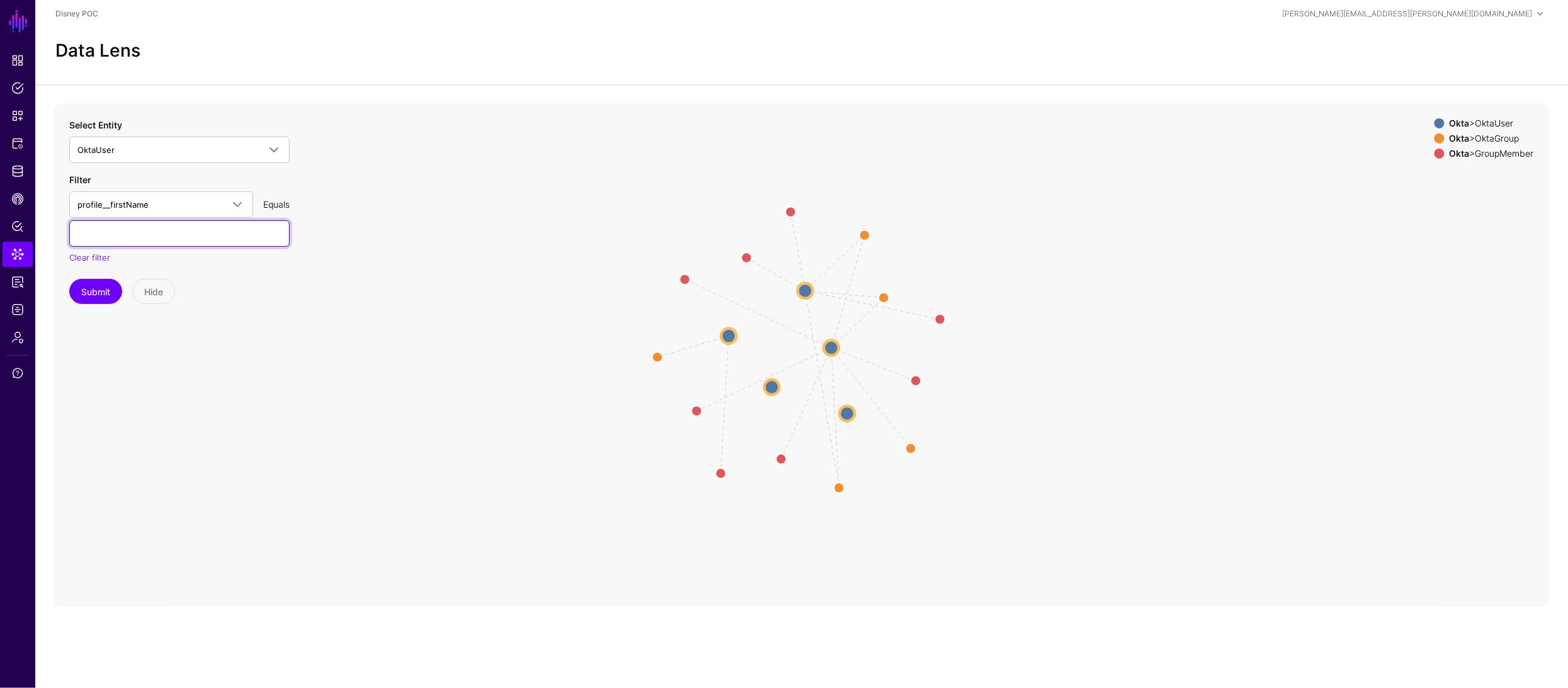
click at [148, 237] on input "text" at bounding box center [179, 233] width 220 height 26
type input "*******"
click at [94, 289] on button "Submit" at bounding box center [96, 291] width 53 height 25
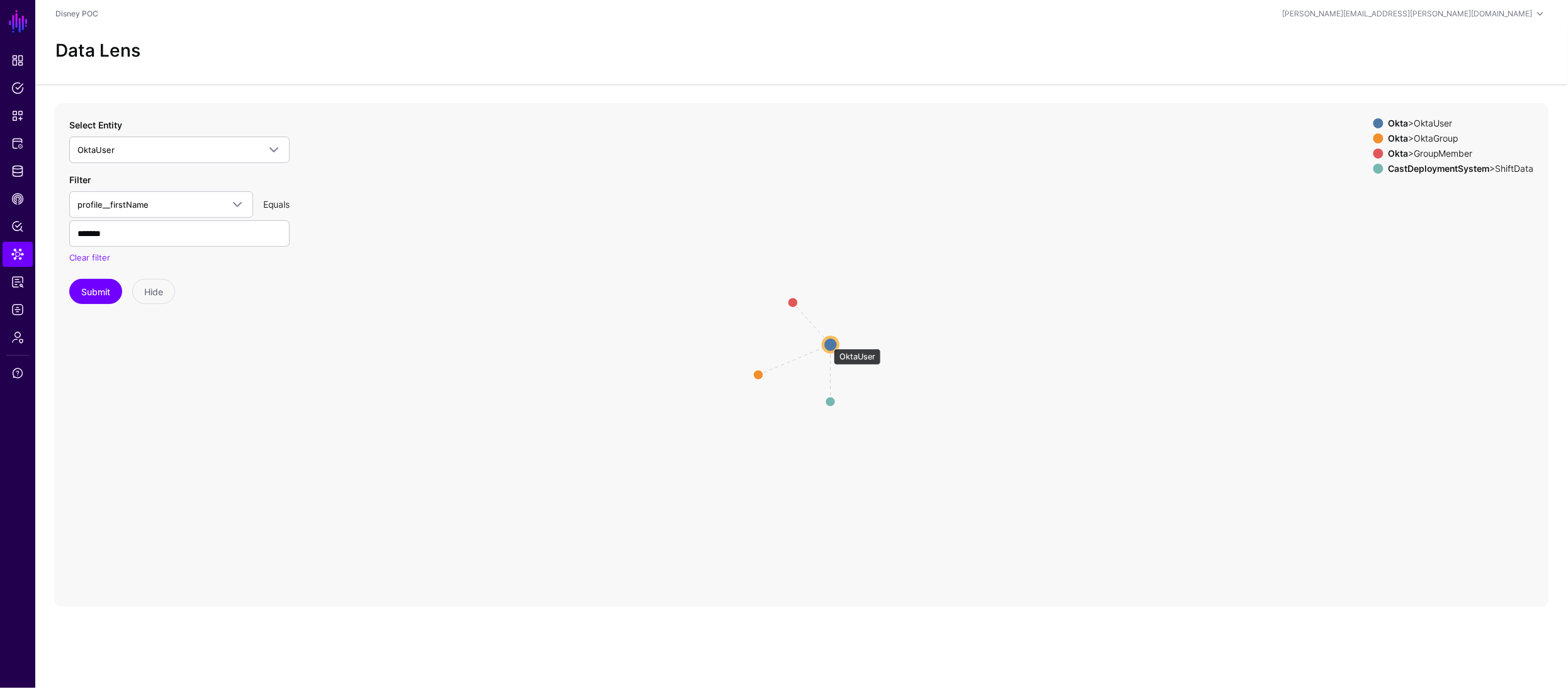
click at [827, 342] on circle at bounding box center [830, 344] width 15 height 15
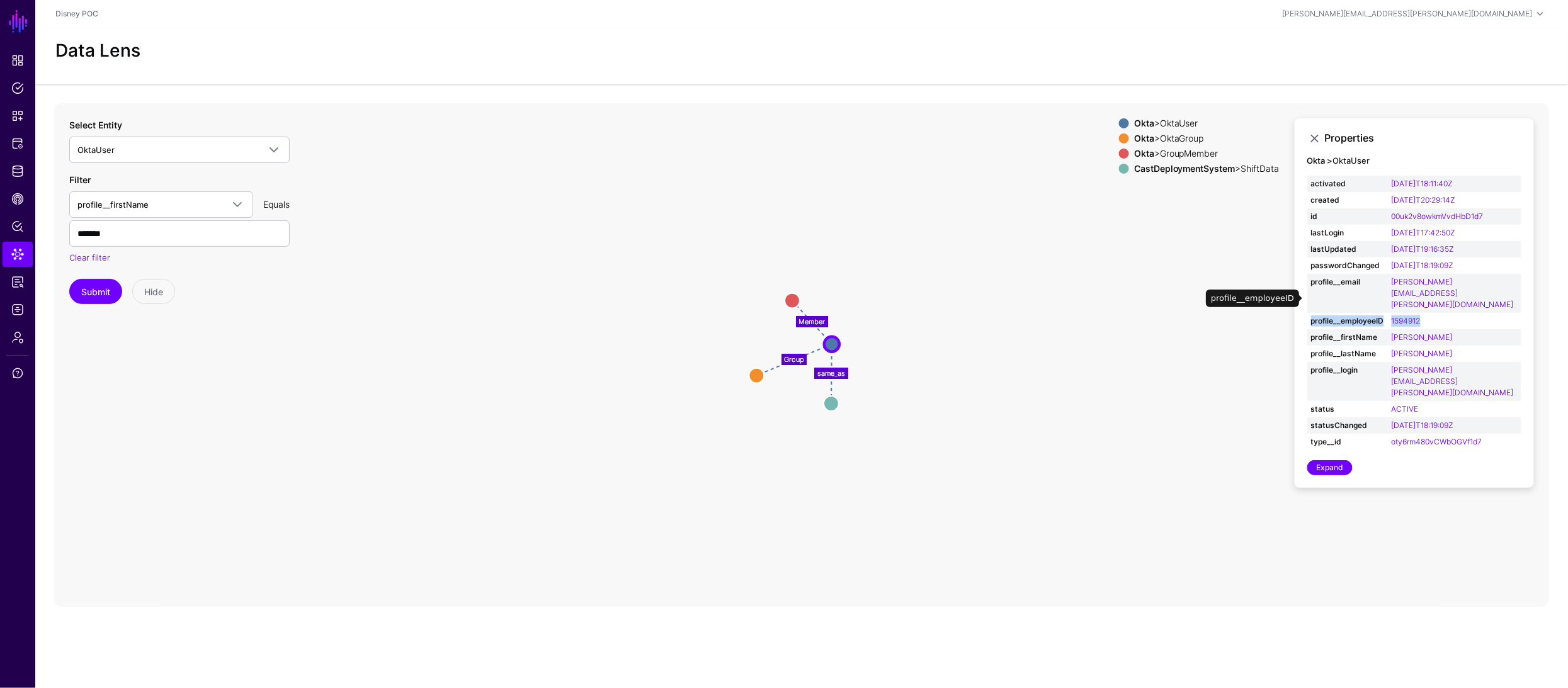
drag, startPoint x: 1313, startPoint y: 301, endPoint x: 1451, endPoint y: 301, distance: 138.0
click at [1451, 313] on tr "profile__employeeID 1594912" at bounding box center [1414, 321] width 214 height 16
click at [1338, 315] on strong "profile__employeeID" at bounding box center [1347, 320] width 73 height 11
click at [20, 170] on span "Identity Data Fabric" at bounding box center [17, 171] width 12 height 12
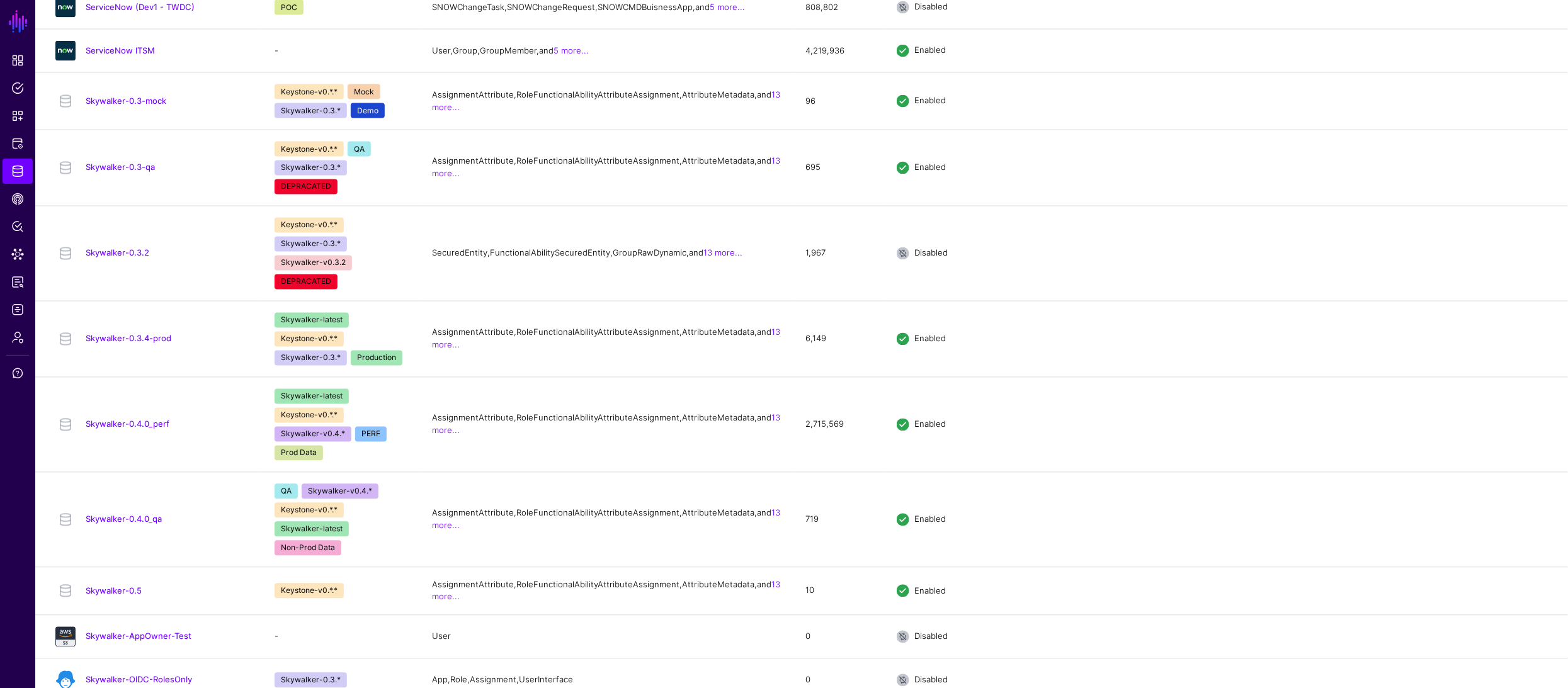
scroll to position [1262, 0]
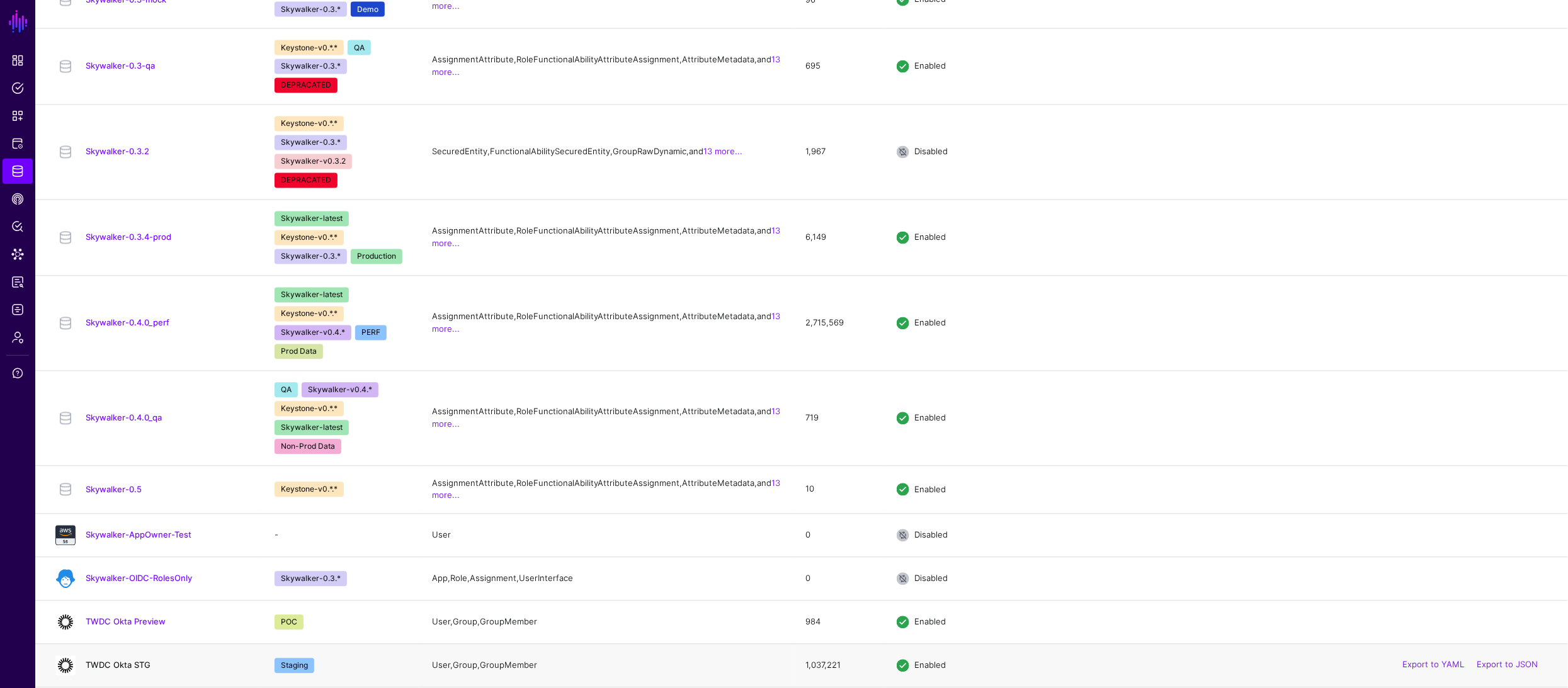
click at [121, 665] on link "TWDC Okta STG" at bounding box center [118, 665] width 65 height 10
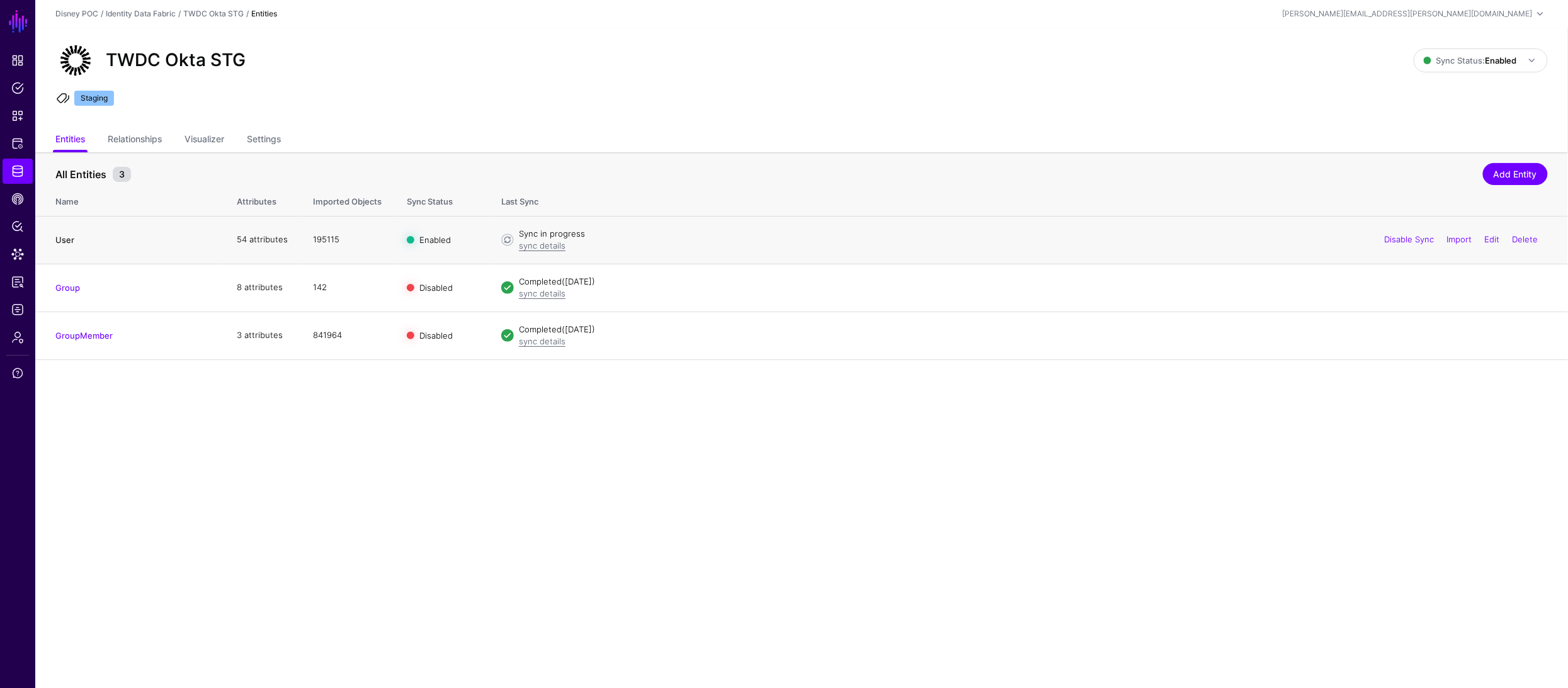
click at [63, 238] on link "User" at bounding box center [65, 240] width 19 height 10
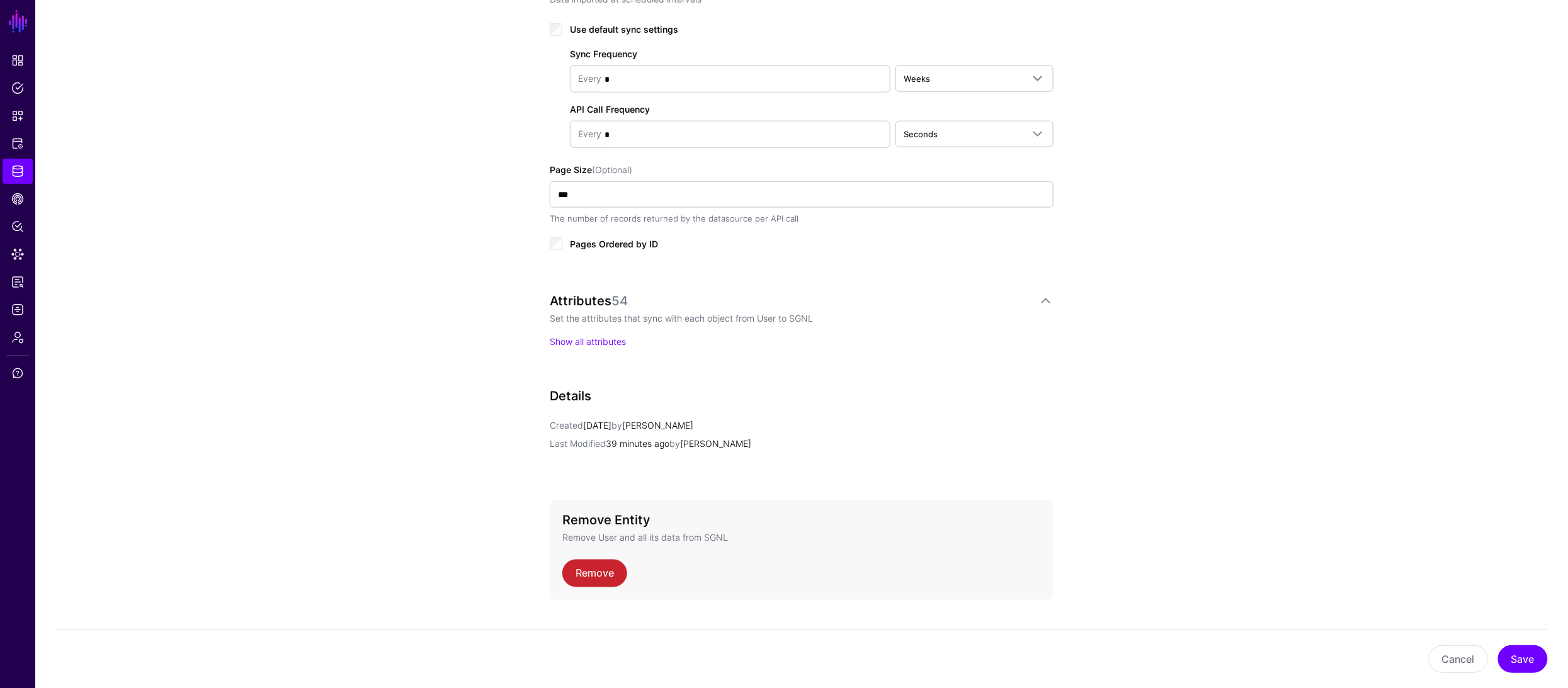
scroll to position [704, 0]
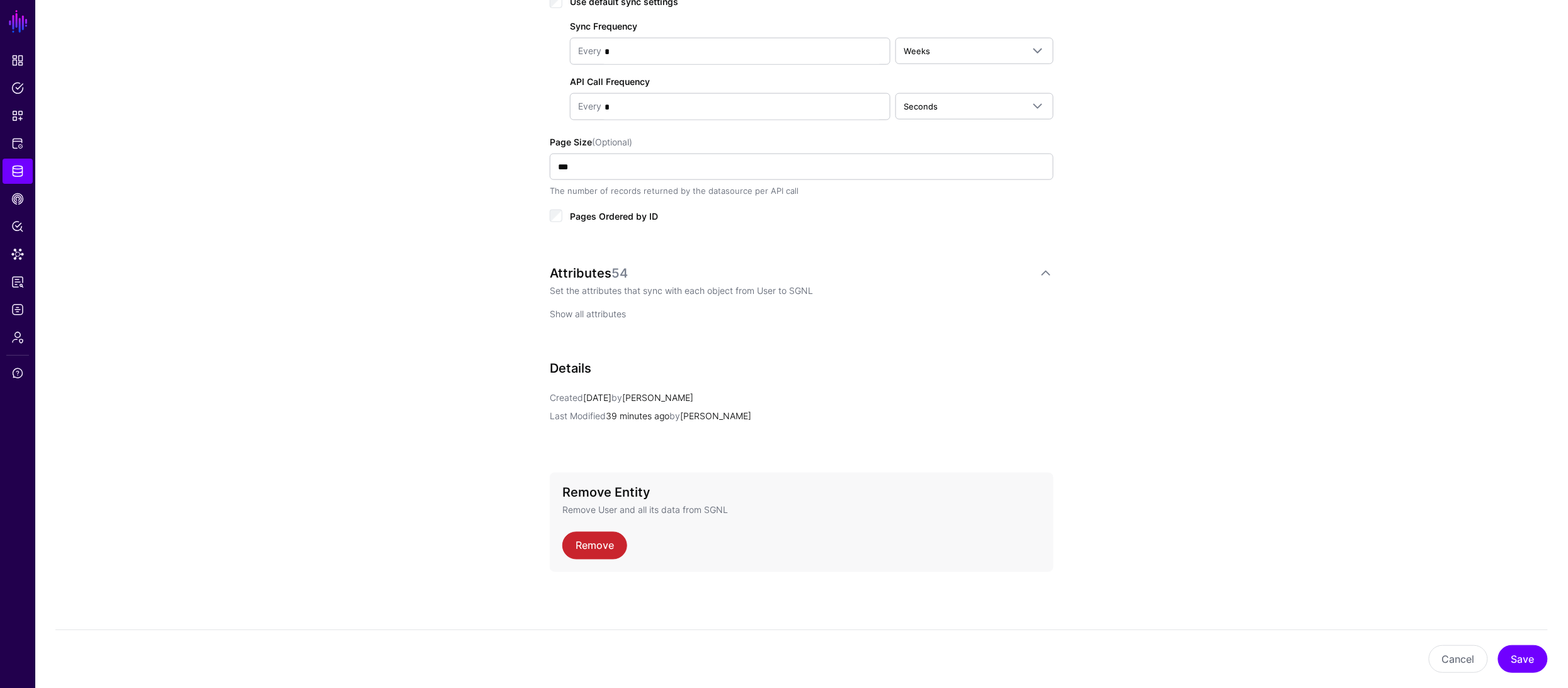
click at [608, 314] on link "Show all attributes" at bounding box center [588, 314] width 76 height 11
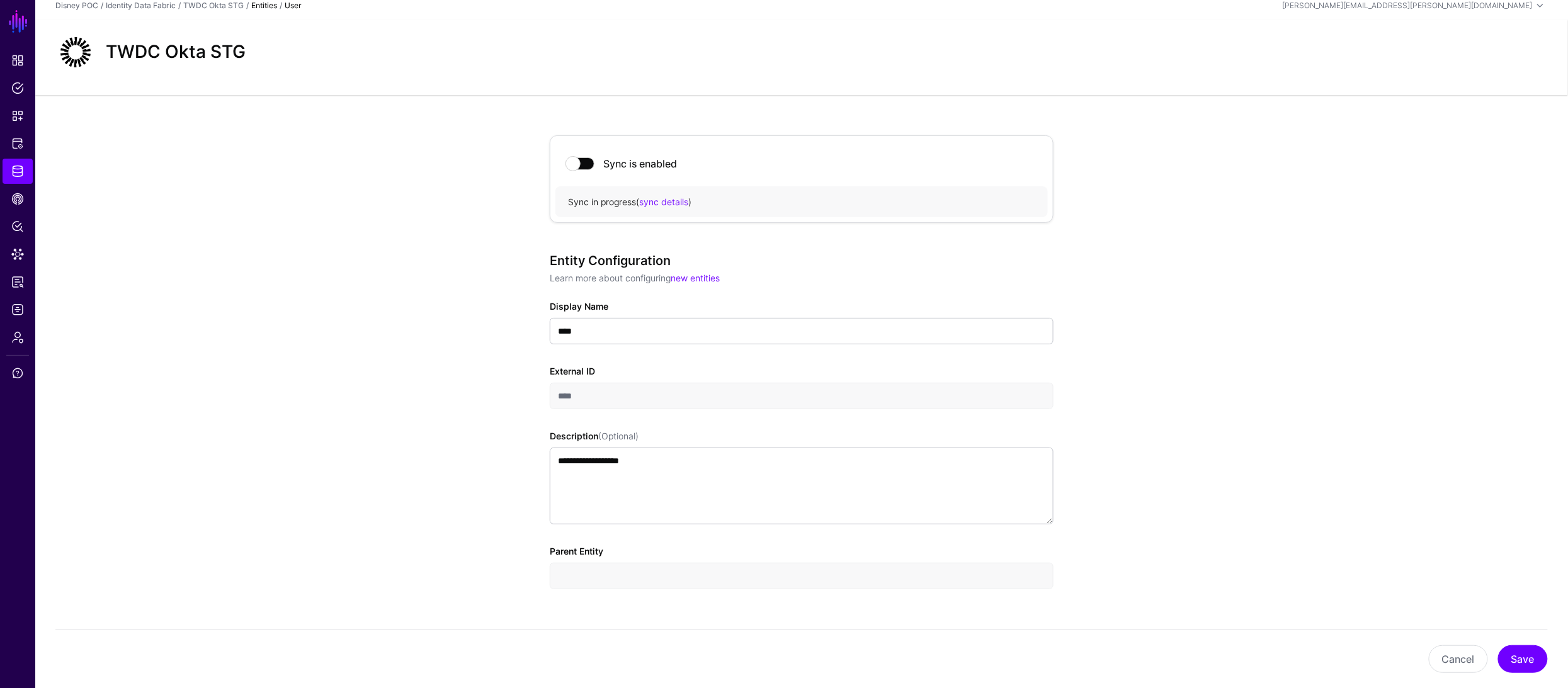
scroll to position [0, 0]
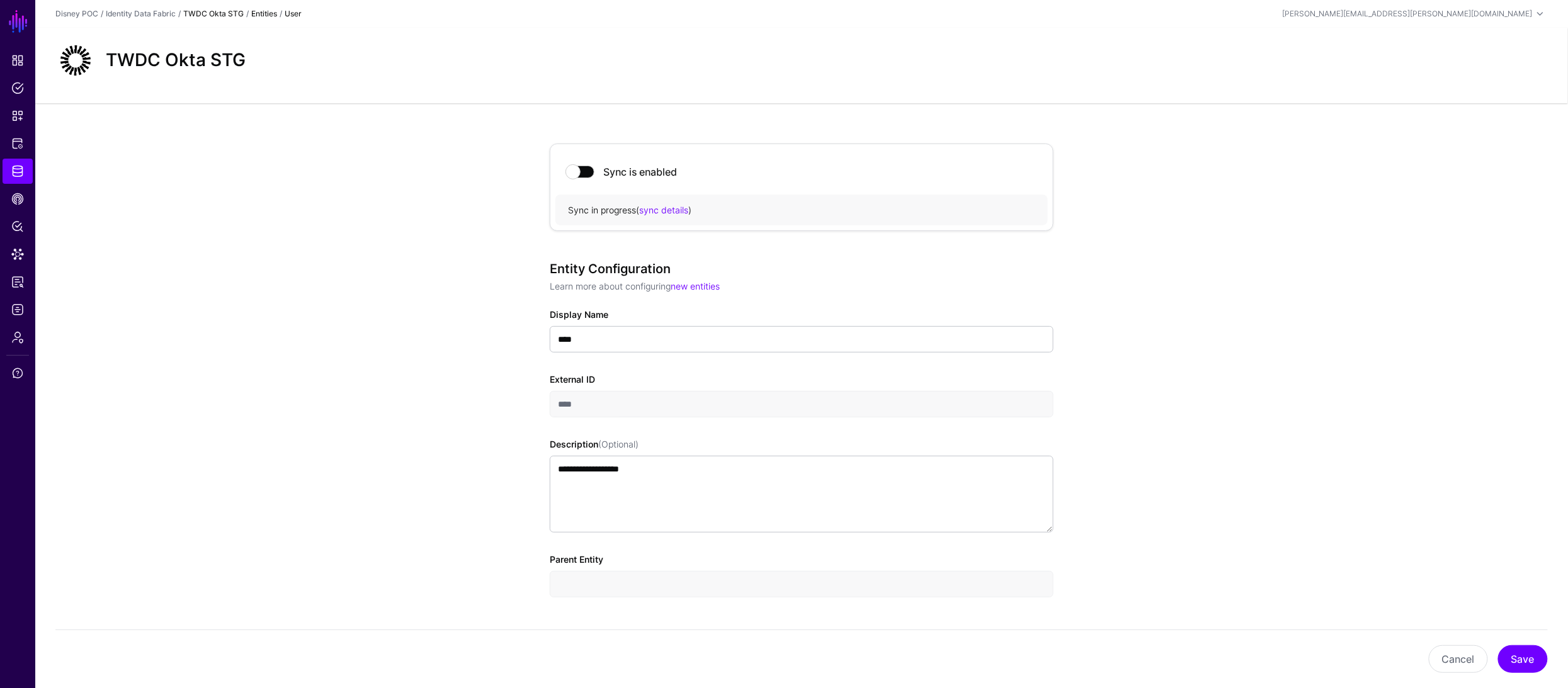
click at [216, 14] on link "TWDC Okta STG" at bounding box center [214, 13] width 61 height 10
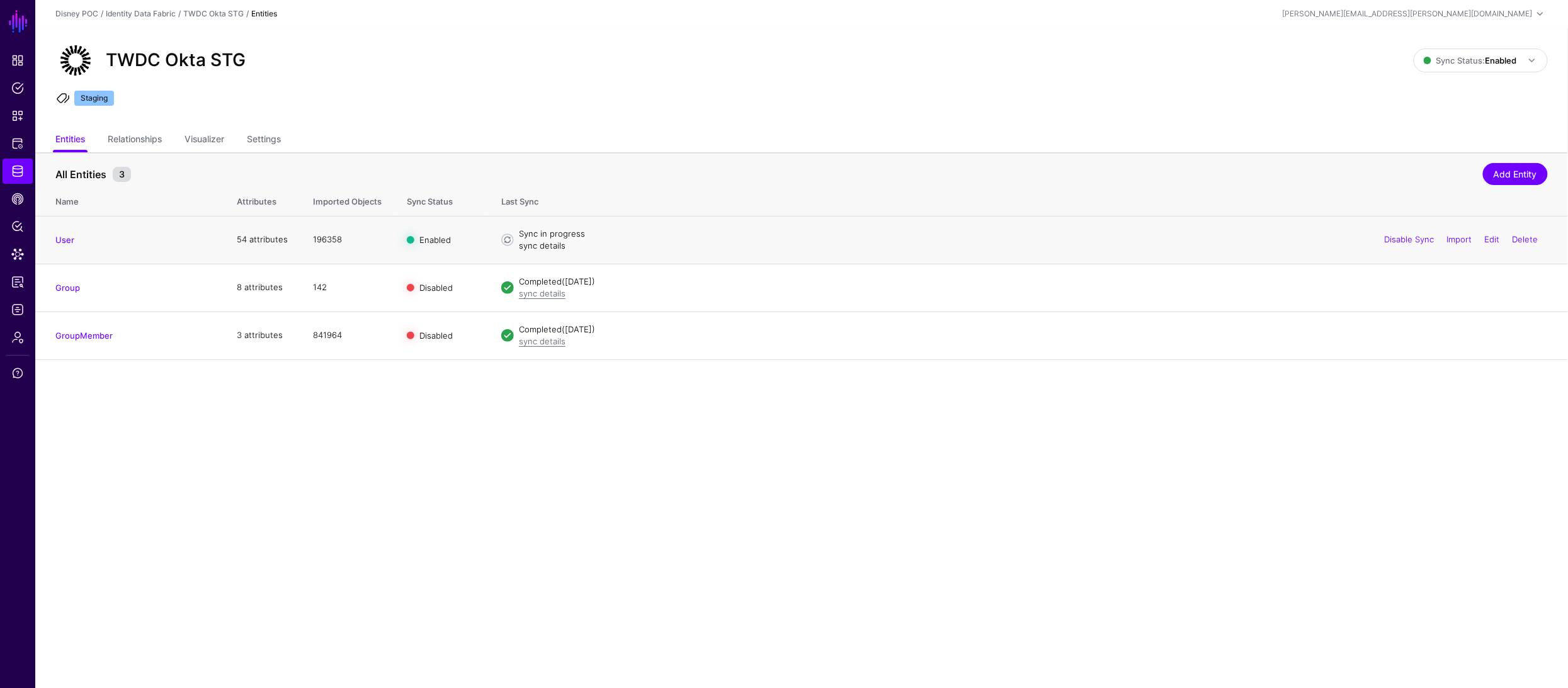
click at [543, 243] on link "sync details" at bounding box center [542, 246] width 47 height 10
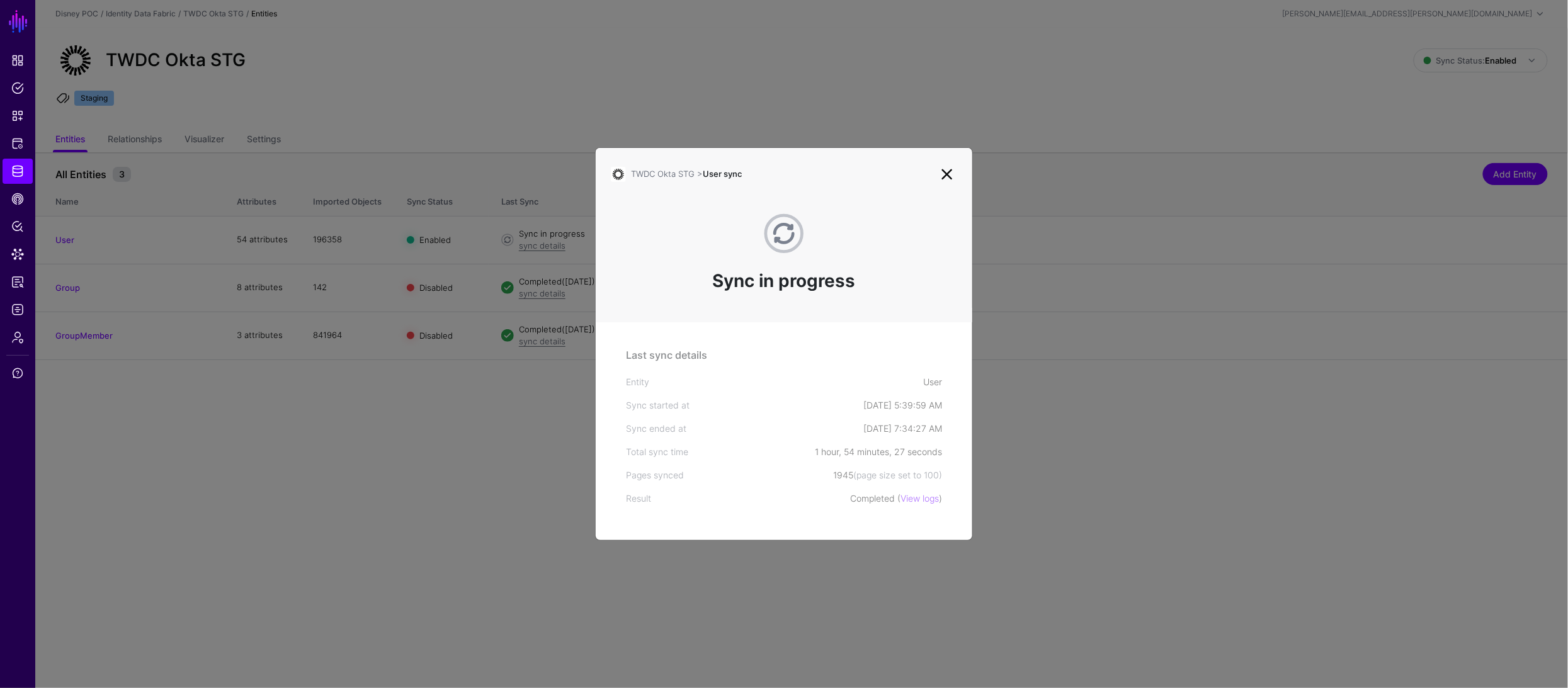
click at [947, 176] on link at bounding box center [947, 175] width 20 height 20
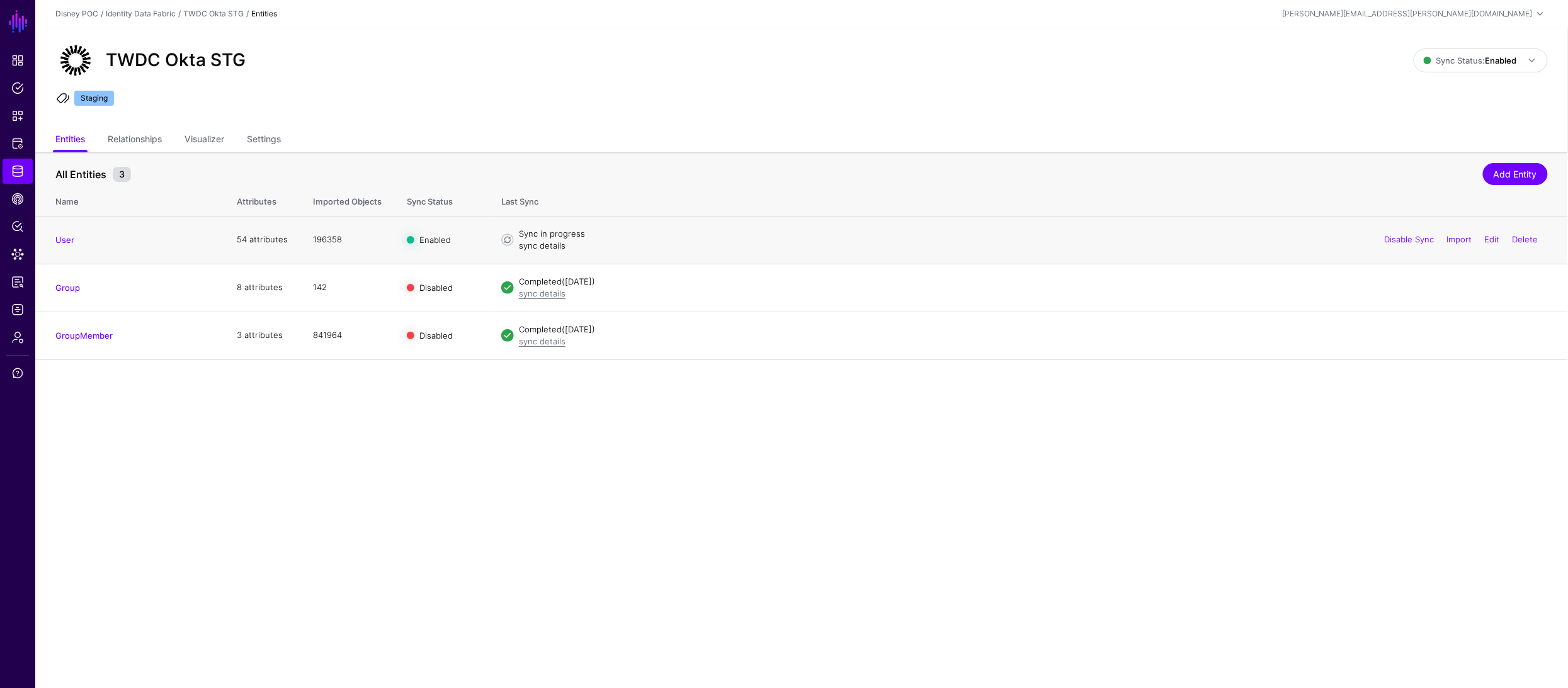
click at [534, 246] on link "sync details" at bounding box center [542, 246] width 47 height 10
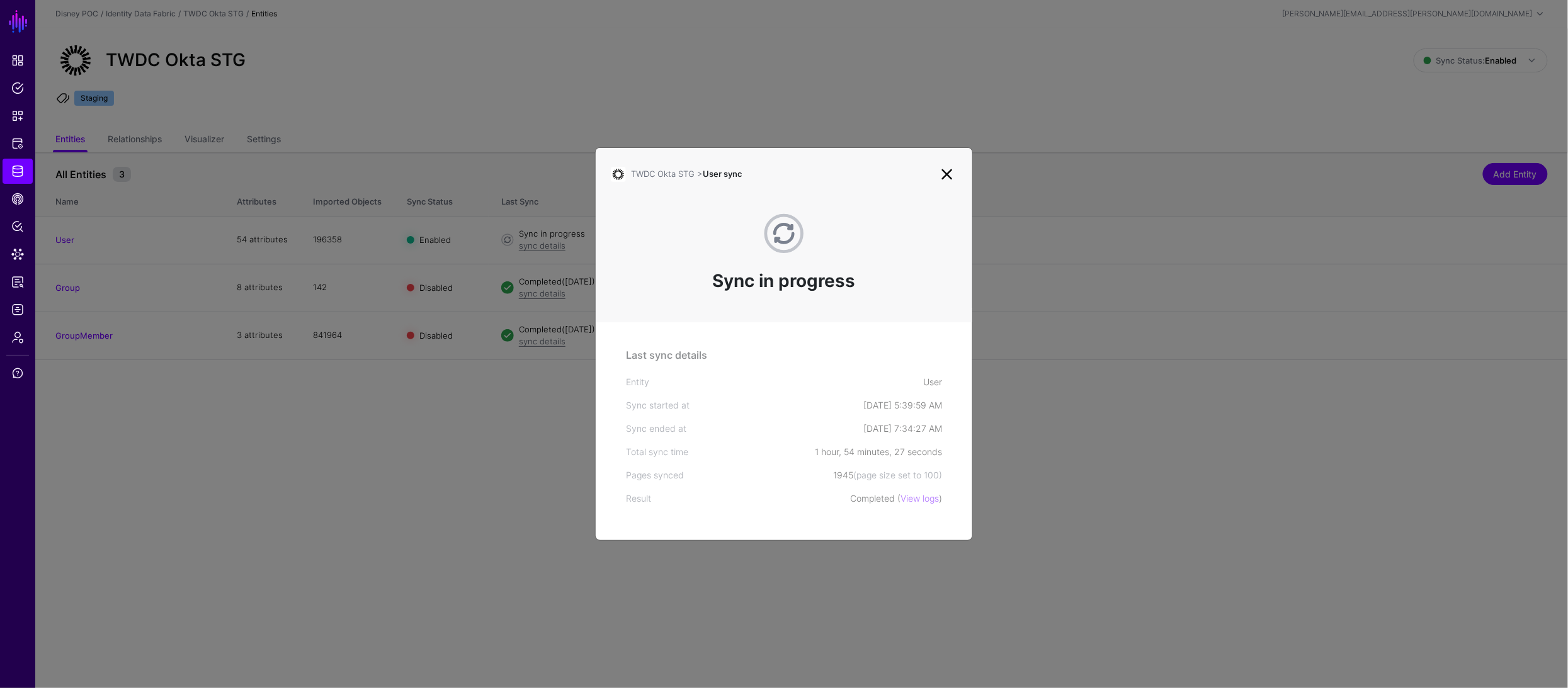
click at [949, 172] on link at bounding box center [947, 175] width 20 height 20
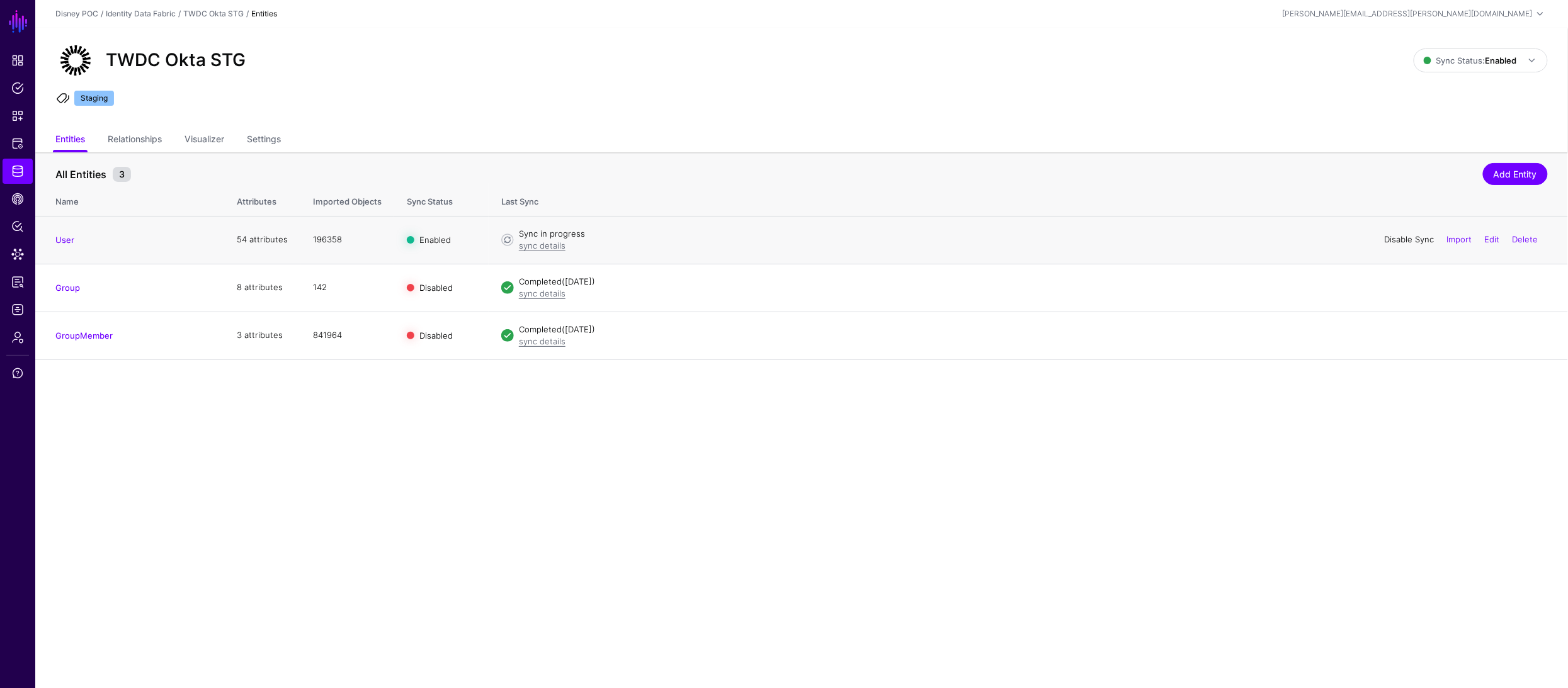
click at [1397, 239] on link "Disable Sync" at bounding box center [1409, 239] width 50 height 10
click at [69, 241] on link "User" at bounding box center [65, 240] width 19 height 10
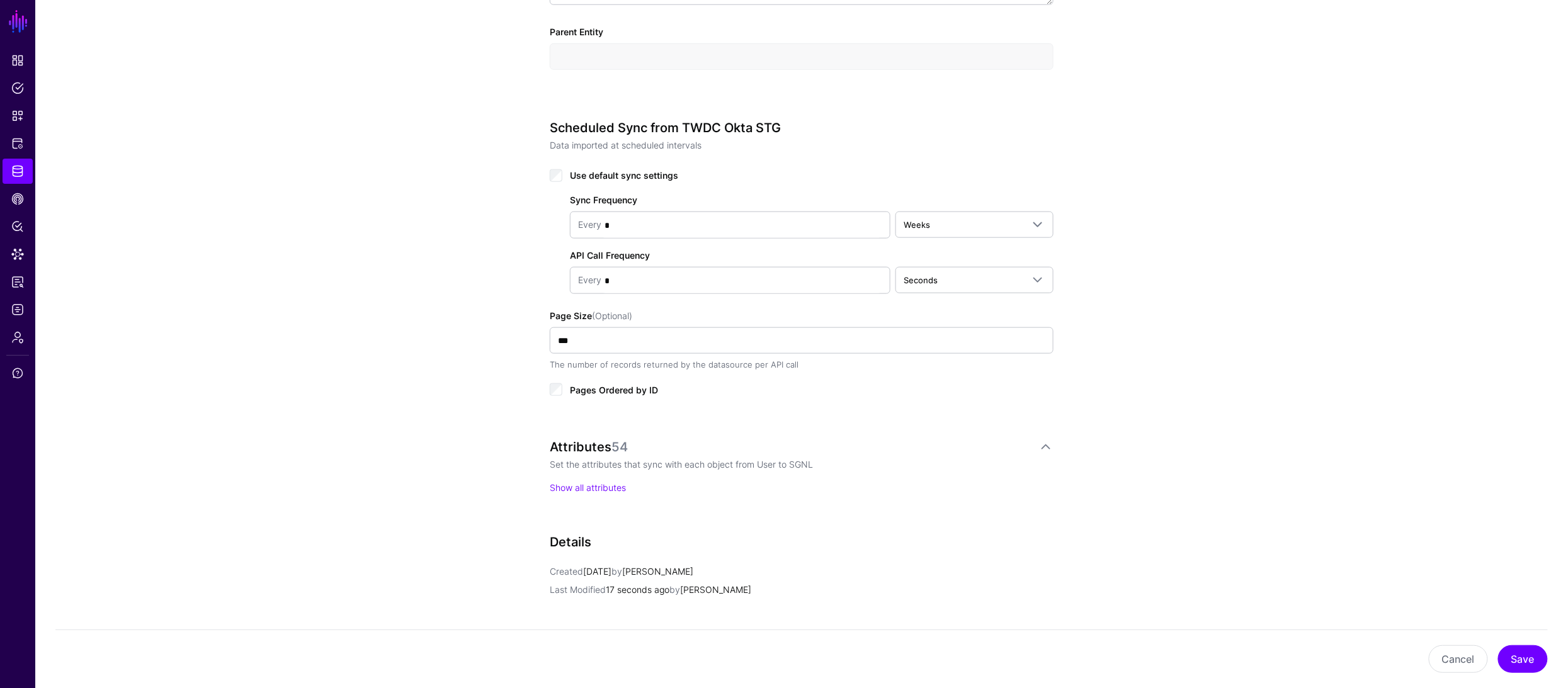
scroll to position [704, 0]
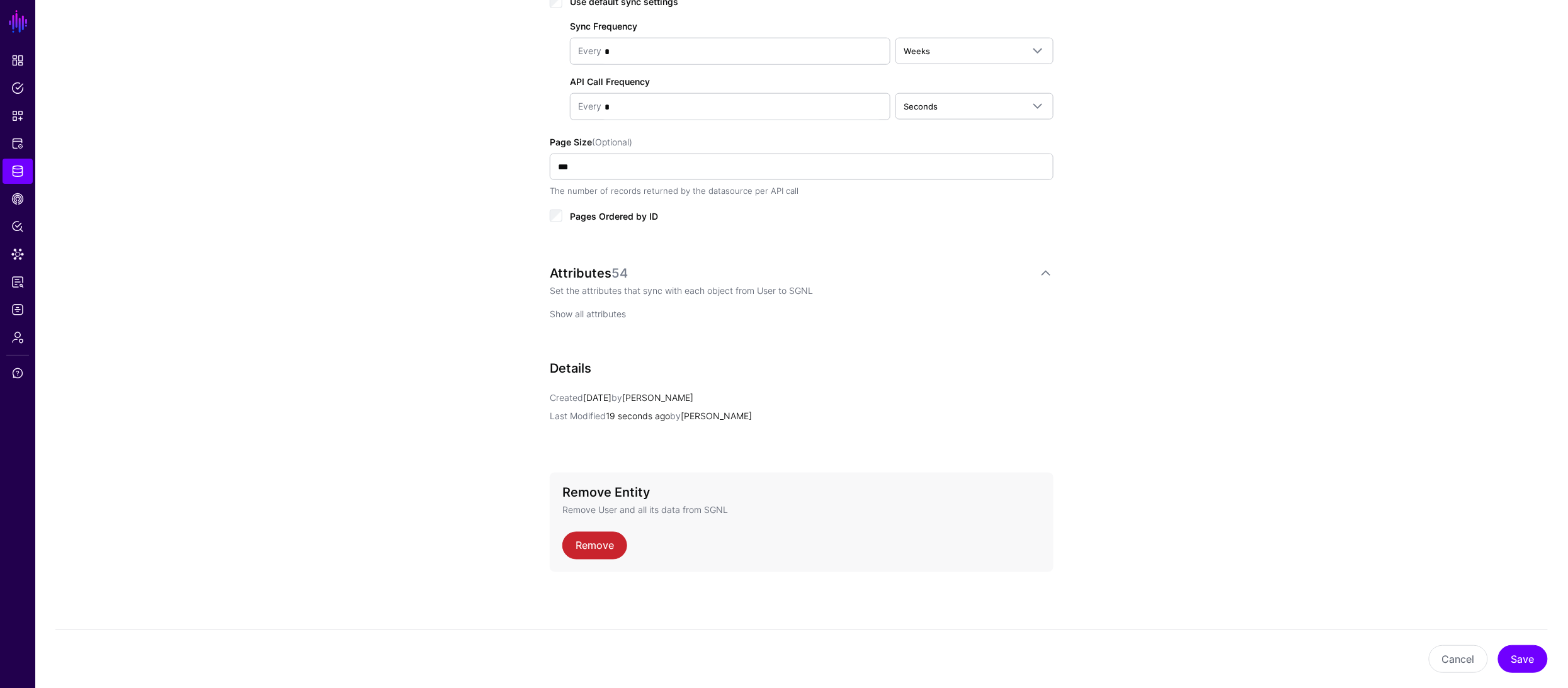
click at [576, 312] on link "Show all attributes" at bounding box center [588, 314] width 76 height 11
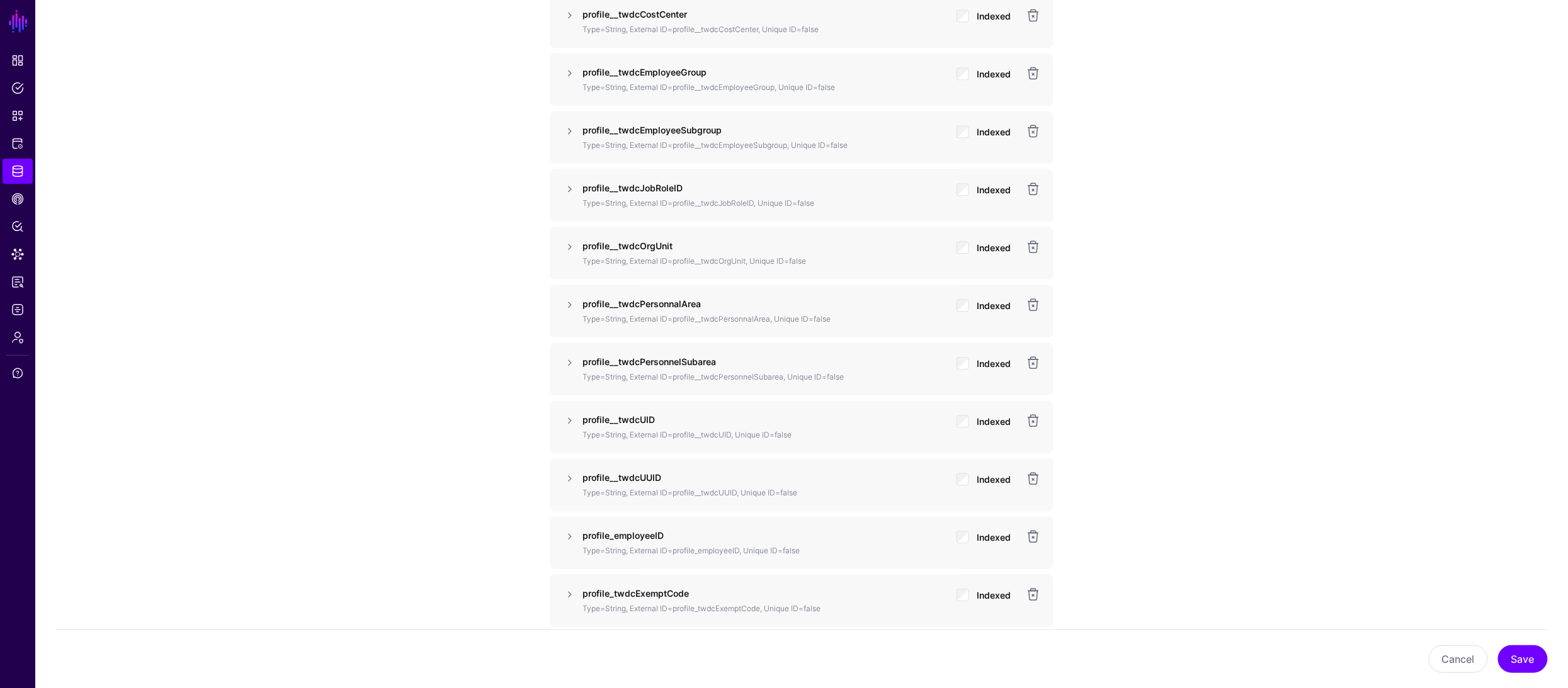
scroll to position [1342, 0]
drag, startPoint x: 583, startPoint y: 539, endPoint x: 667, endPoint y: 534, distance: 84.1
click at [667, 534] on p "profile_employeeID" at bounding box center [764, 534] width 364 height 13
copy strong "profile_employeeID"
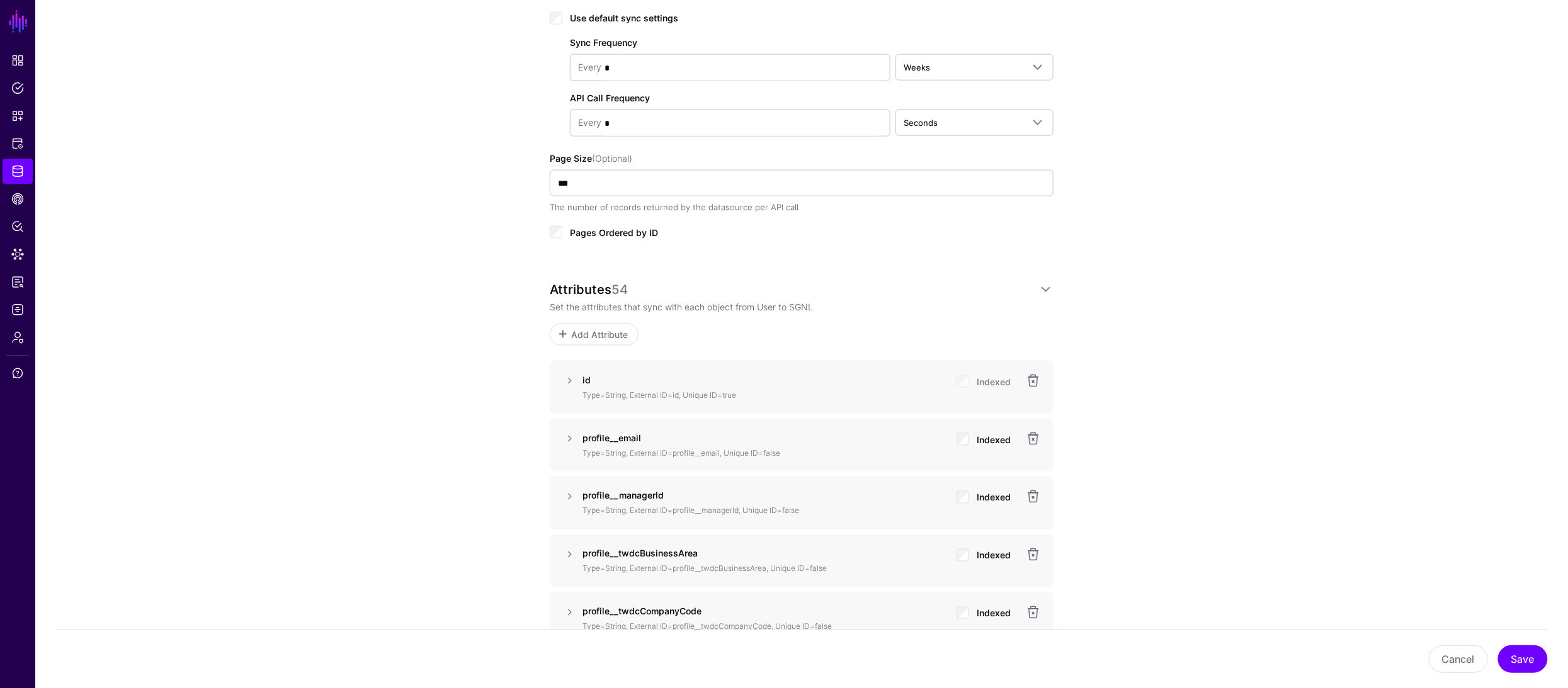
scroll to position [683, 0]
click at [595, 336] on span "Add Attribute" at bounding box center [600, 336] width 60 height 13
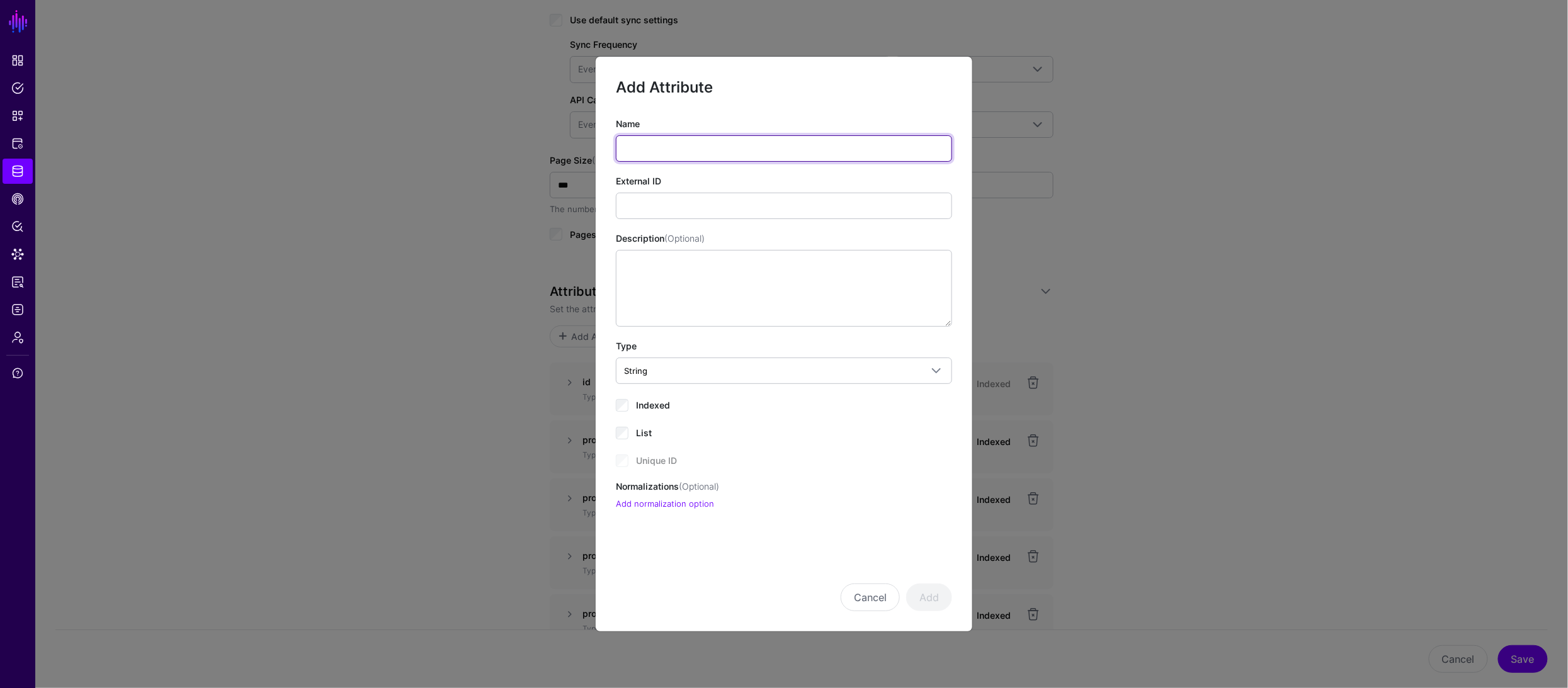
click at [694, 149] on input "Name" at bounding box center [784, 148] width 336 height 26
paste input "**********"
drag, startPoint x: 655, startPoint y: 151, endPoint x: 663, endPoint y: 156, distance: 9.4
click at [655, 151] on input "**********" at bounding box center [784, 148] width 336 height 26
drag, startPoint x: 730, startPoint y: 145, endPoint x: 559, endPoint y: 143, distance: 171.0
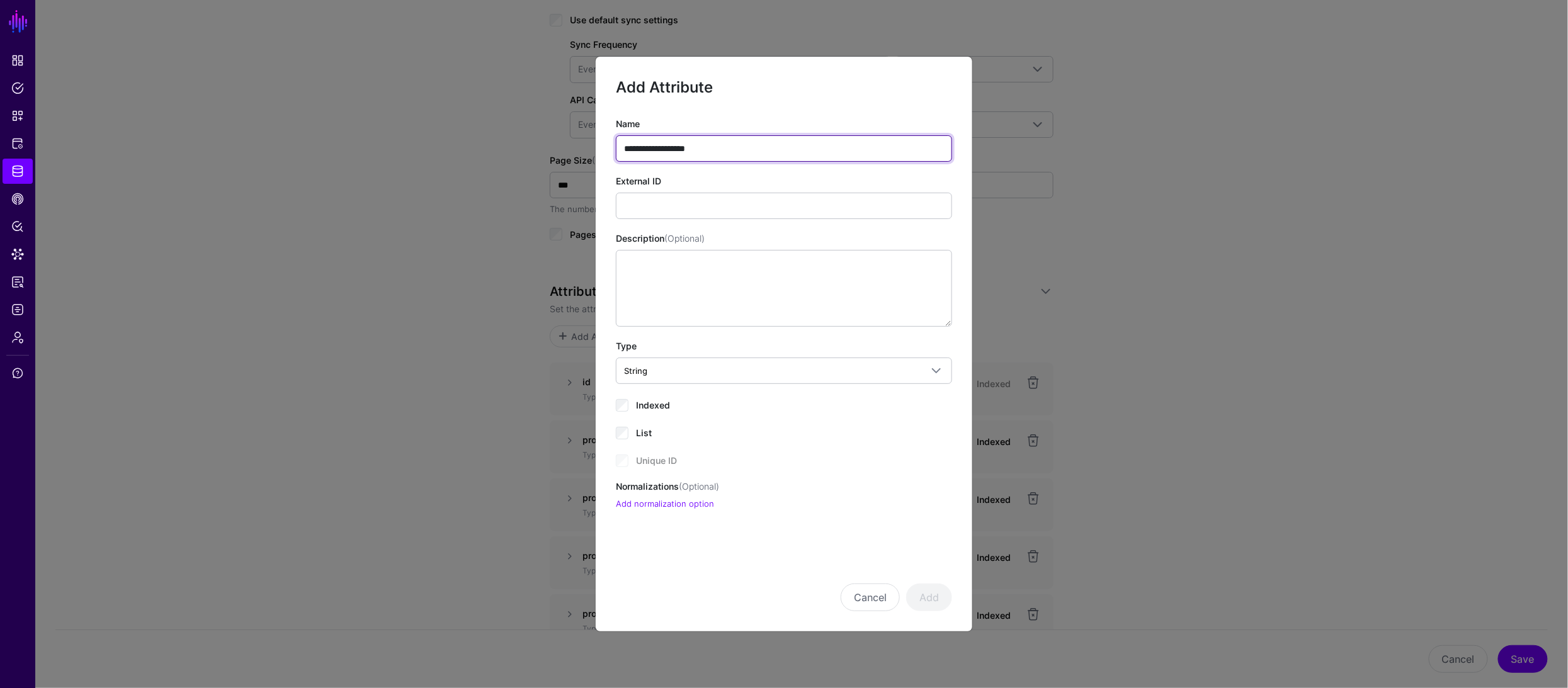
click at [559, 143] on ngb-modal-window "**********" at bounding box center [784, 344] width 1568 height 688
type input "**********"
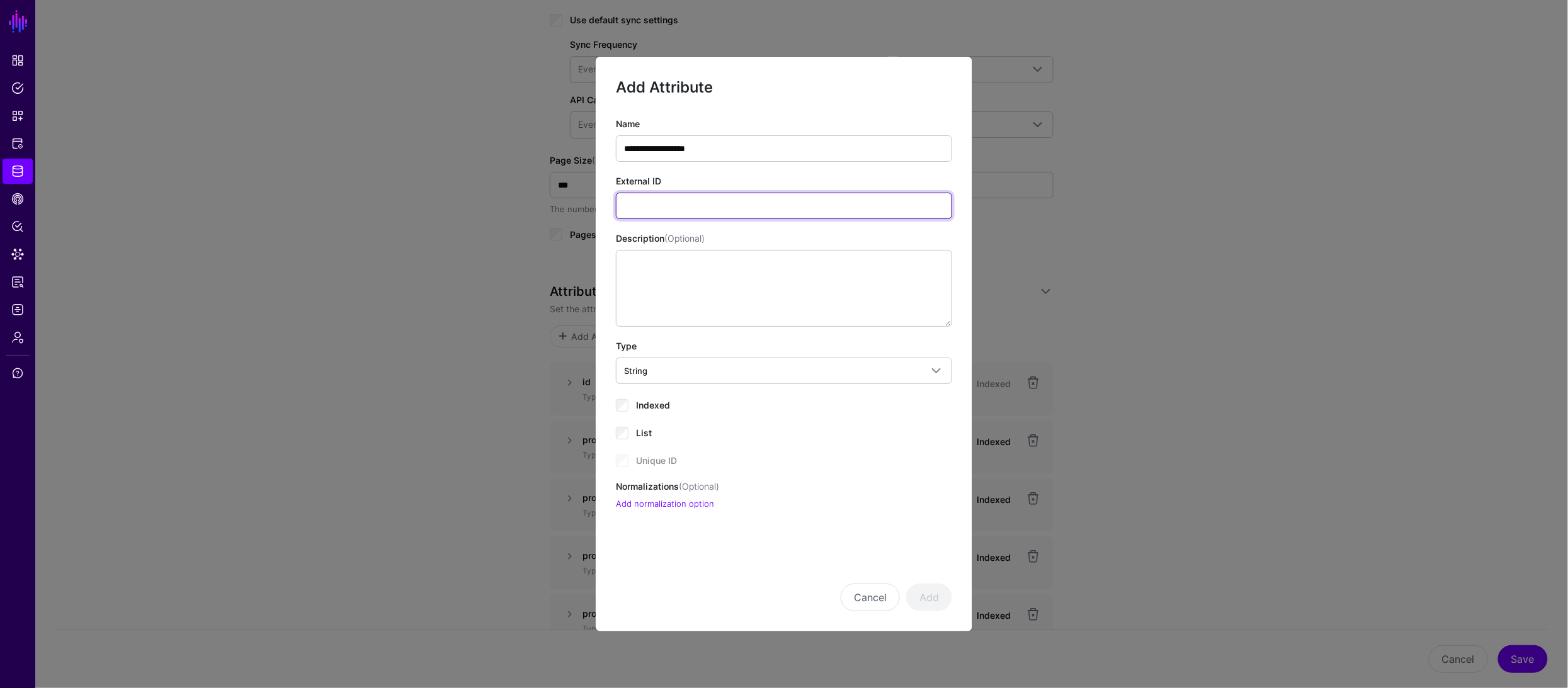
click at [649, 204] on input "External ID" at bounding box center [784, 205] width 336 height 26
paste input "**********"
type input "**********"
click at [937, 592] on button "Add" at bounding box center [929, 597] width 46 height 28
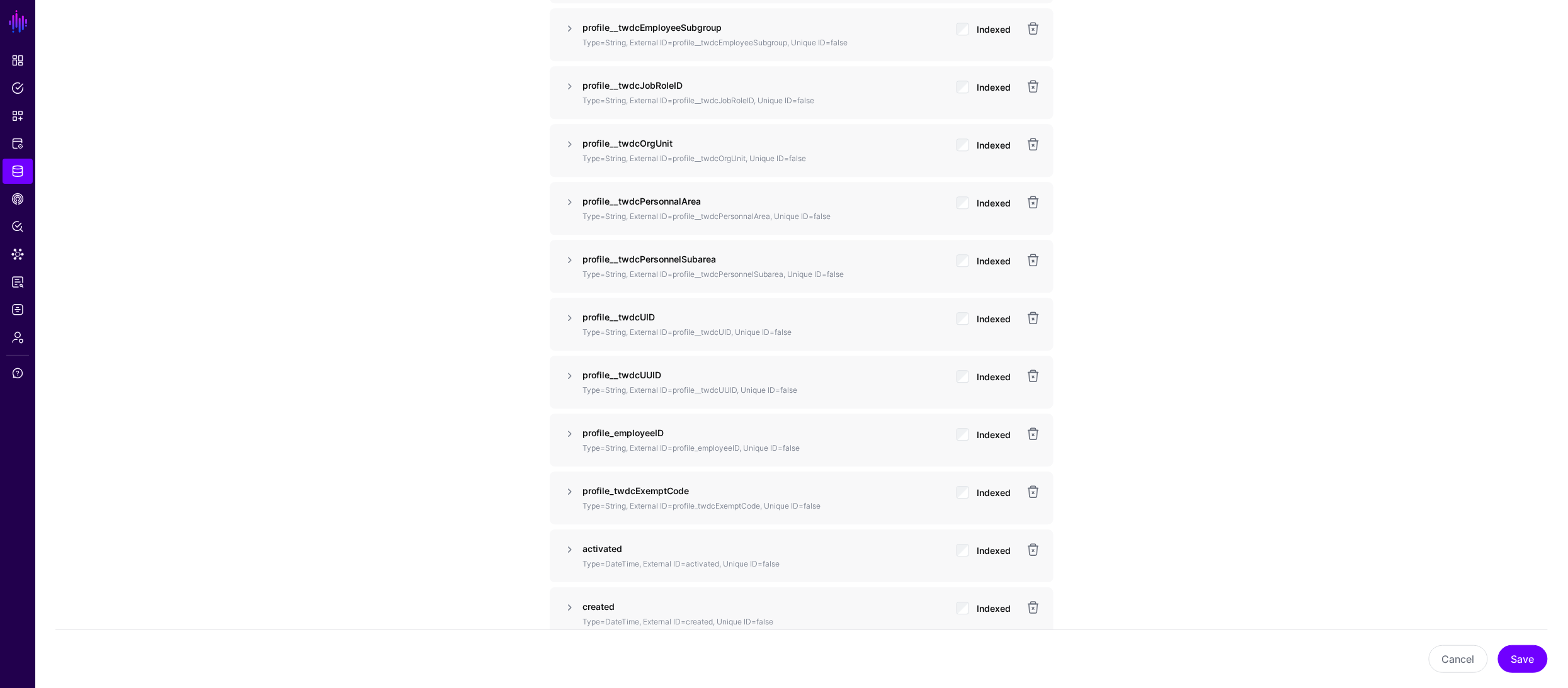
scroll to position [1503, 0]
click at [1034, 434] on link at bounding box center [1033, 431] width 15 height 15
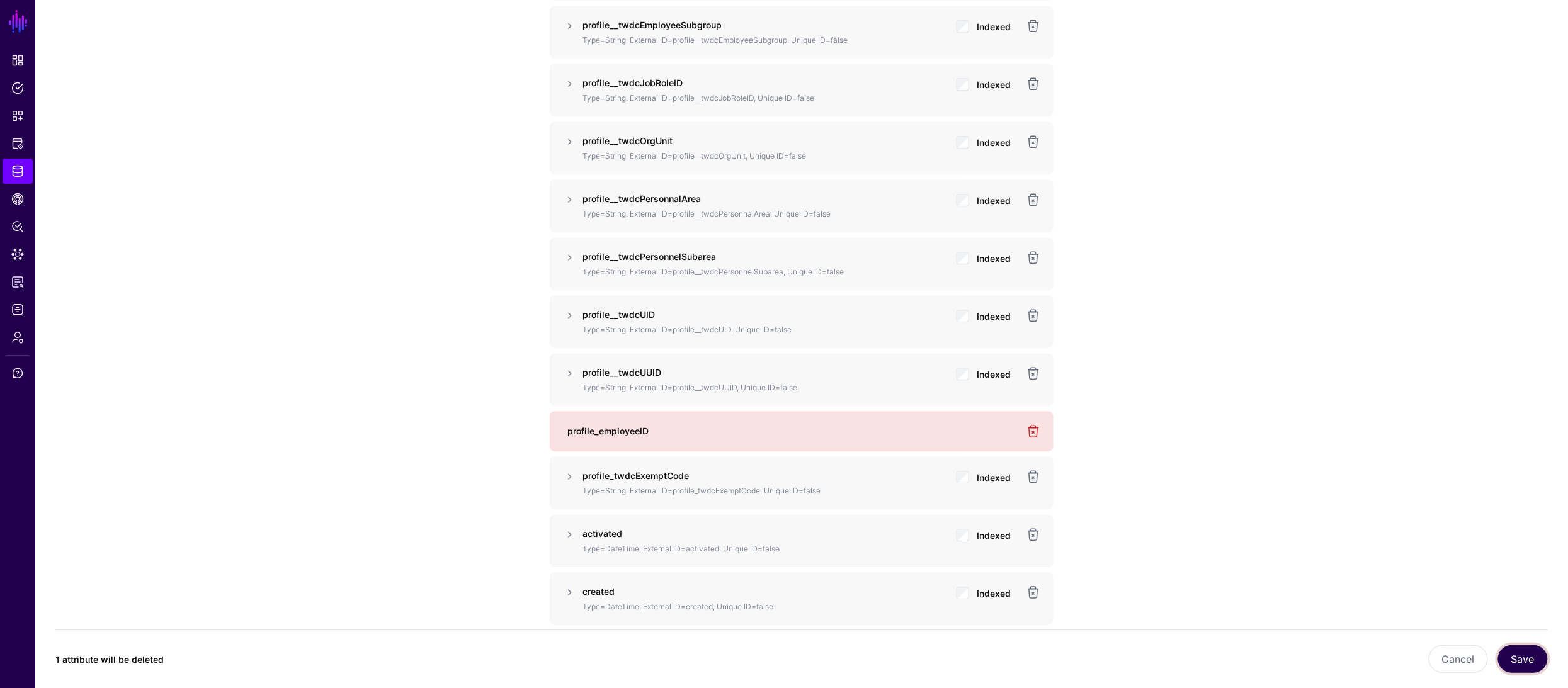
click at [1519, 661] on button "Save" at bounding box center [1523, 659] width 50 height 28
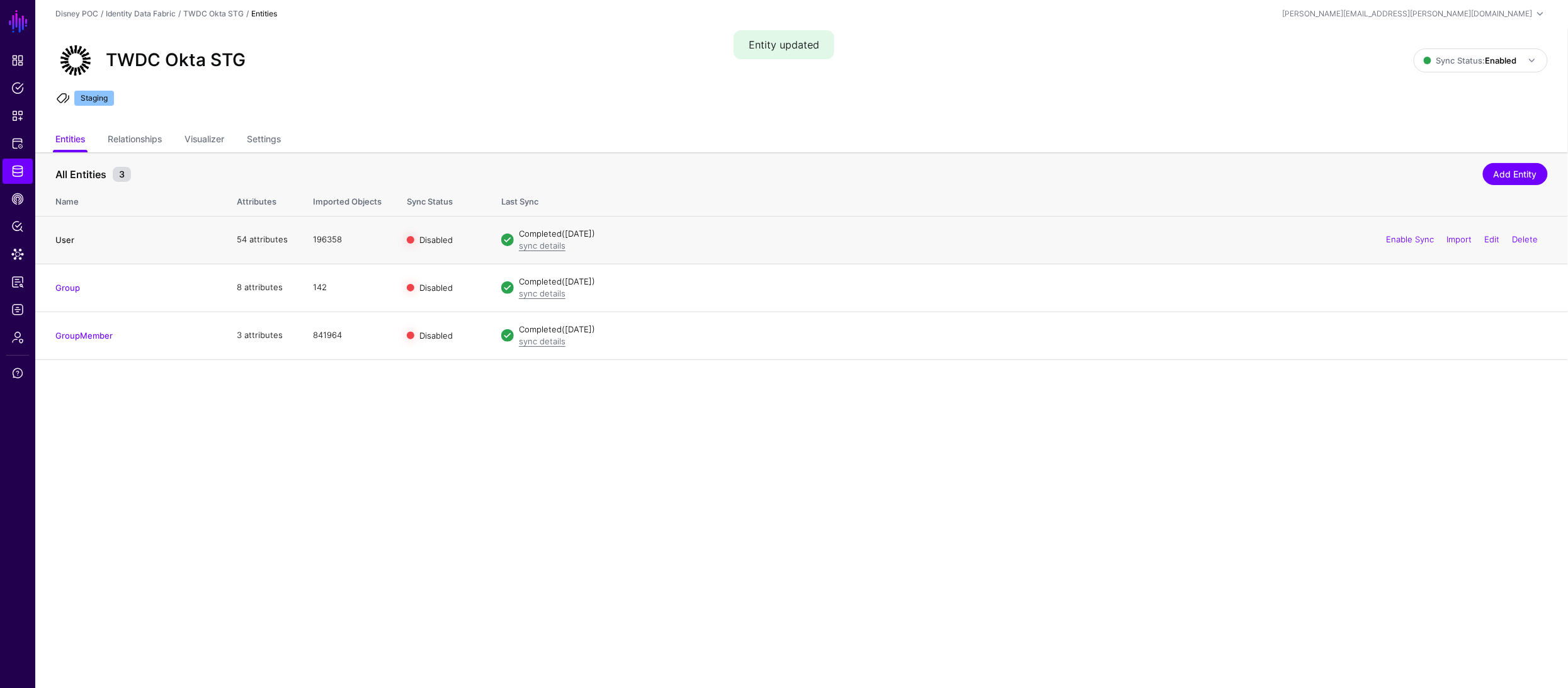
click at [65, 240] on link "User" at bounding box center [65, 240] width 19 height 10
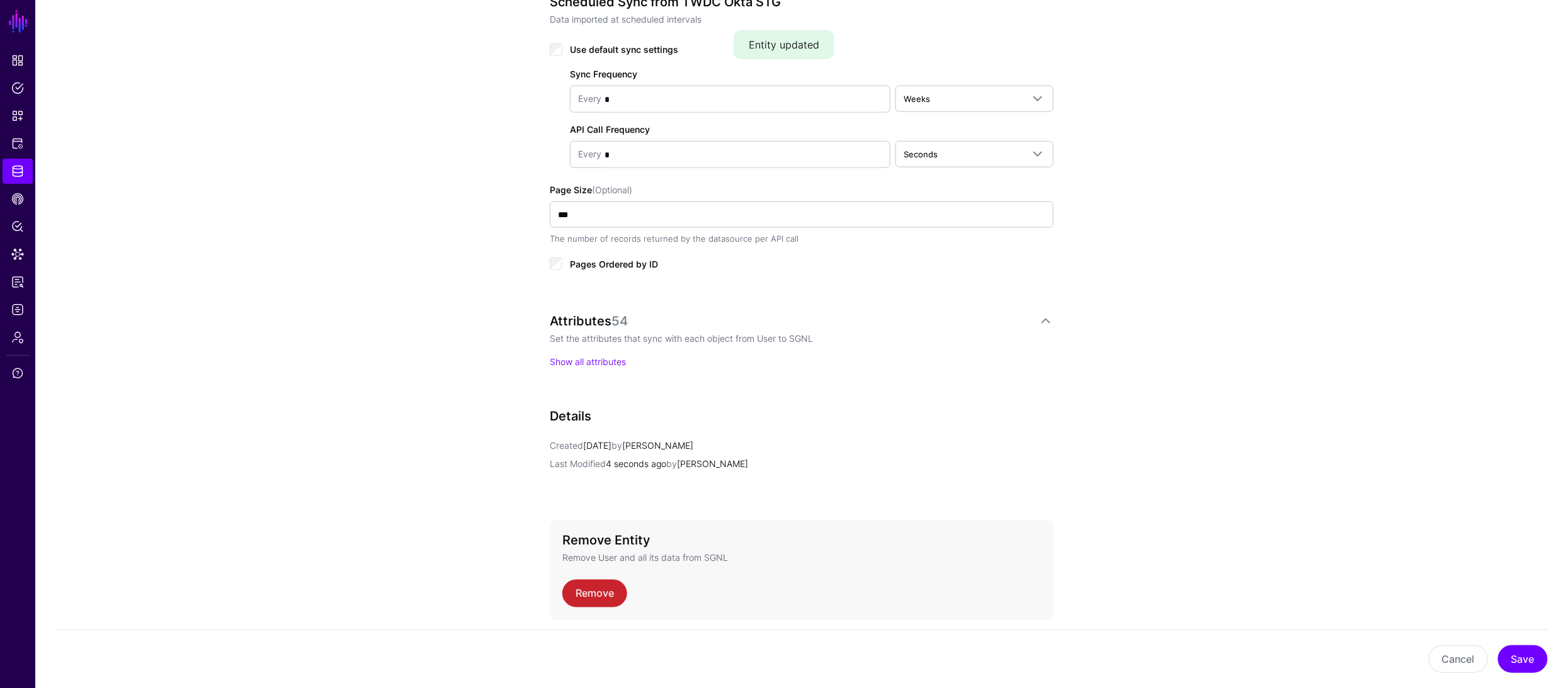
scroll to position [663, 0]
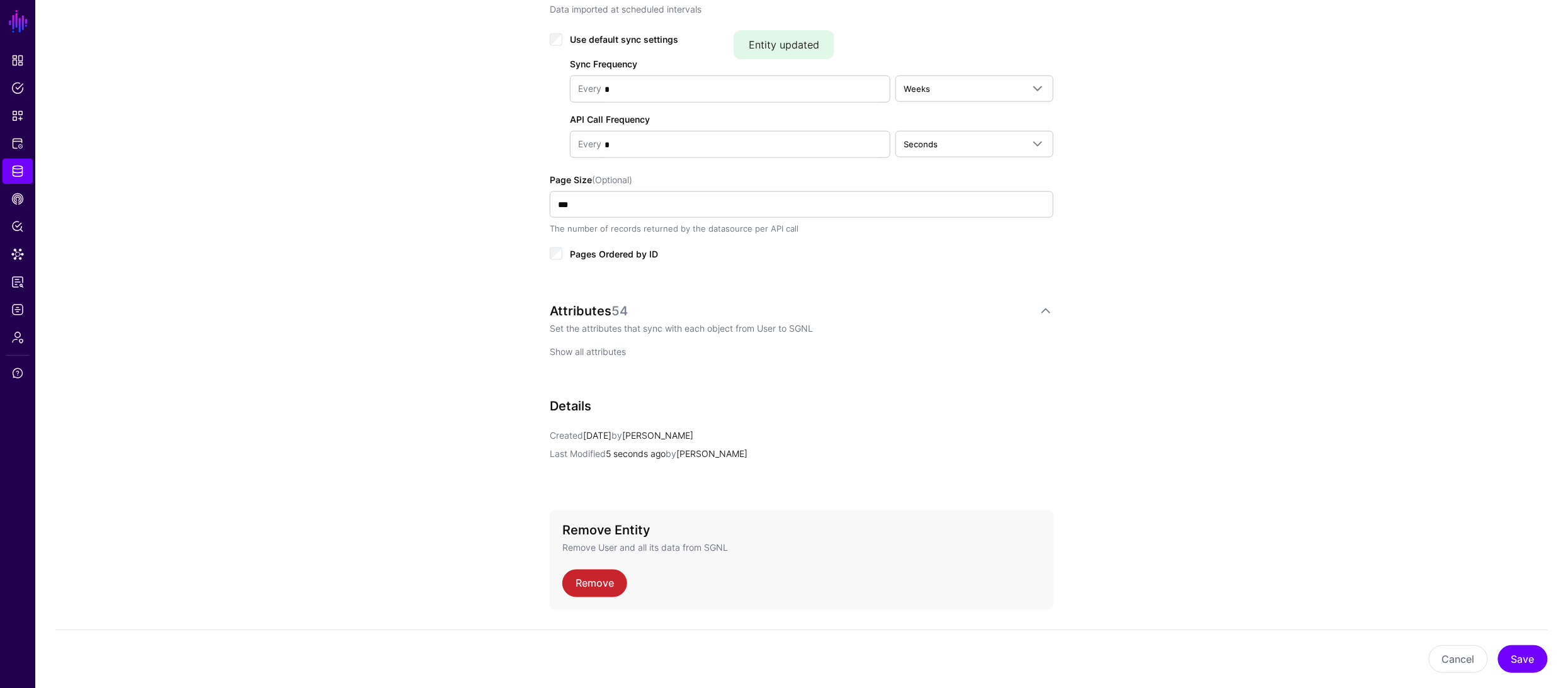
click at [595, 355] on link "Show all attributes" at bounding box center [588, 352] width 76 height 11
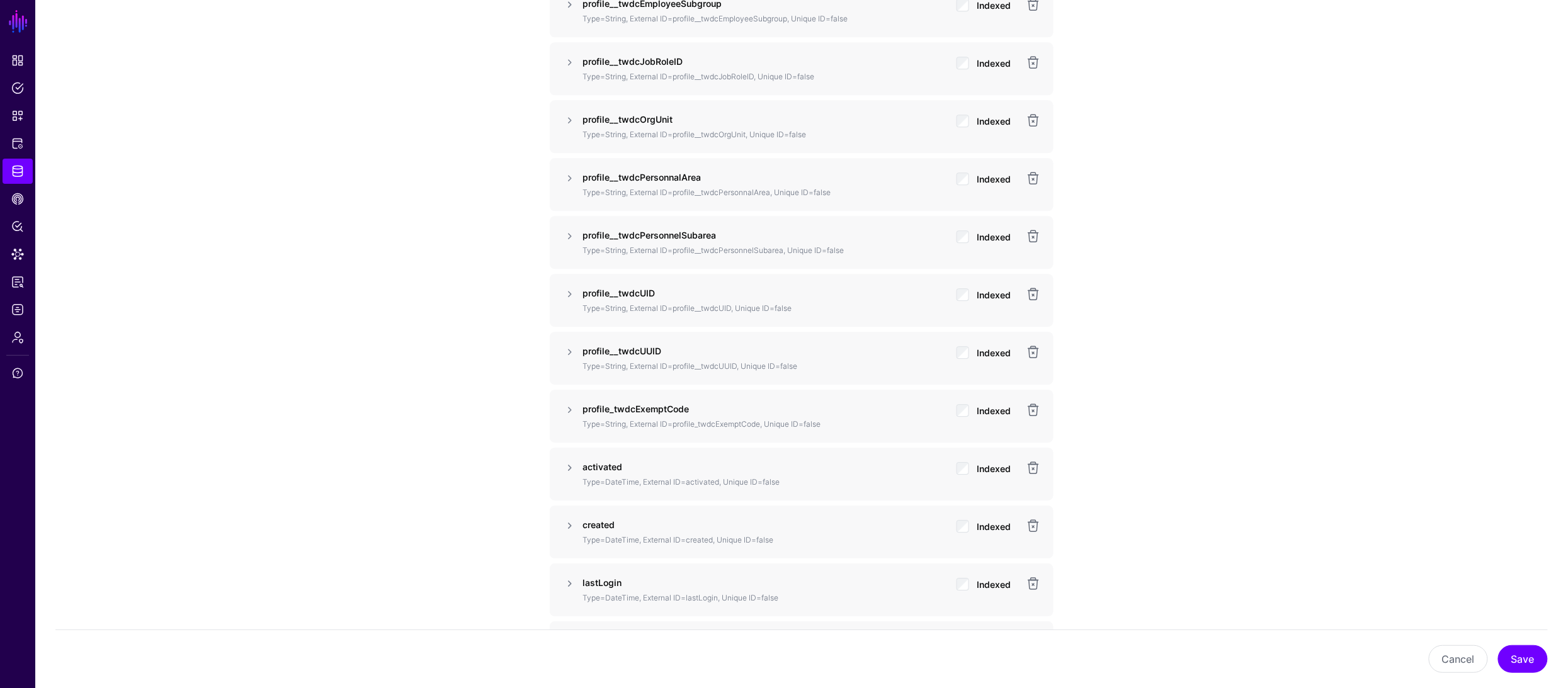
scroll to position [1530, 0]
drag, startPoint x: 583, startPoint y: 409, endPoint x: 701, endPoint y: 407, distance: 118.0
click at [701, 407] on p "profile_twdcExemptCode" at bounding box center [764, 404] width 364 height 13
copy strong "profile_twdcExemptCode"
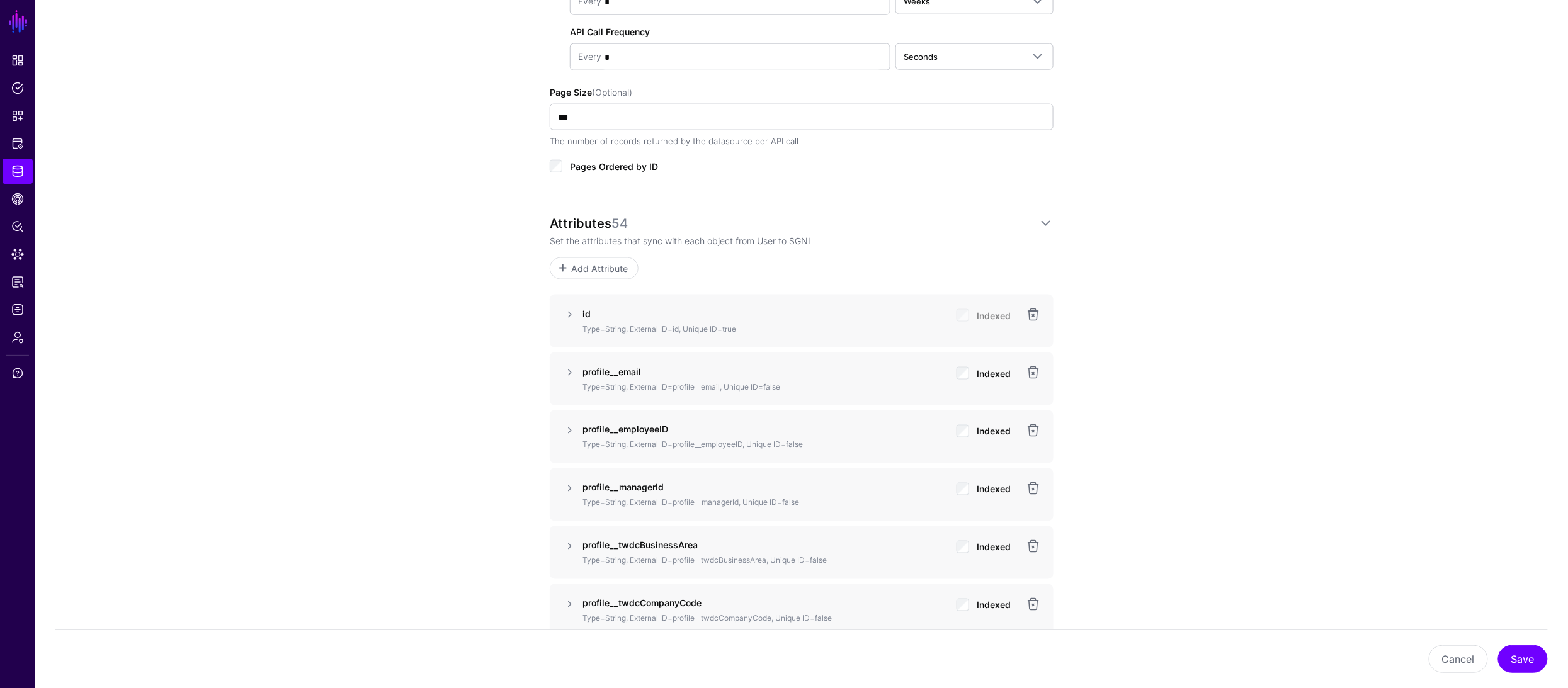
scroll to position [757, 0]
click at [601, 268] on span "Add Attribute" at bounding box center [600, 262] width 60 height 13
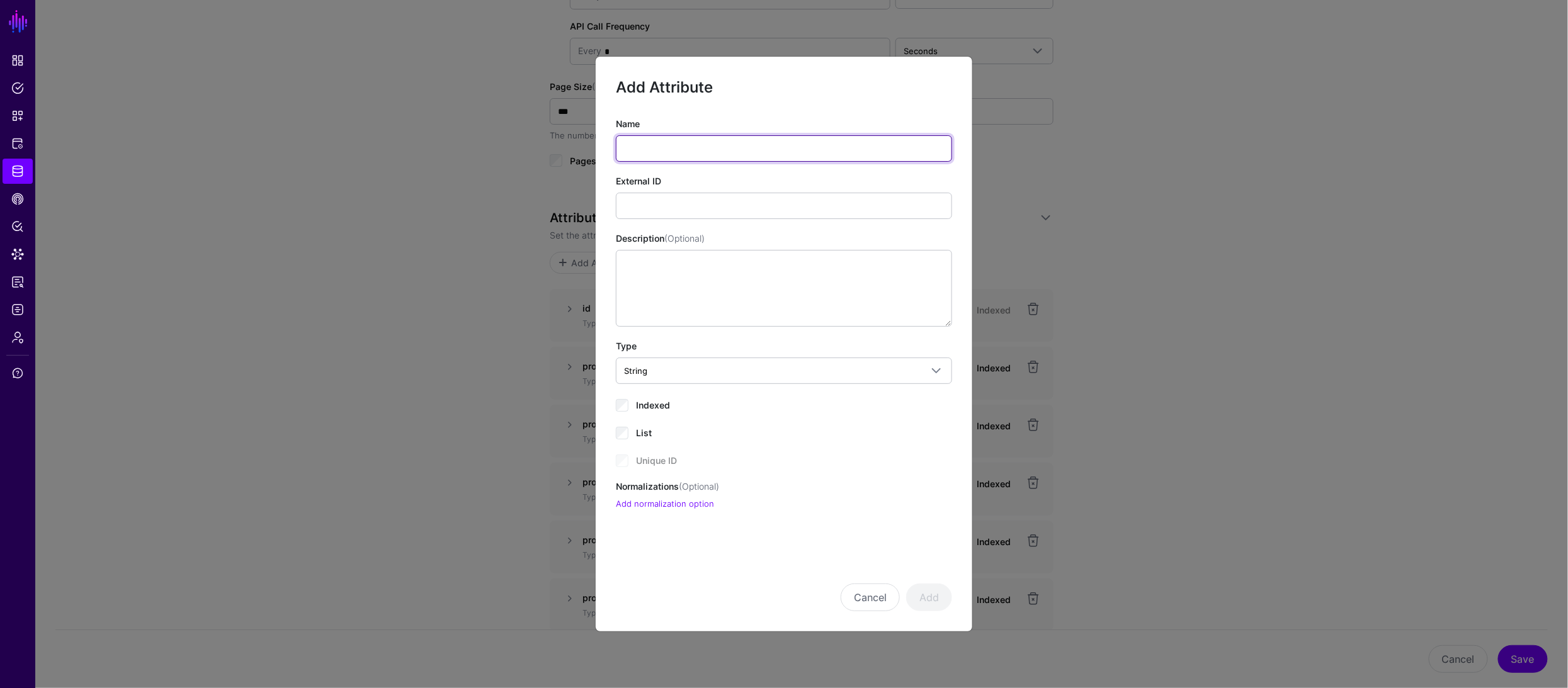
click at [678, 146] on input "Name" at bounding box center [784, 148] width 336 height 26
paste input "**********"
click at [652, 147] on input "**********" at bounding box center [784, 148] width 336 height 26
drag, startPoint x: 742, startPoint y: 147, endPoint x: 591, endPoint y: 143, distance: 151.1
click at [591, 143] on ngb-modal-window "**********" at bounding box center [784, 344] width 1568 height 688
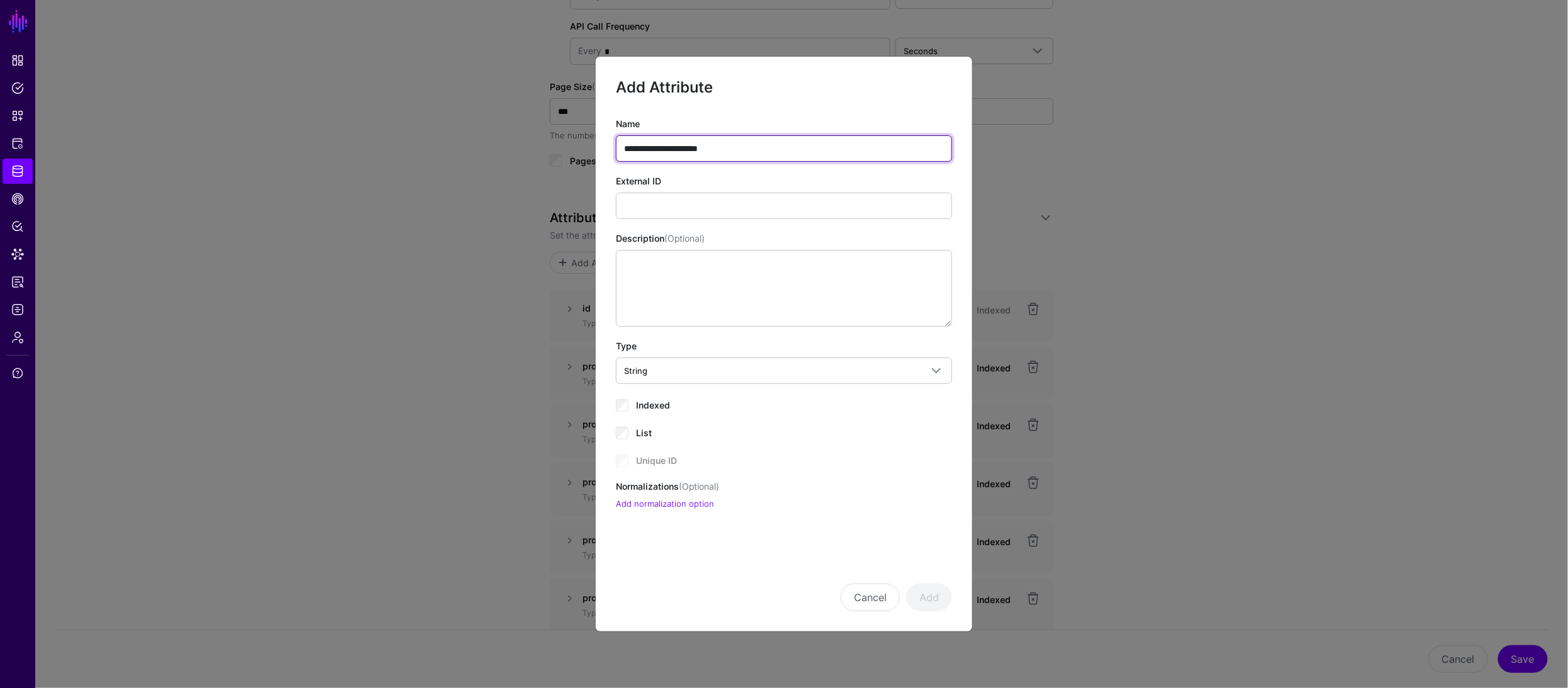
type input "**********"
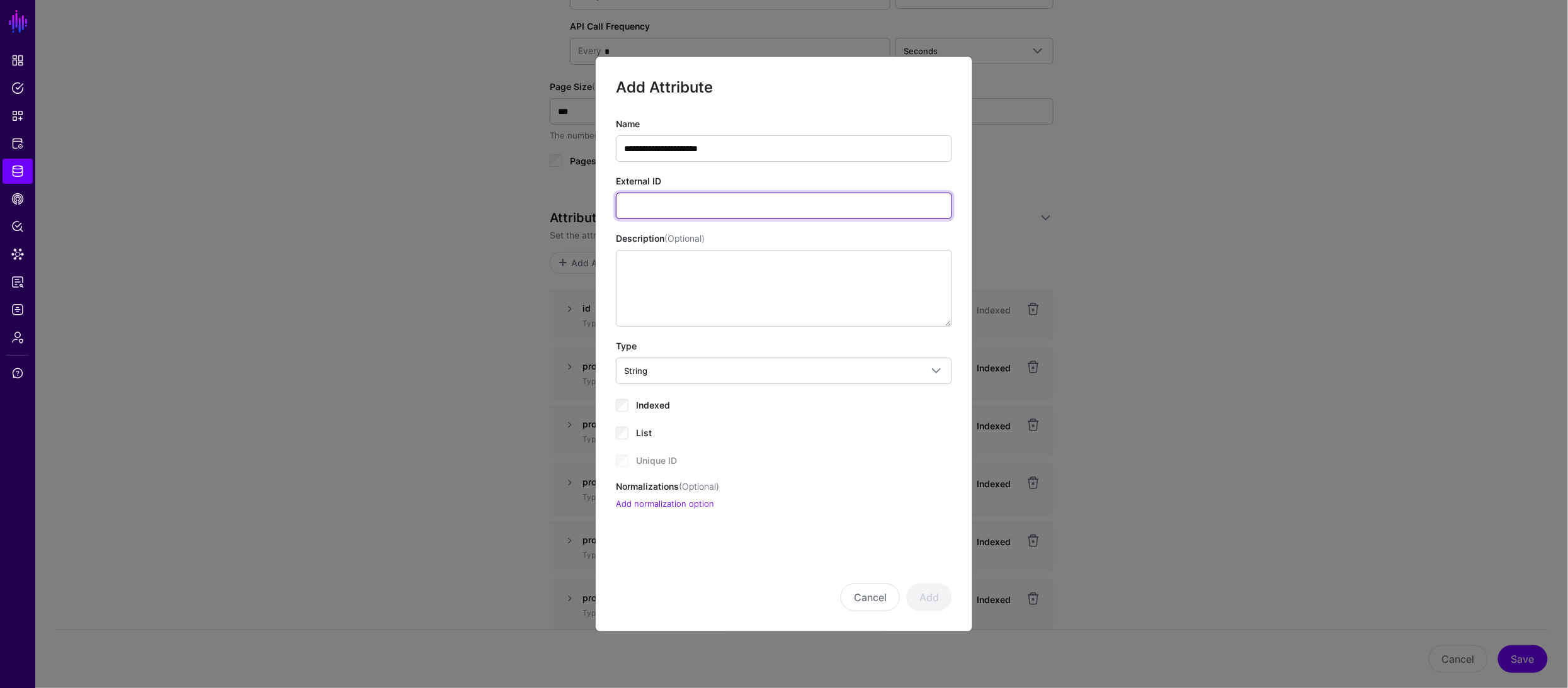
click at [674, 195] on input "External ID" at bounding box center [784, 205] width 336 height 26
paste input "**********"
type input "**********"
click at [925, 598] on button "Add" at bounding box center [929, 597] width 46 height 28
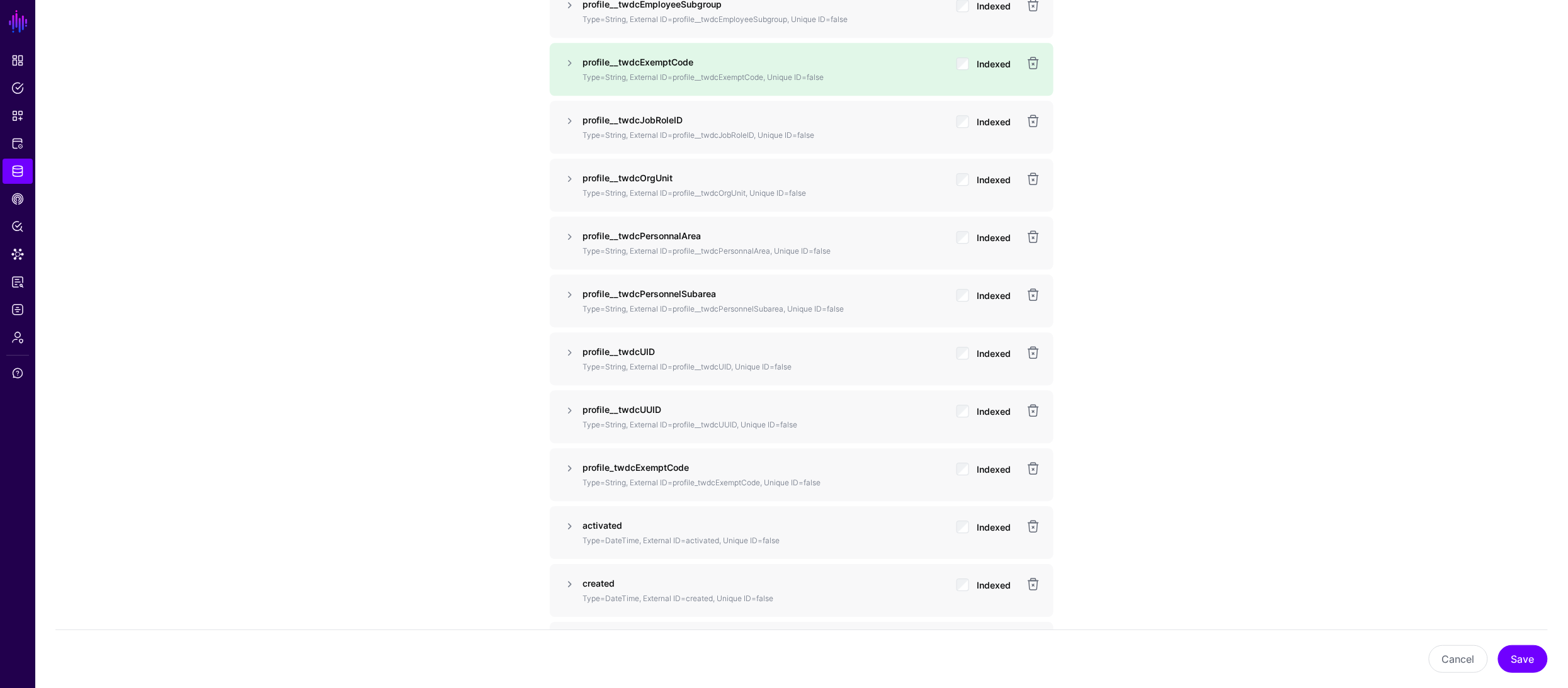
scroll to position [1569, 0]
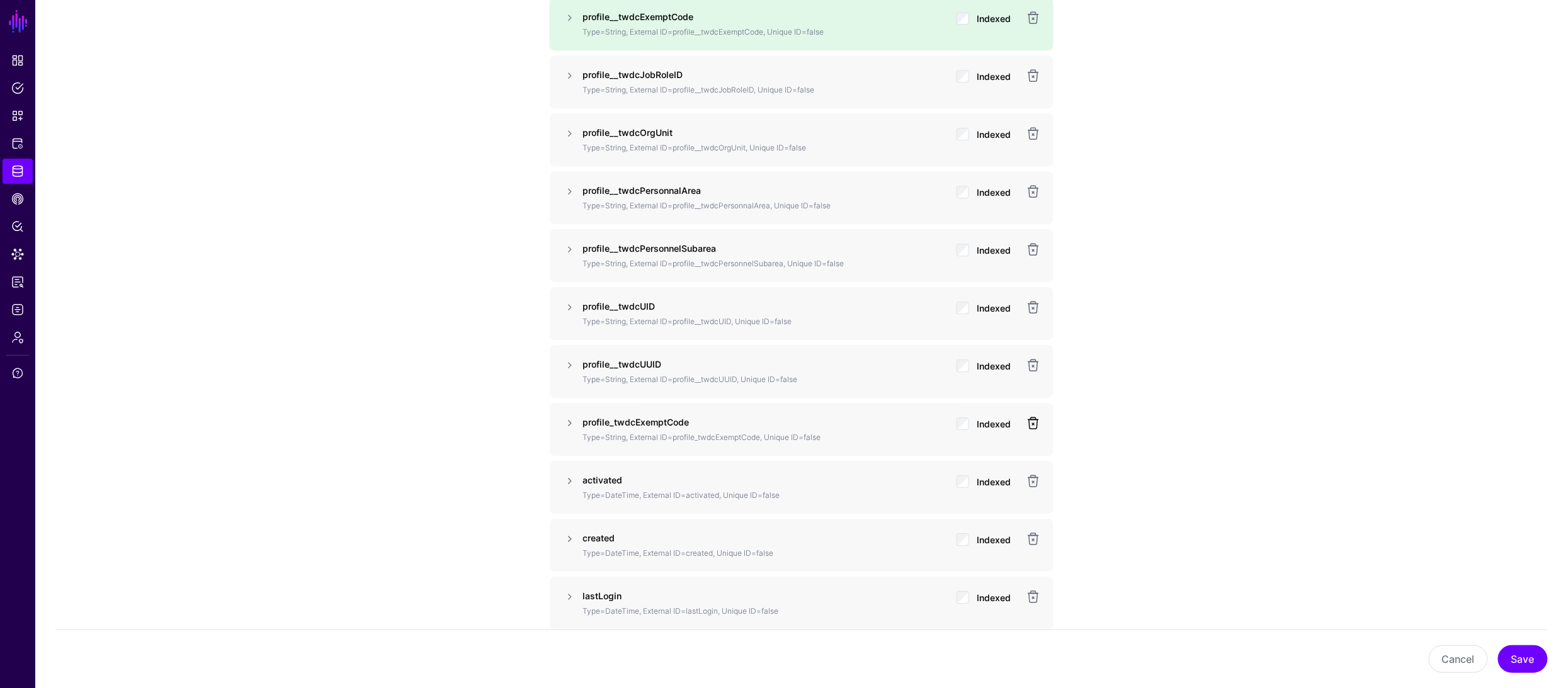
click at [1035, 423] on link at bounding box center [1033, 423] width 15 height 15
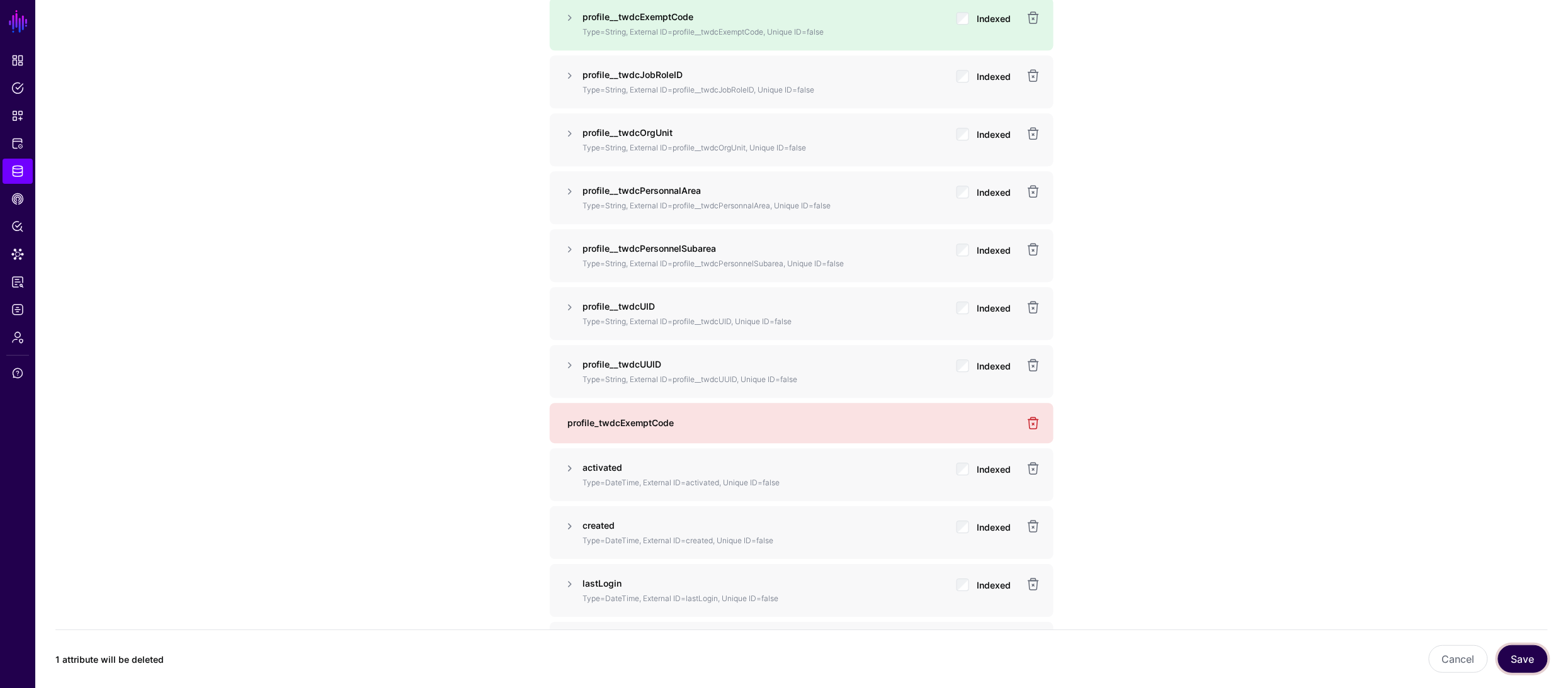
click at [1526, 662] on button "Save" at bounding box center [1523, 659] width 50 height 28
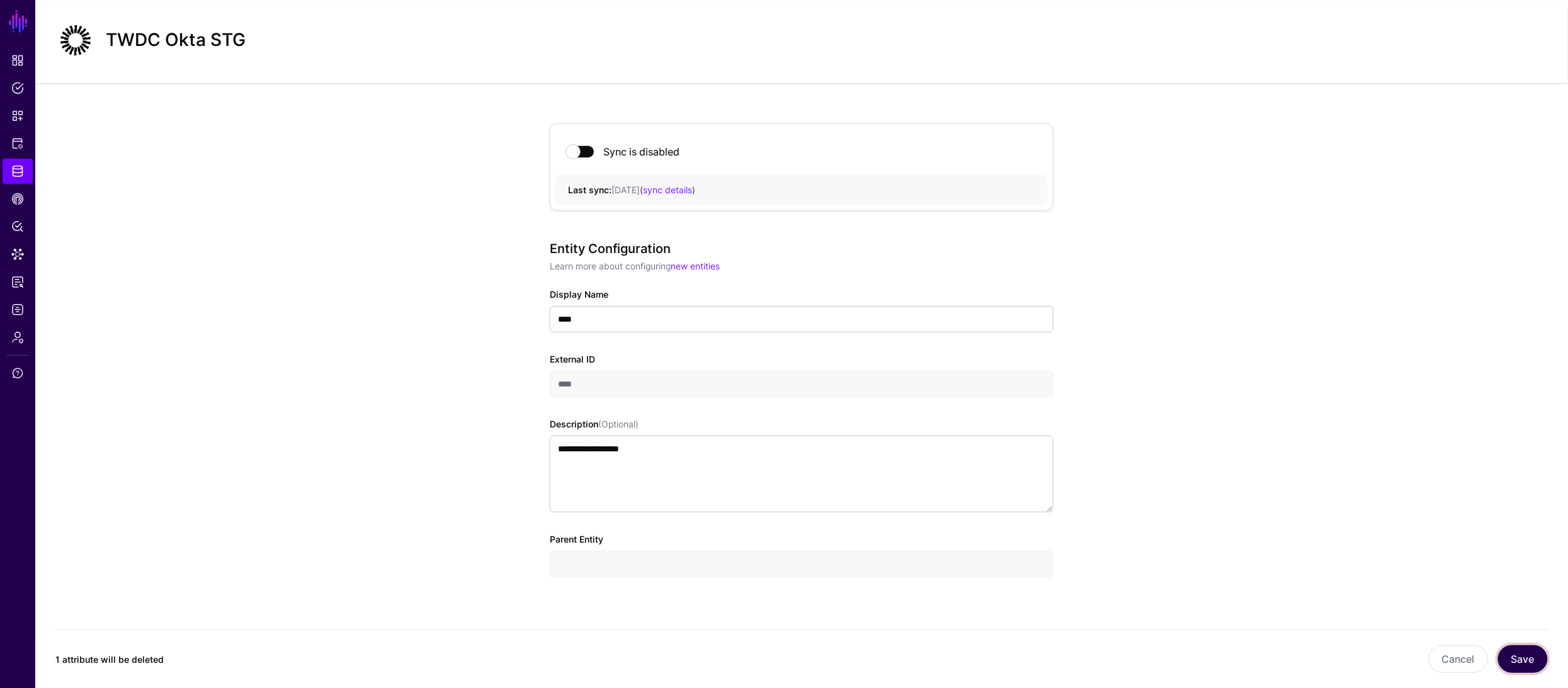
scroll to position [0, 0]
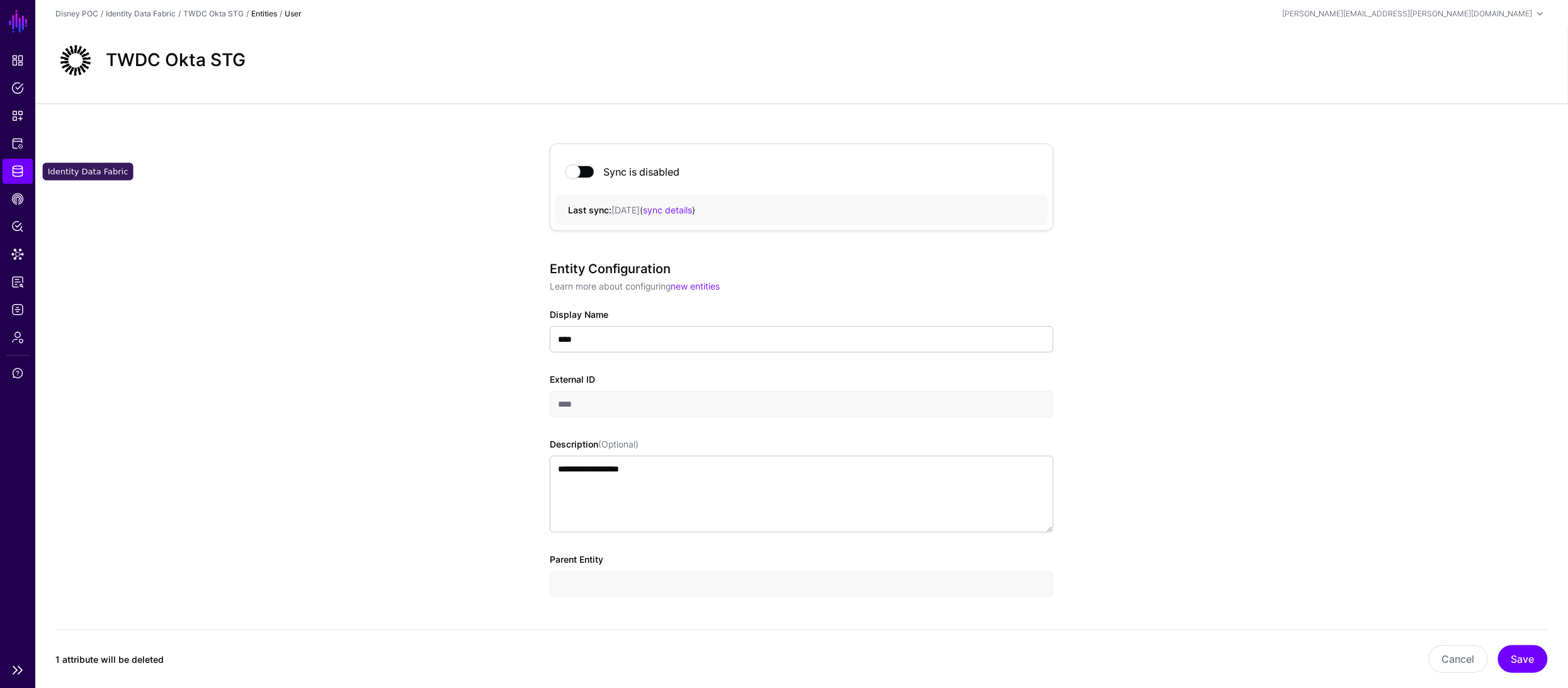
click at [18, 164] on link "Identity Data Fabric" at bounding box center [17, 171] width 30 height 25
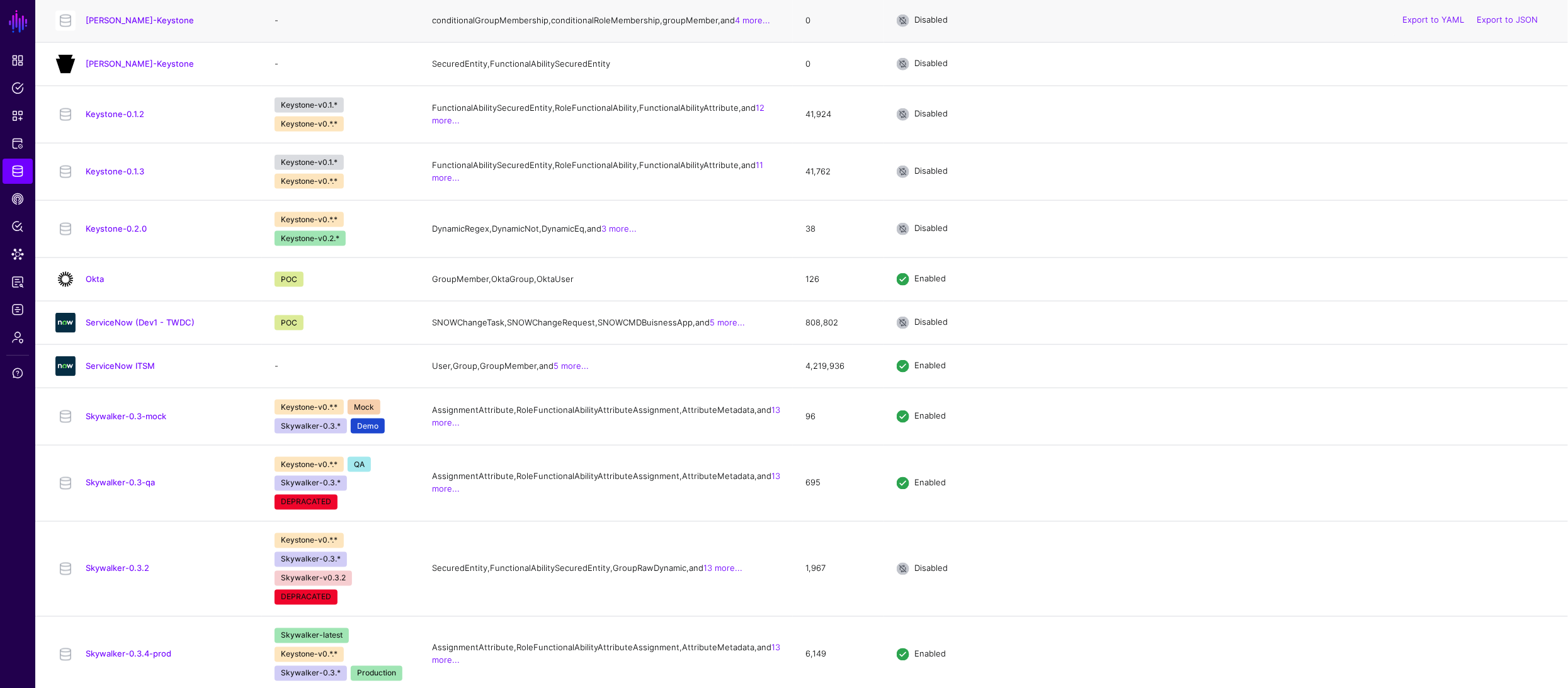
scroll to position [1262, 0]
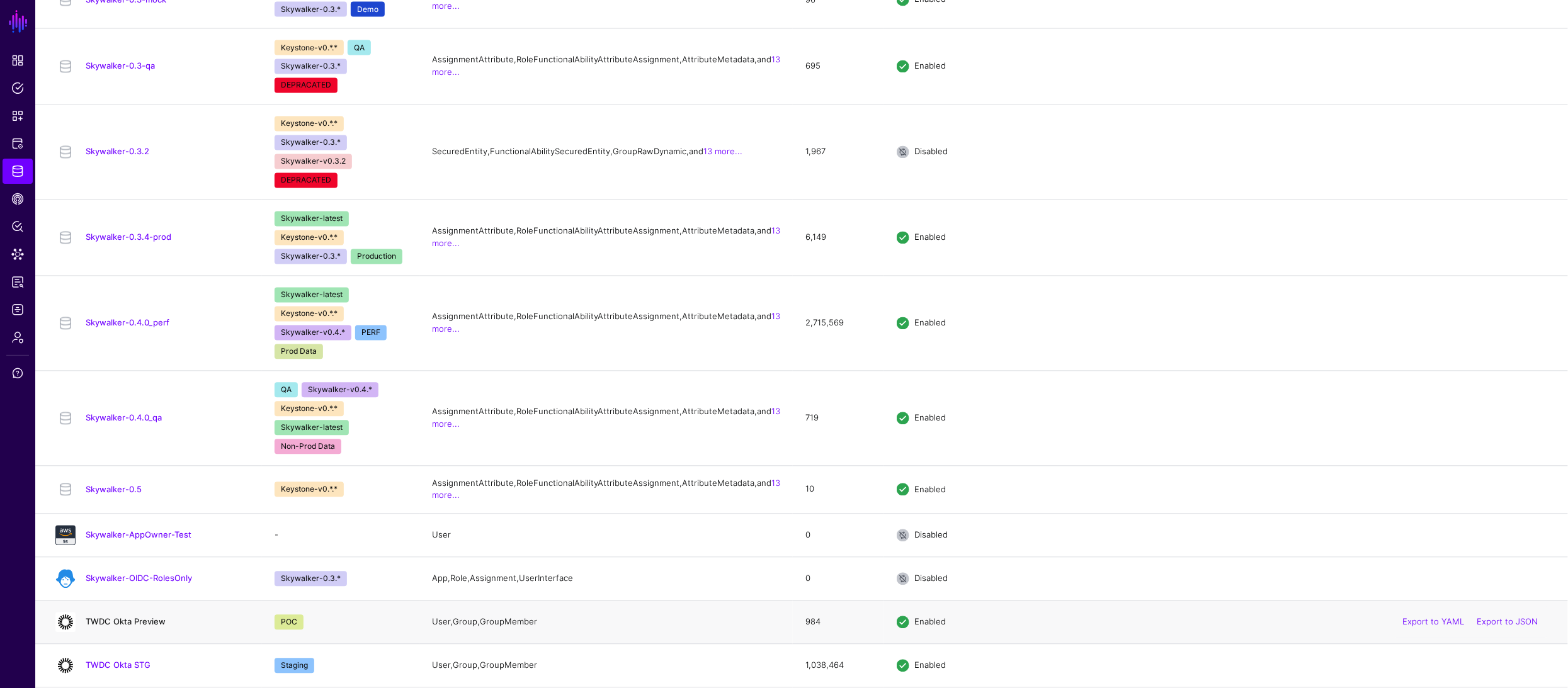
click at [137, 624] on link "TWDC Okta Preview" at bounding box center [125, 622] width 80 height 10
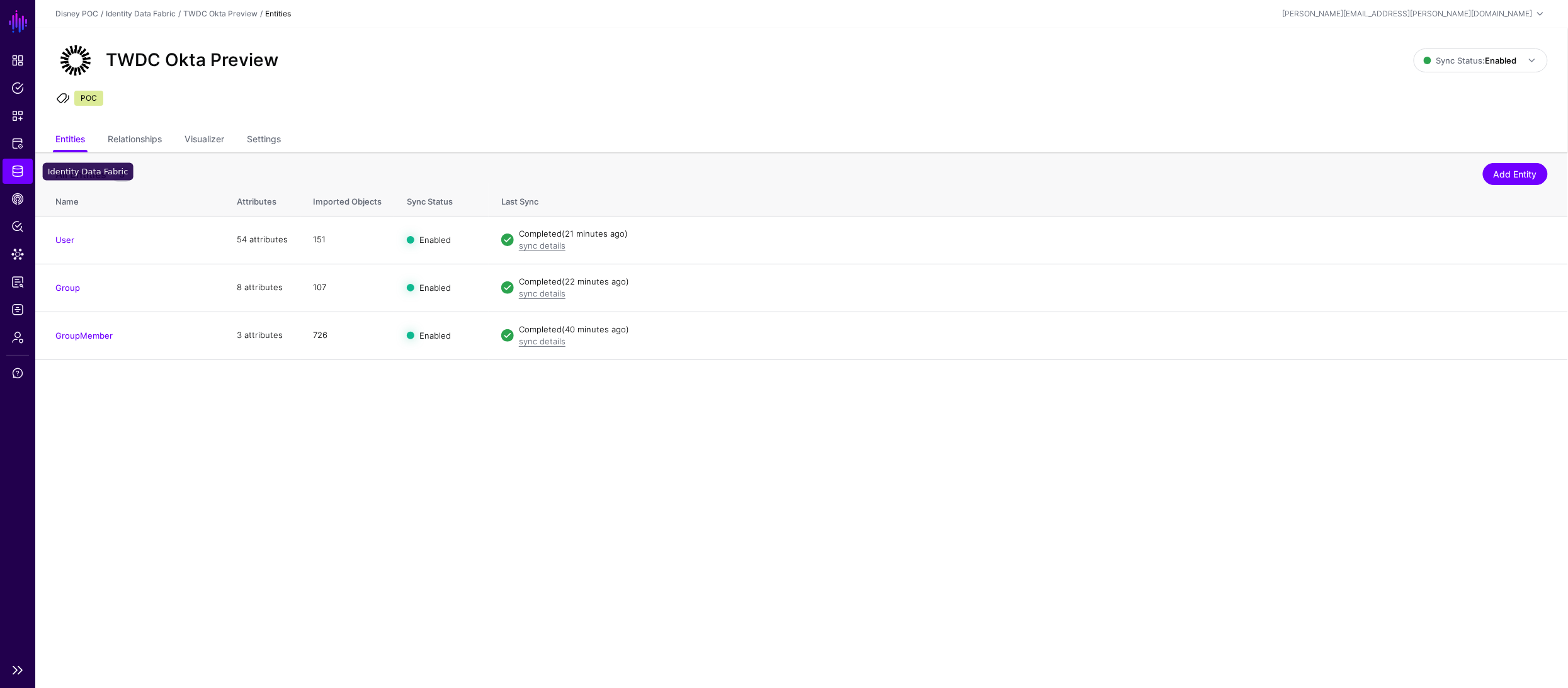
click at [18, 170] on span "Identity Data Fabric" at bounding box center [17, 171] width 12 height 12
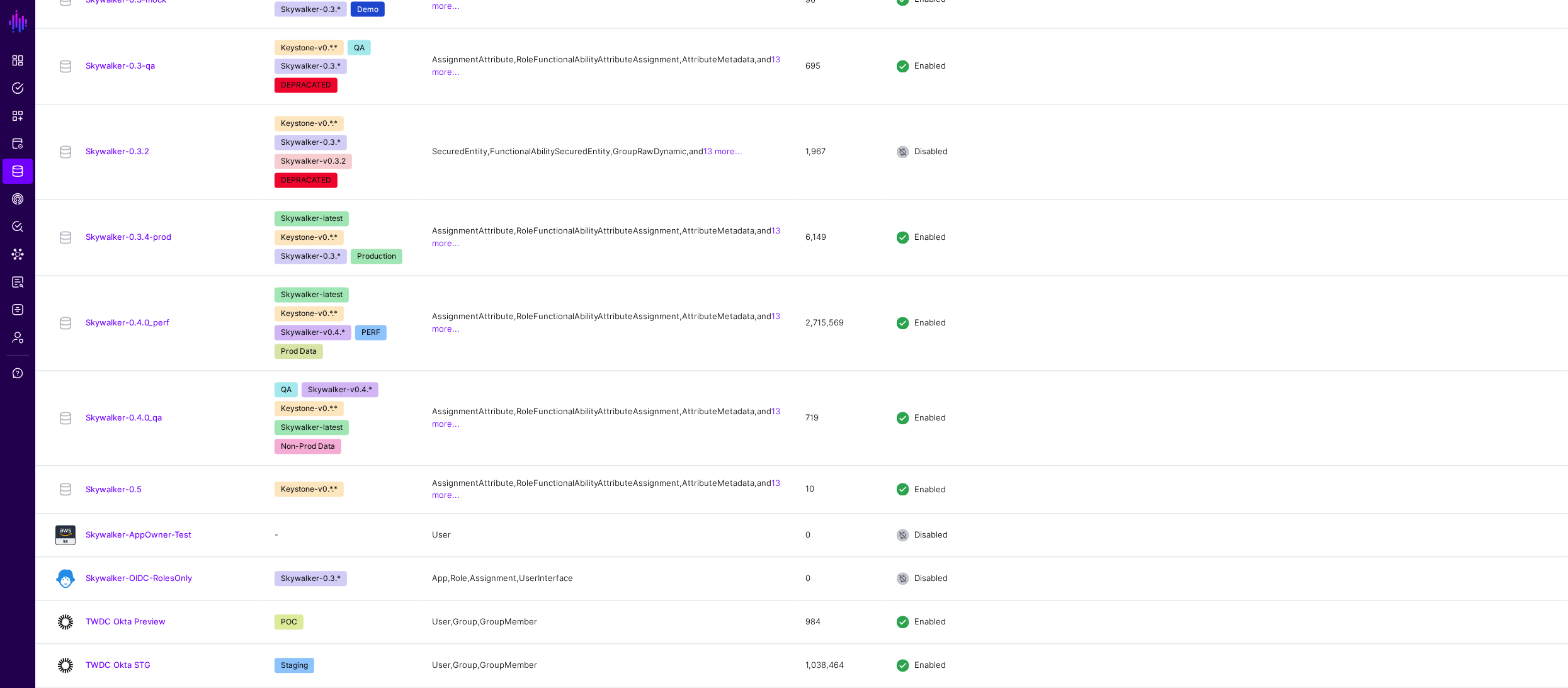
scroll to position [1262, 0]
click at [118, 668] on link "TWDC Okta STG" at bounding box center [118, 665] width 65 height 10
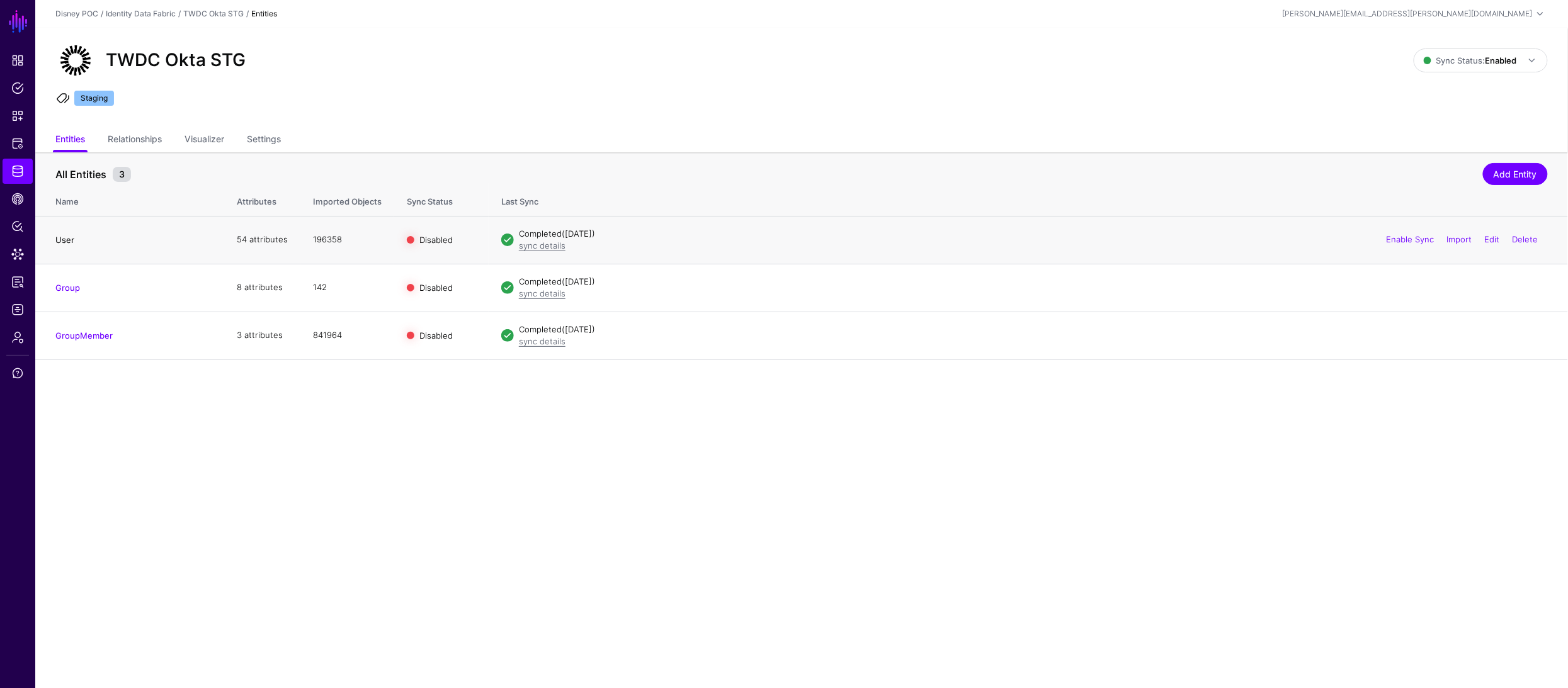
click at [68, 240] on link "User" at bounding box center [65, 240] width 19 height 10
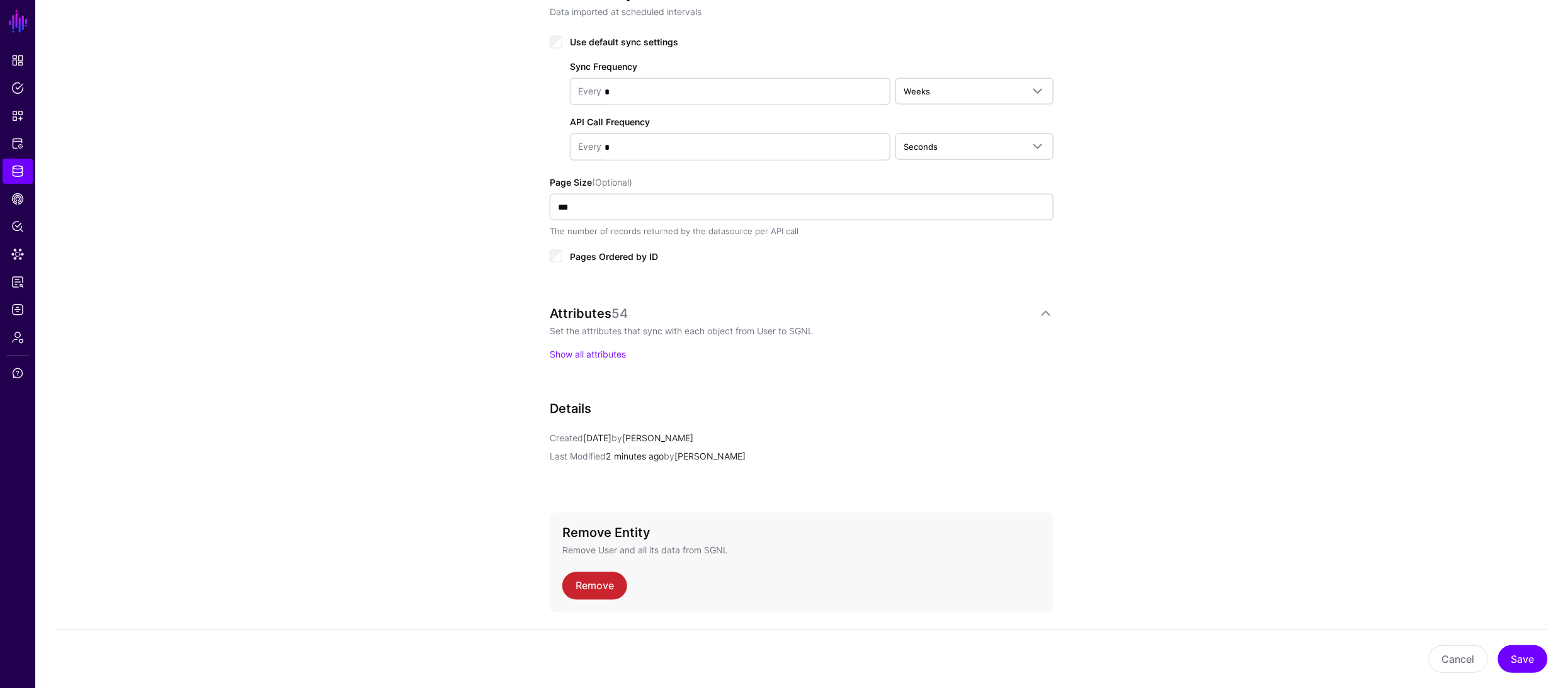
scroll to position [704, 0]
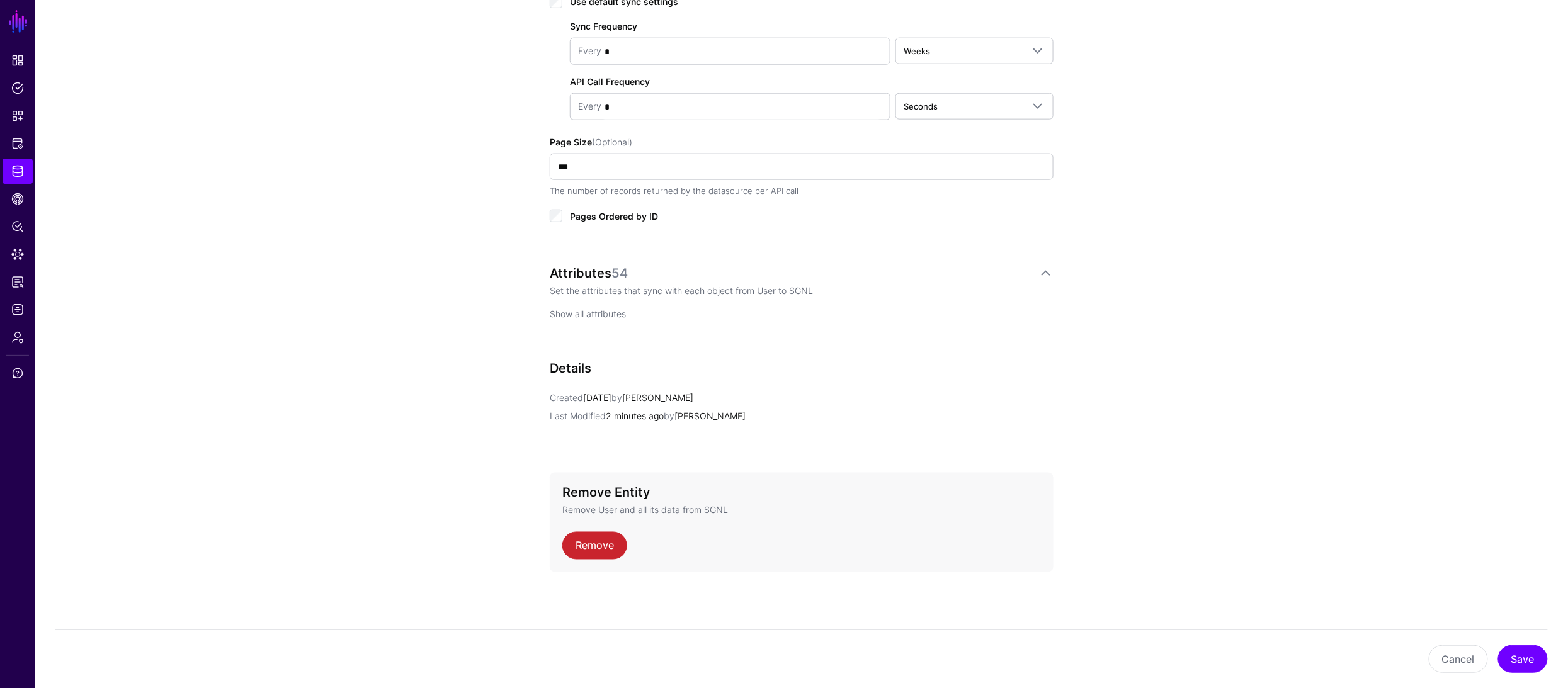
click at [571, 313] on link "Show all attributes" at bounding box center [588, 314] width 76 height 11
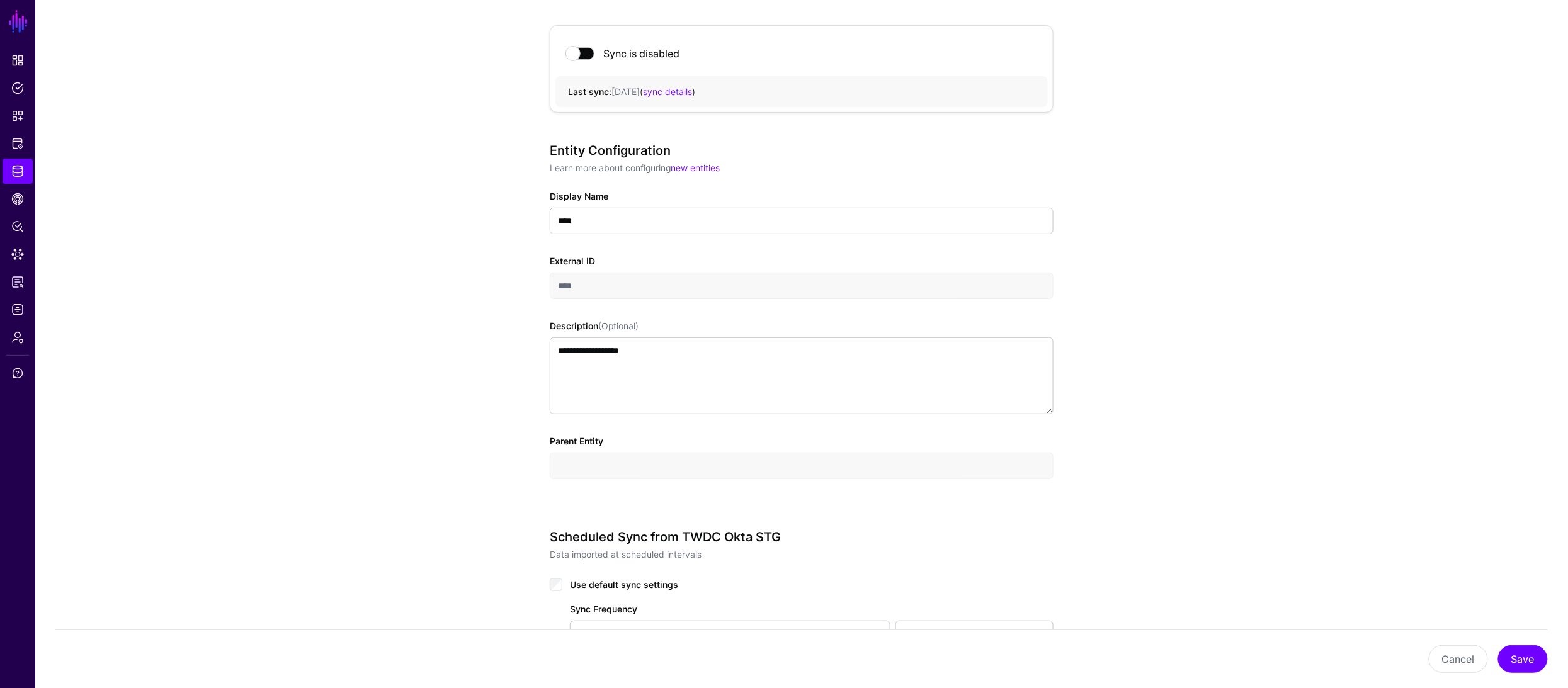
scroll to position [0, 0]
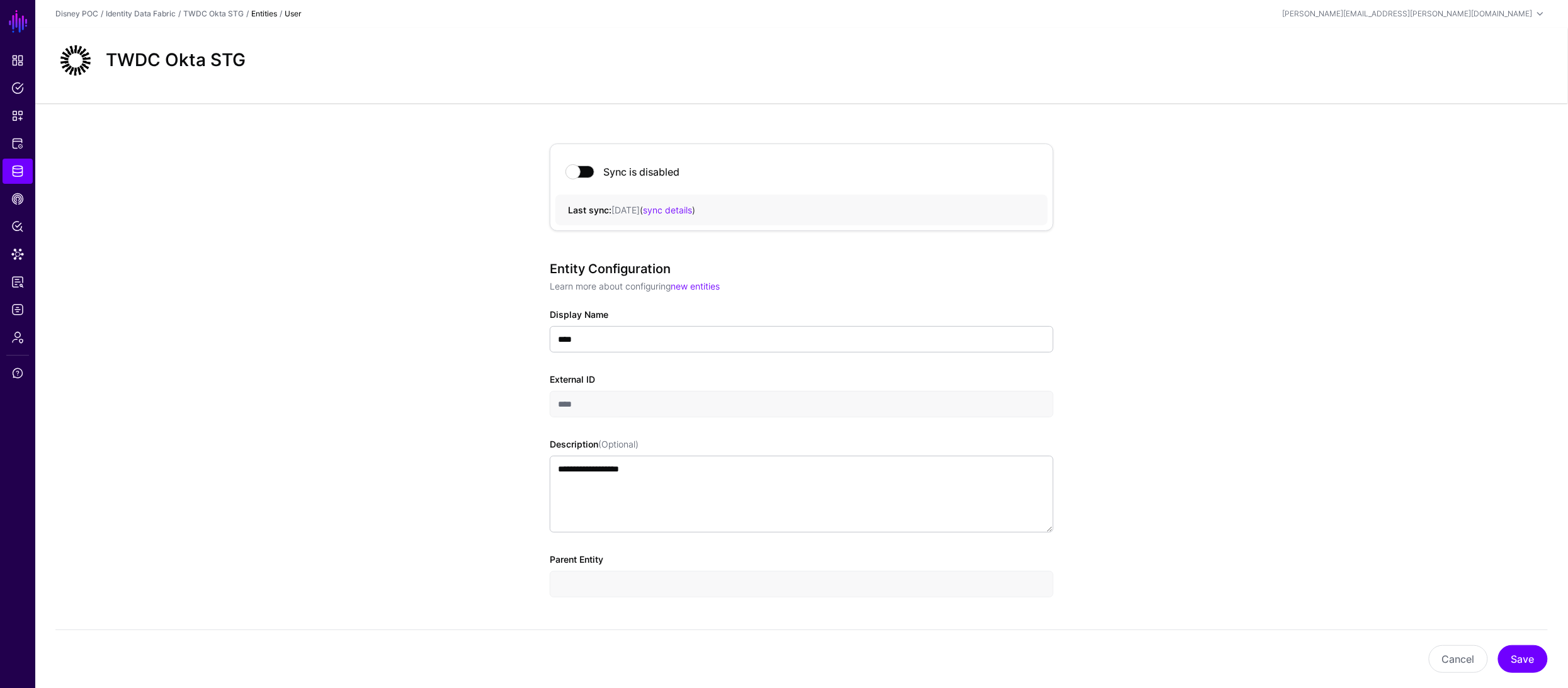
click at [589, 169] on span at bounding box center [581, 171] width 28 height 12
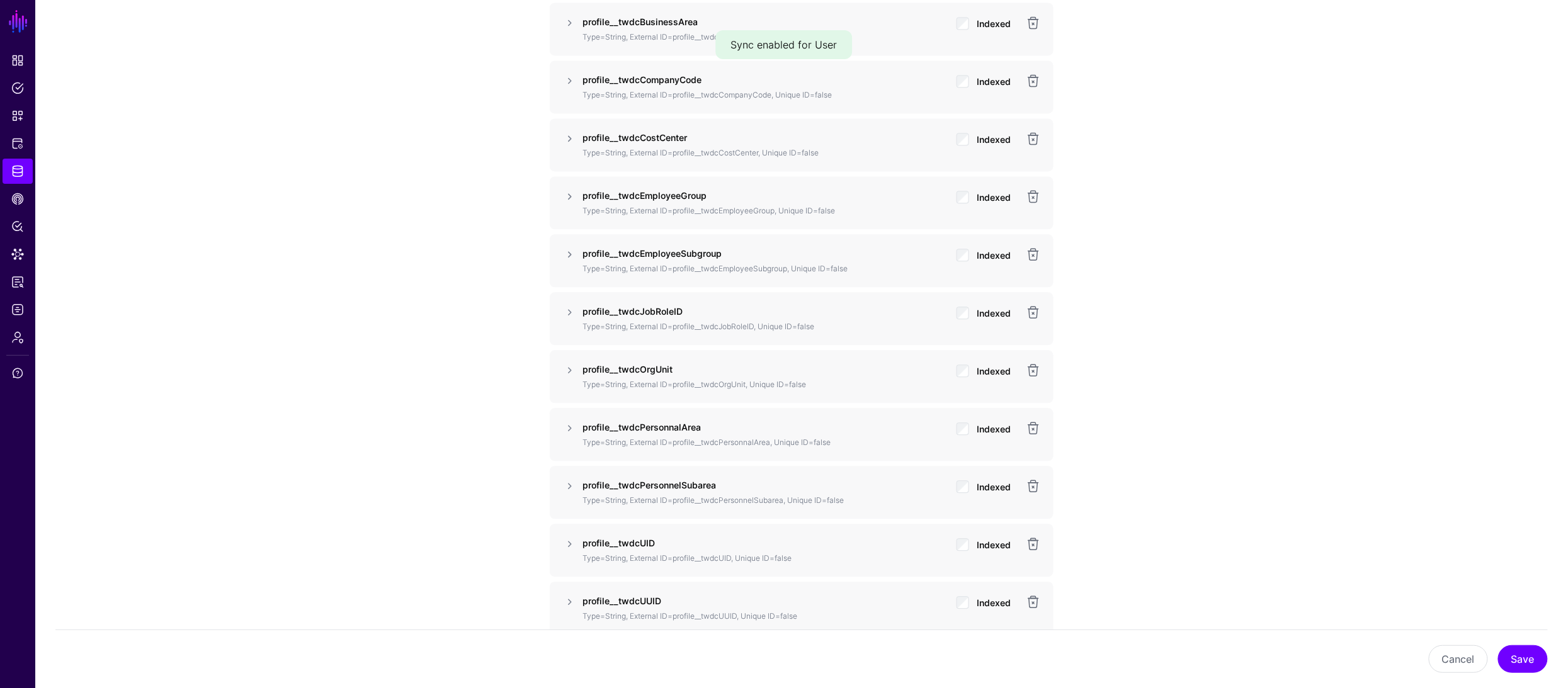
scroll to position [1287, 0]
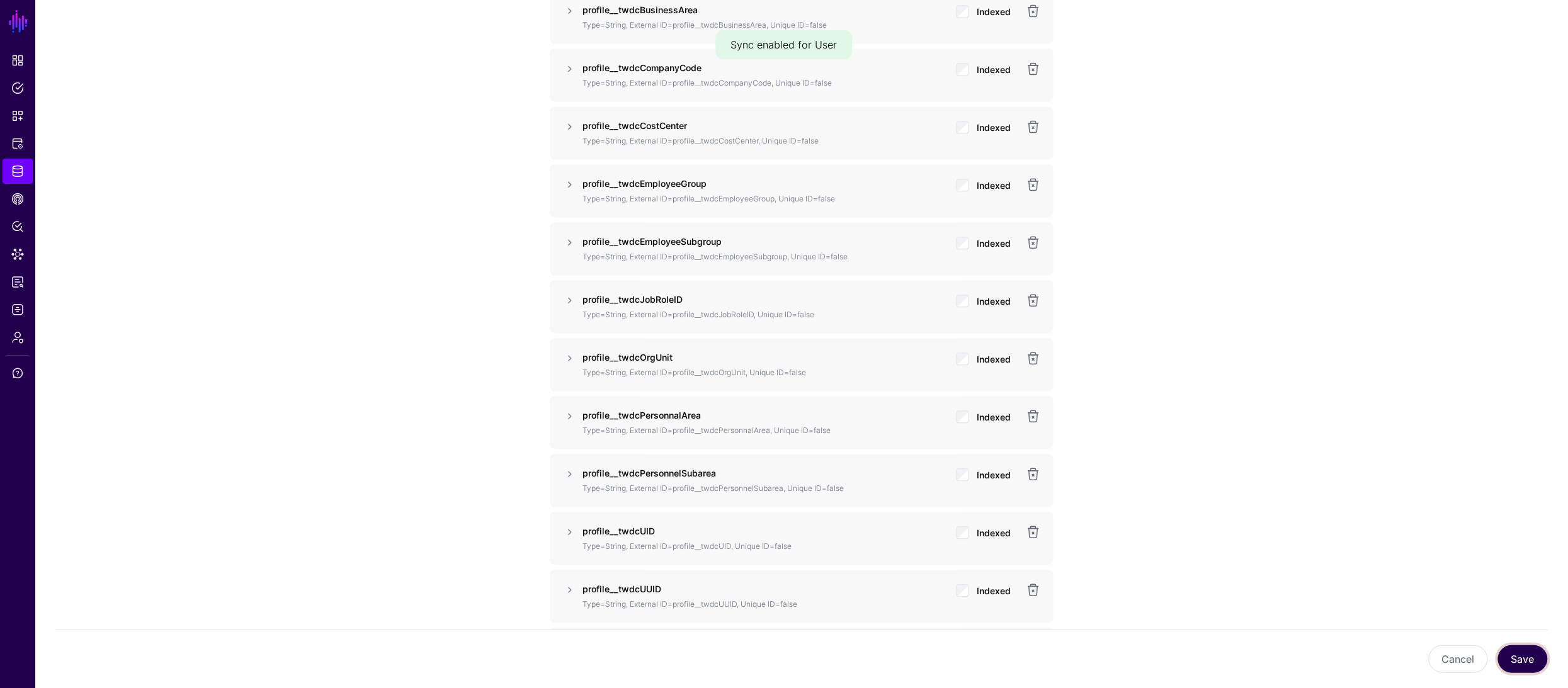
click at [1530, 663] on button "Save" at bounding box center [1523, 659] width 50 height 28
